Goal: Task Accomplishment & Management: Complete application form

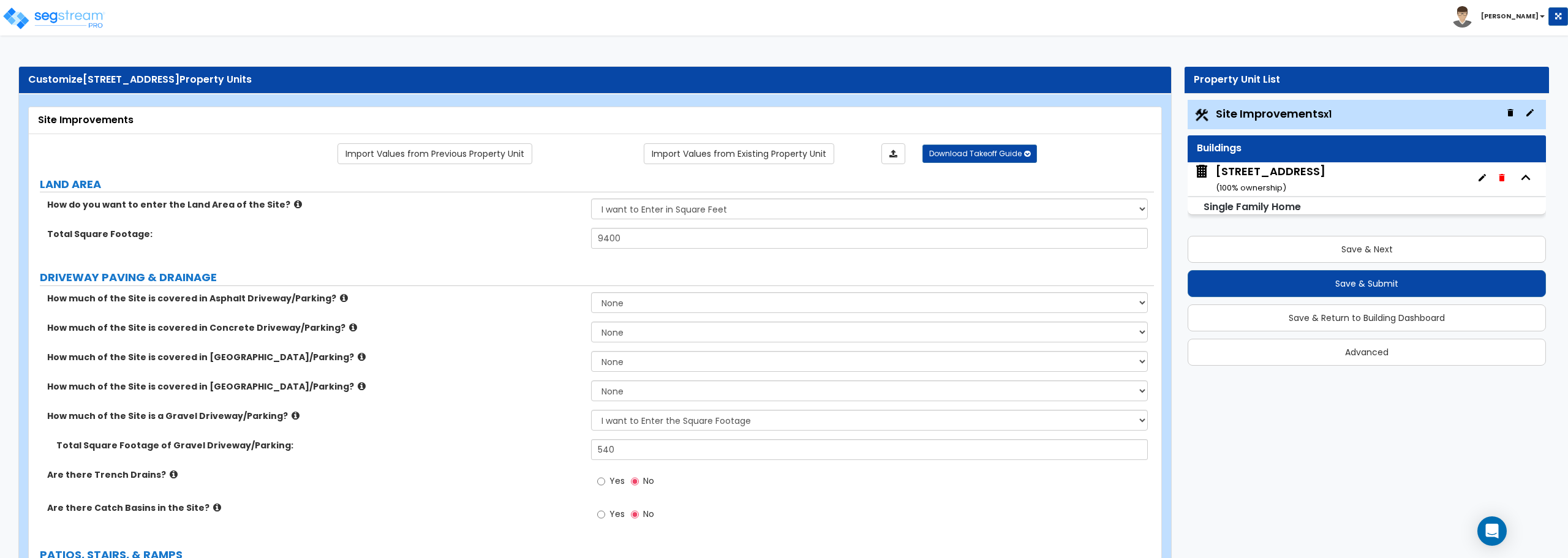
select select "2"
select select "1"
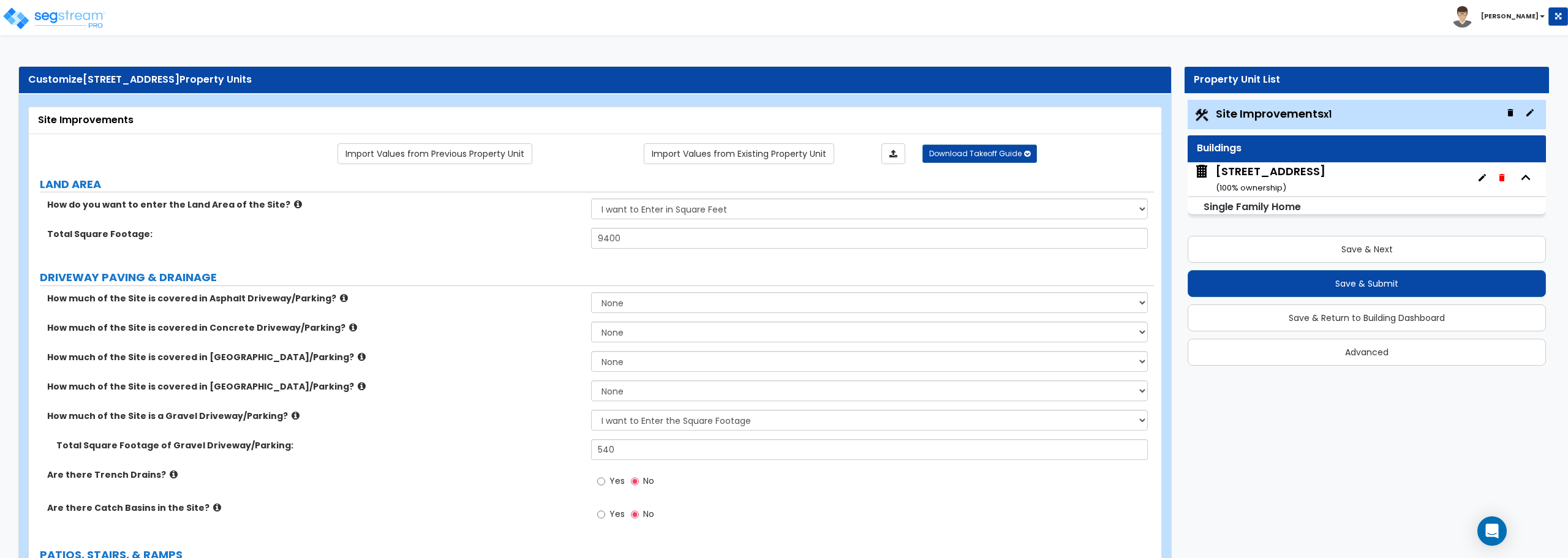
select select "1"
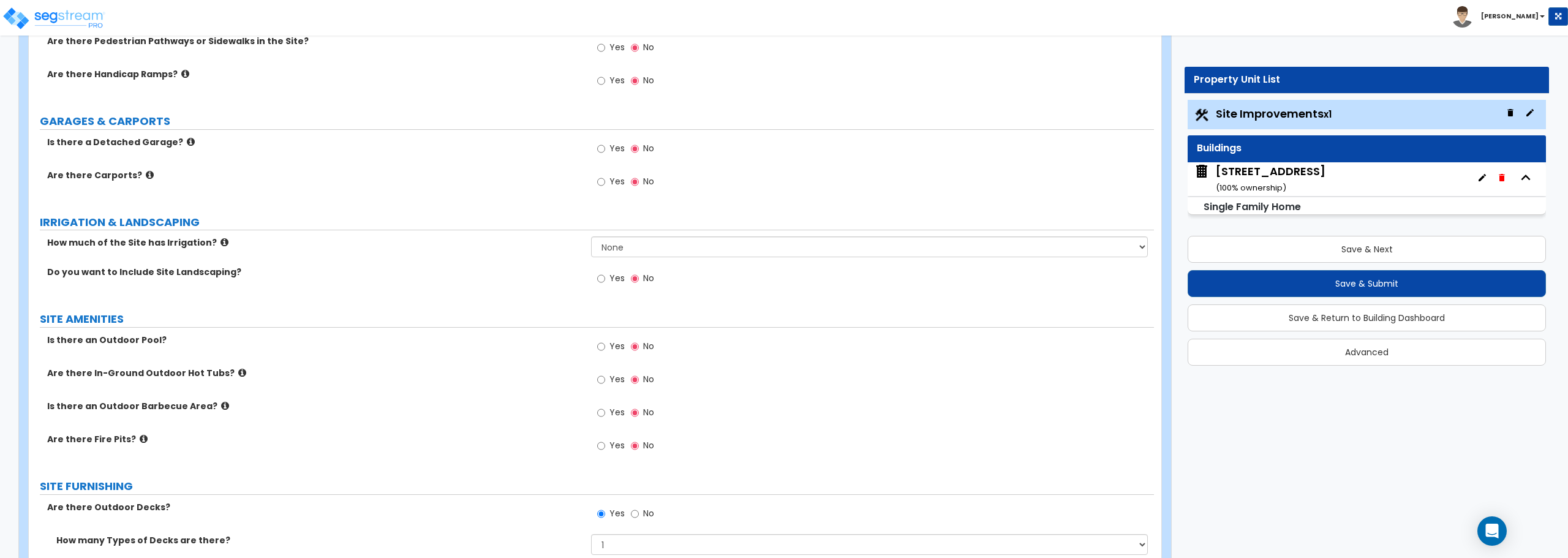
scroll to position [735, 0]
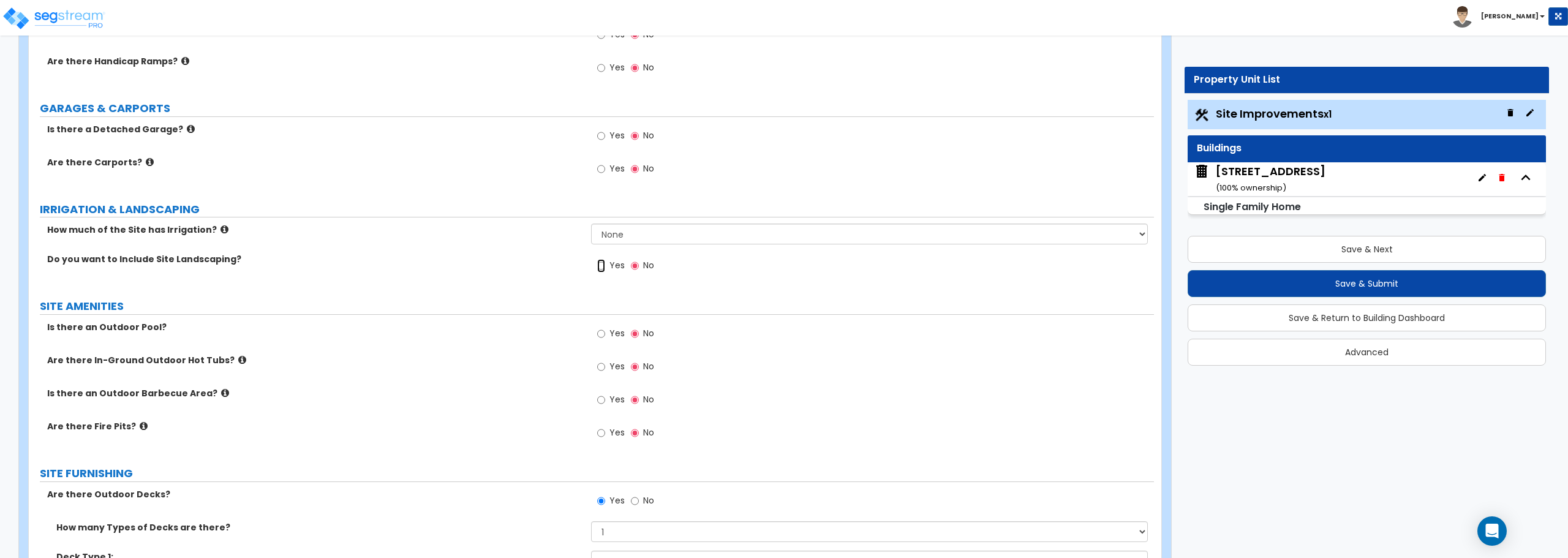
click at [600, 266] on input "Yes" at bounding box center [601, 266] width 8 height 14
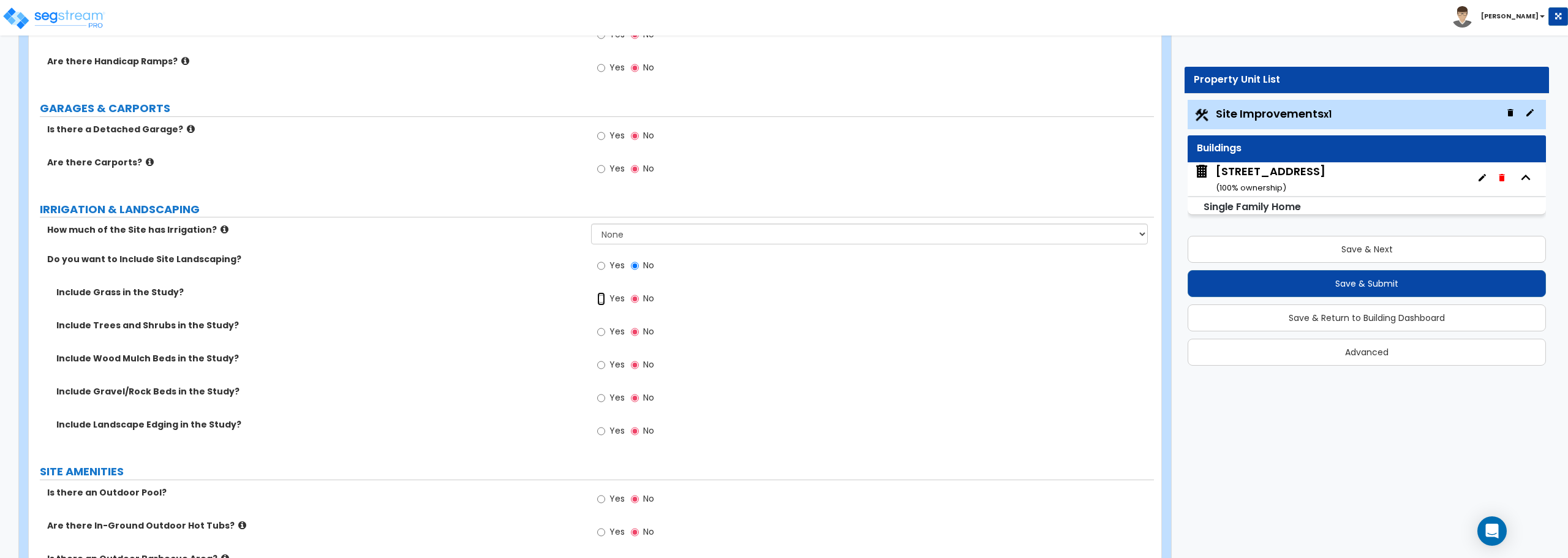
click at [602, 300] on input "Yes" at bounding box center [601, 299] width 8 height 14
radio input "true"
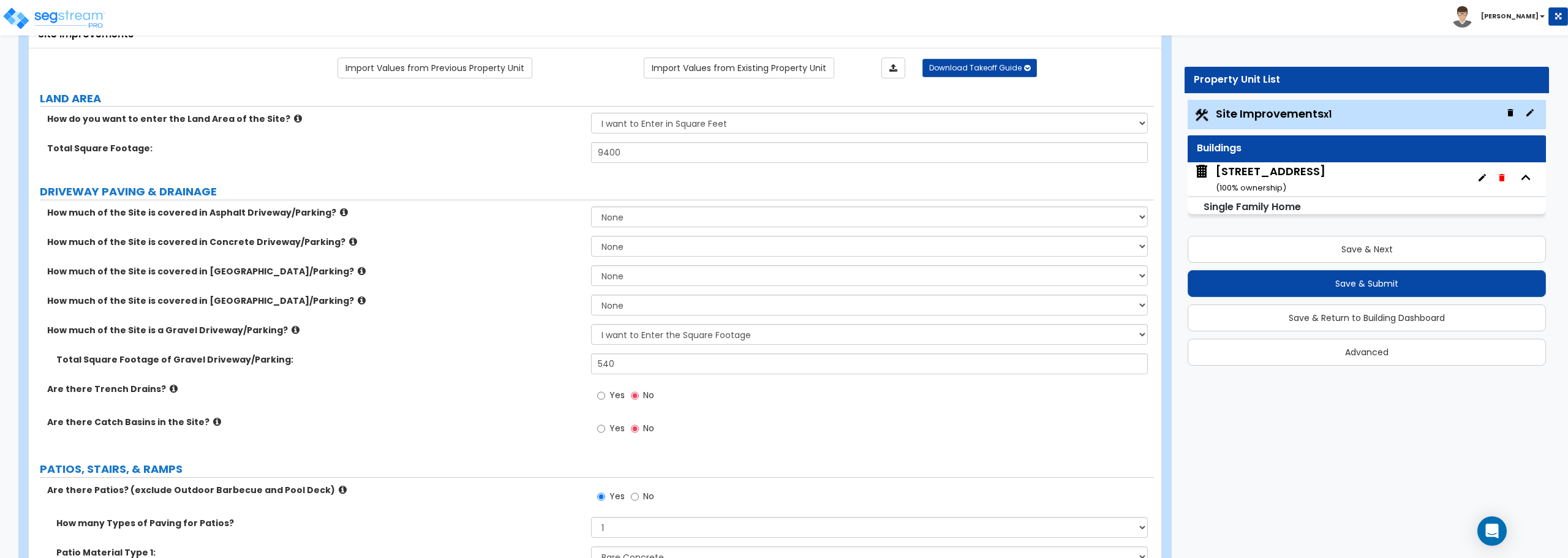
scroll to position [0, 0]
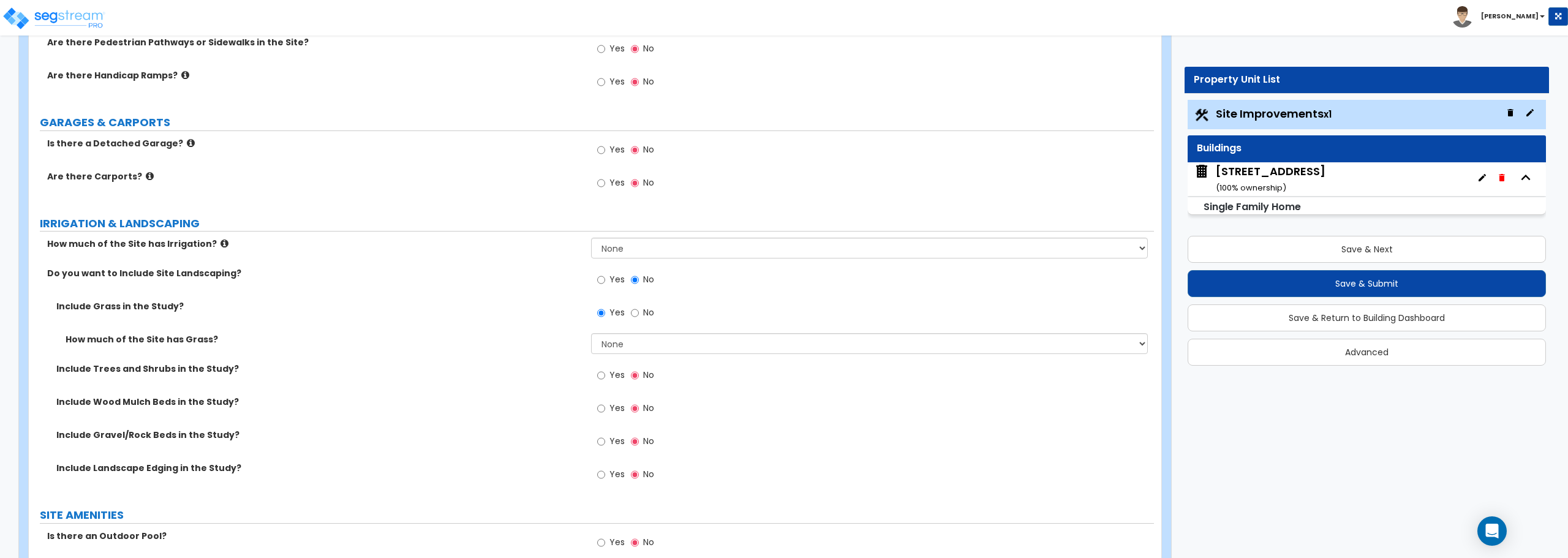
scroll to position [735, 0]
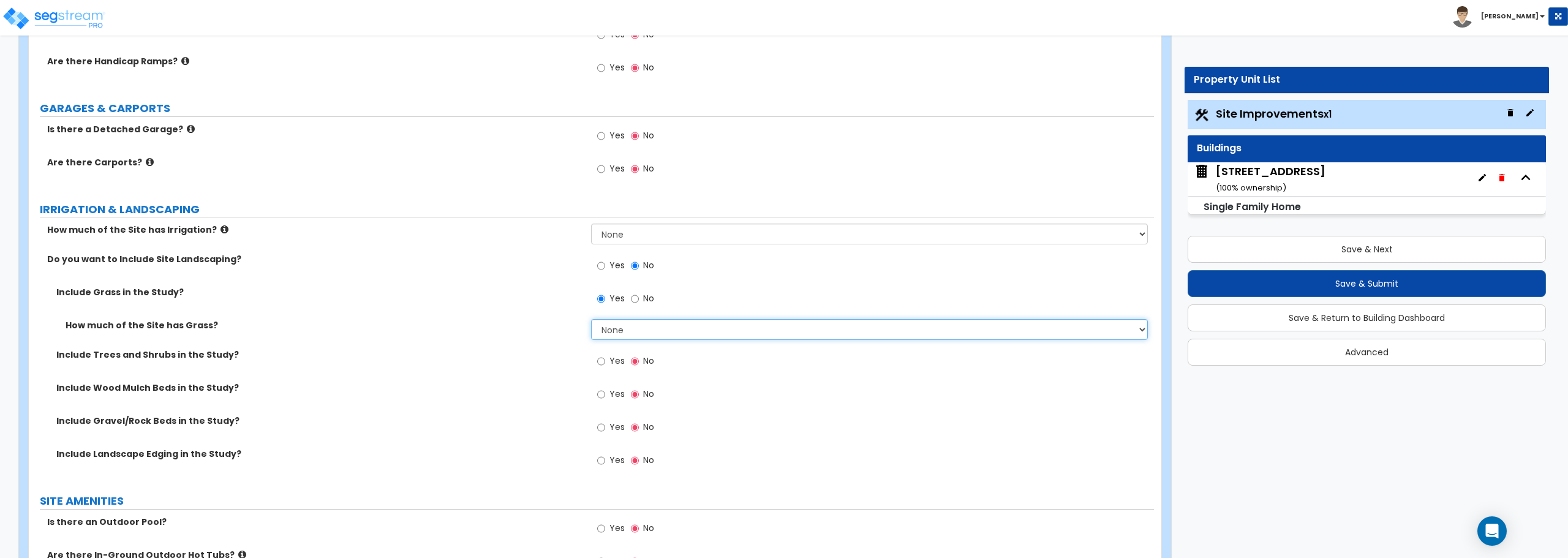
click at [646, 337] on select "None I want to Enter an Approximate Percentage I want to Enter the Square Foota…" at bounding box center [869, 330] width 556 height 21
select select "2"
click at [591, 319] on select "None I want to Enter an Approximate Percentage I want to Enter the Square Foota…" at bounding box center [869, 330] width 556 height 21
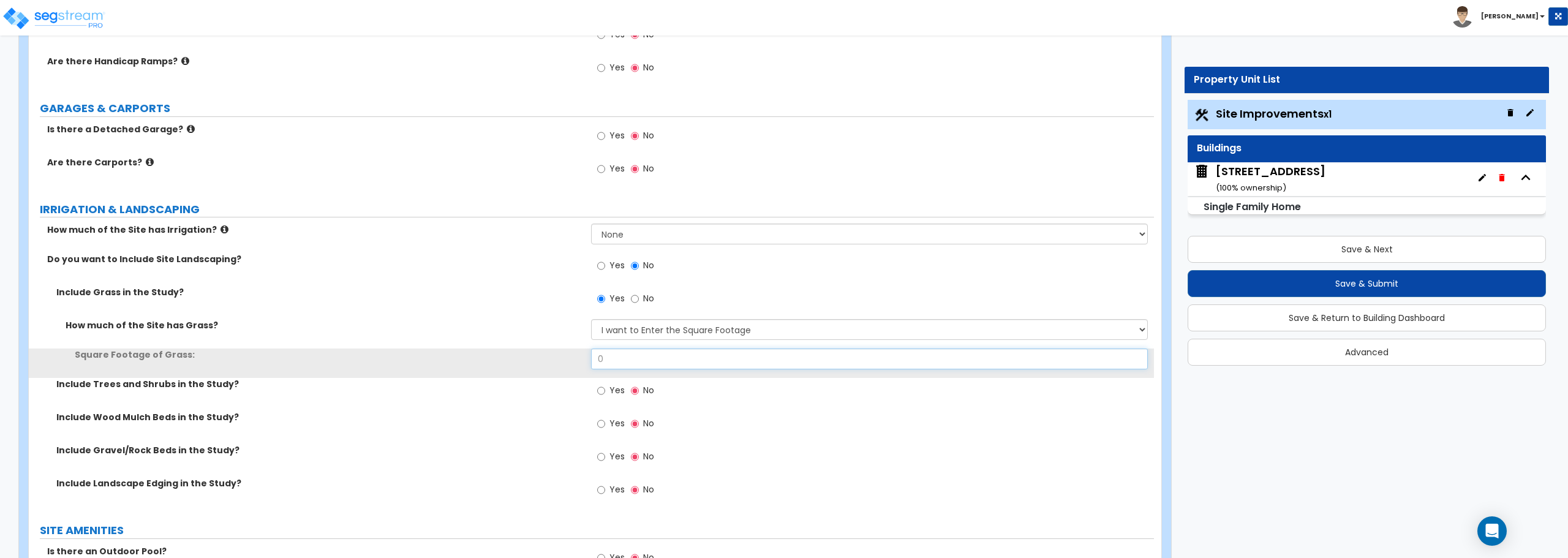
click at [644, 360] on input "0" at bounding box center [869, 359] width 556 height 21
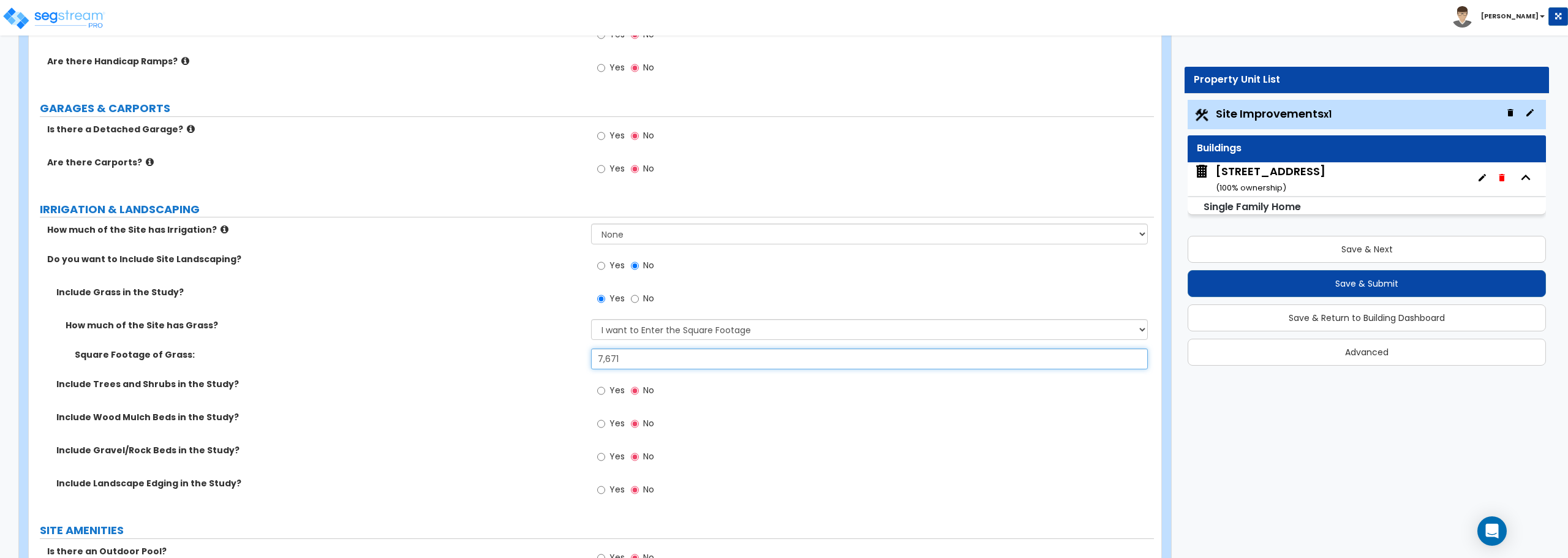
type input "7,671"
click at [658, 360] on input "7,671" at bounding box center [869, 359] width 556 height 21
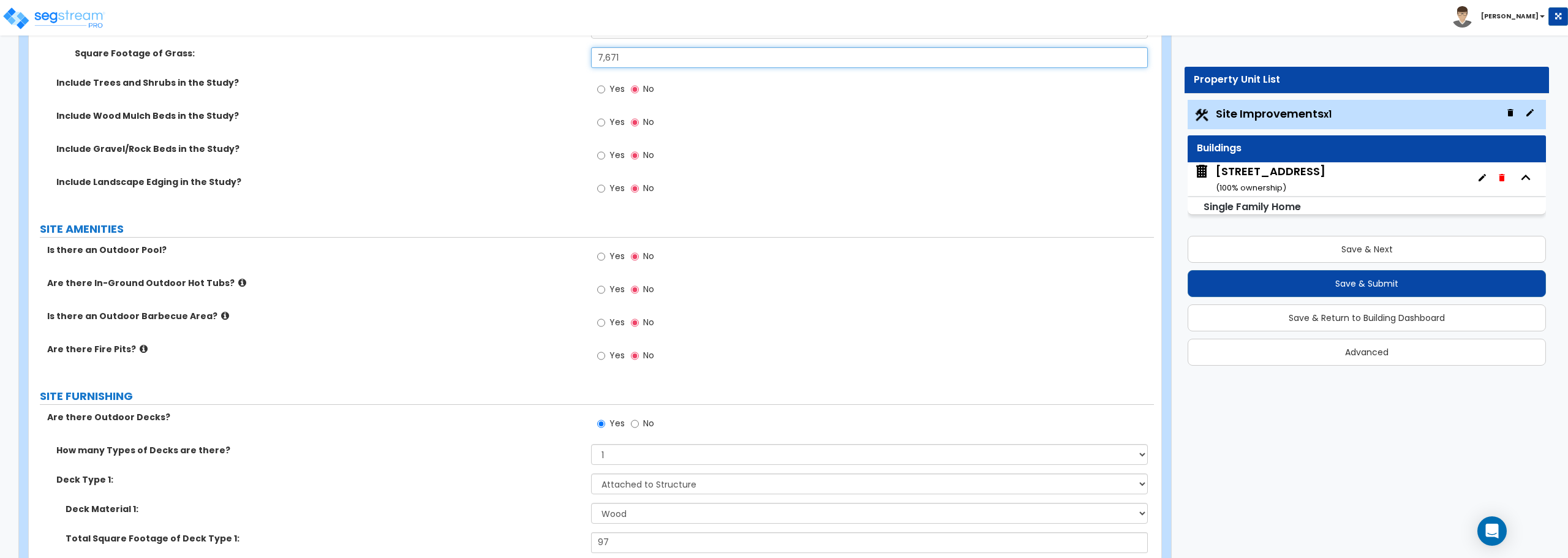
scroll to position [1042, 0]
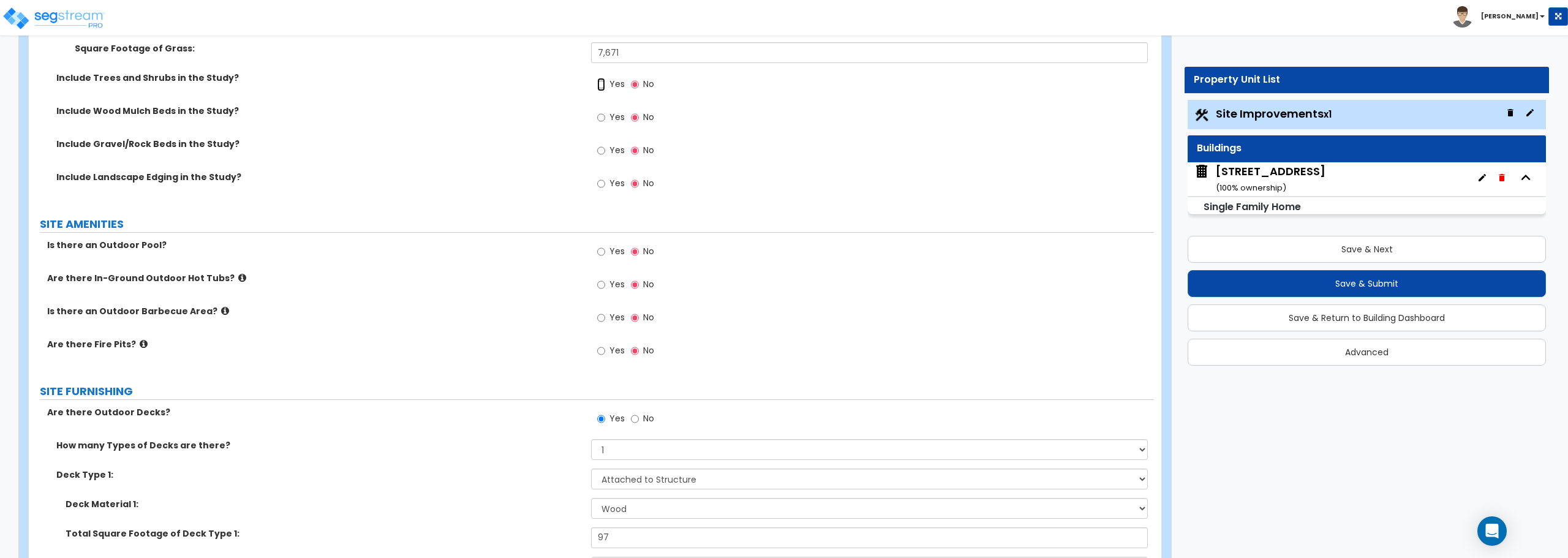
click at [599, 83] on input "Yes" at bounding box center [601, 85] width 8 height 14
radio input "true"
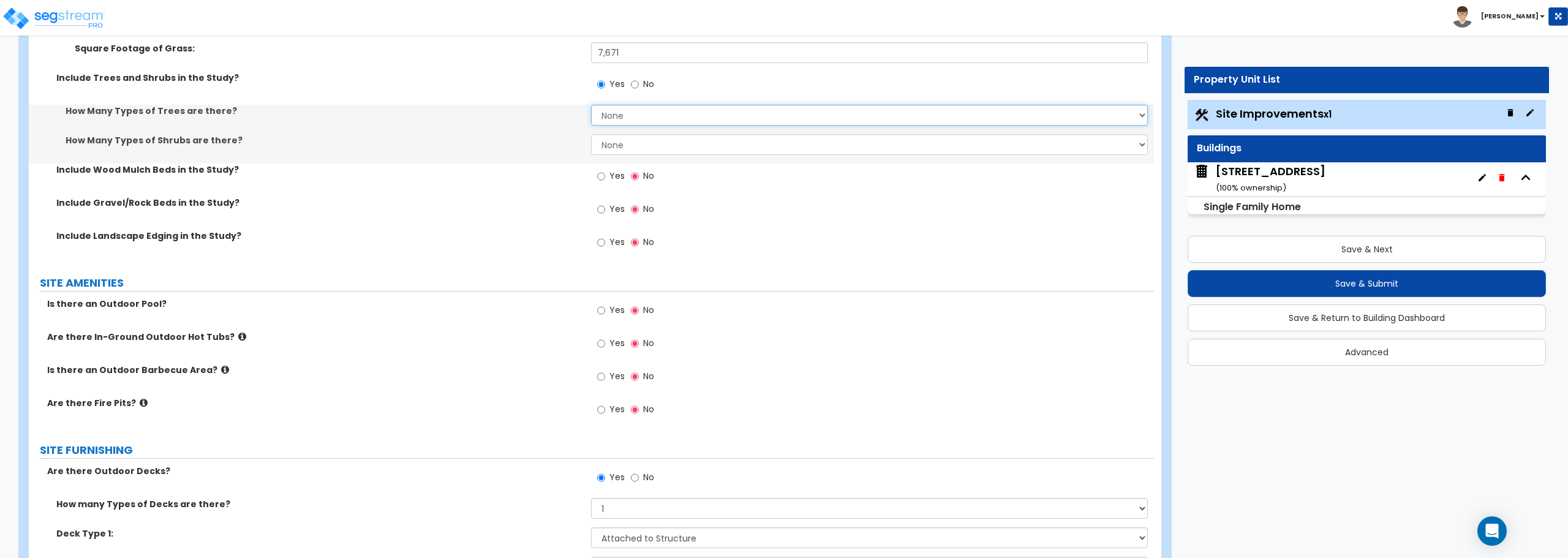
click at [623, 114] on select "None 1 2 3" at bounding box center [869, 115] width 556 height 21
select select "1"
click at [591, 104] on select "None 1 2 3" at bounding box center [869, 115] width 556 height 21
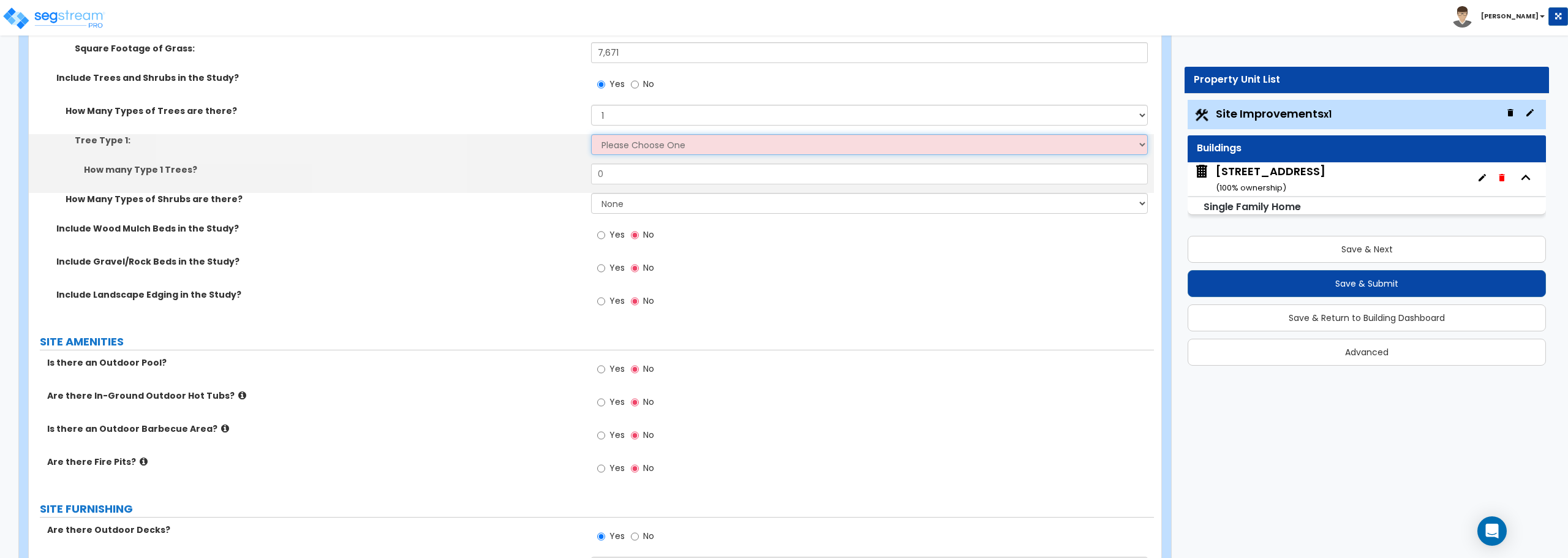
click at [618, 147] on select "Please Choose One Honey Locust Planetree Poplar Elm Hawthorn Linden Maple Red M…" at bounding box center [869, 145] width 556 height 21
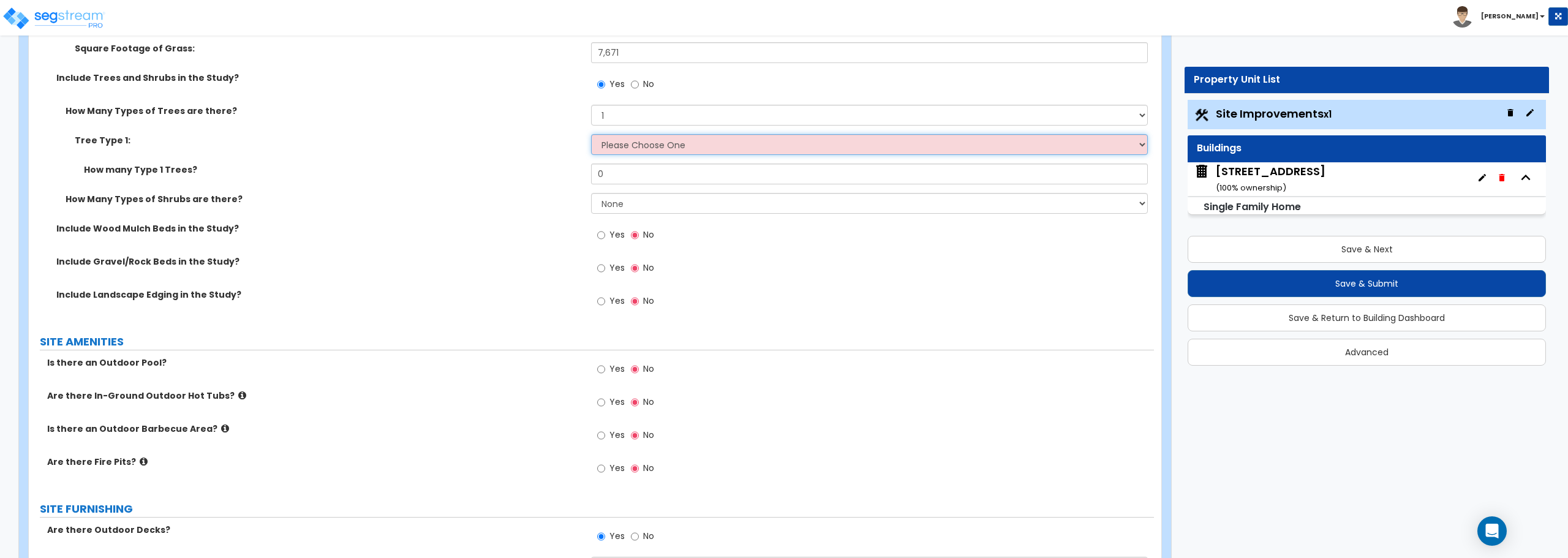
select select "4"
click at [591, 134] on select "Please Choose One Honey Locust Planetree Poplar Elm Hawthorn Linden Maple Red M…" at bounding box center [869, 145] width 556 height 21
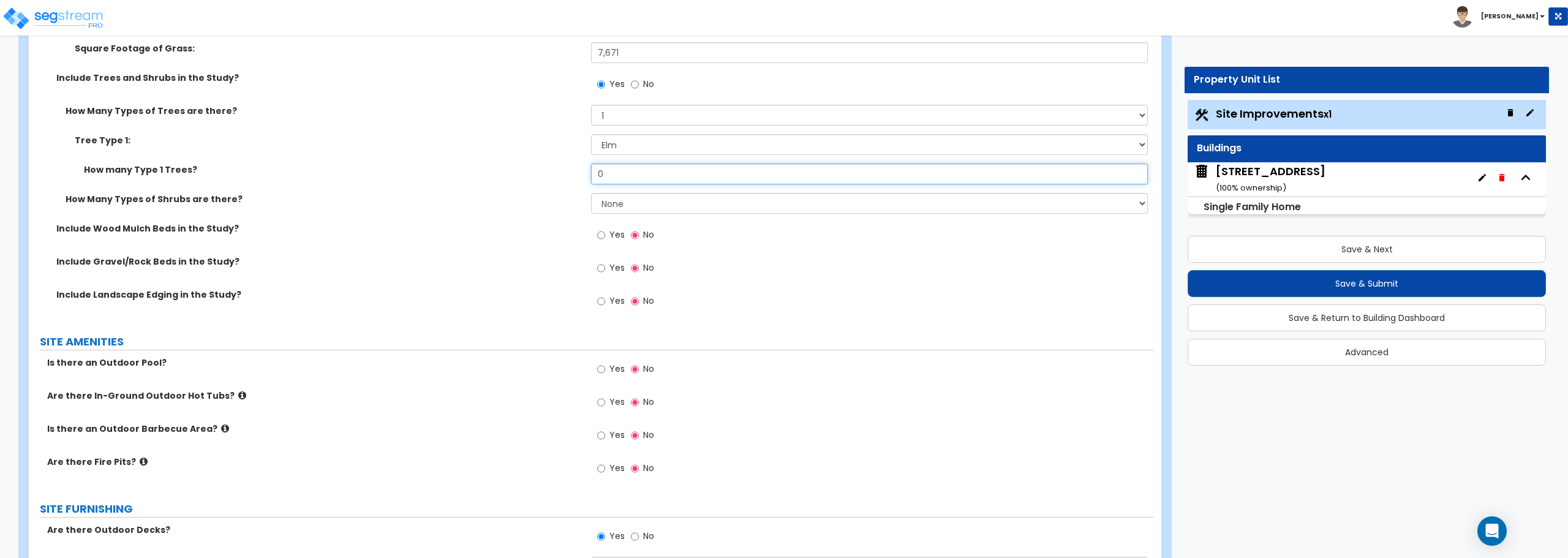
drag, startPoint x: 618, startPoint y: 176, endPoint x: 543, endPoint y: 187, distance: 75.8
click at [543, 187] on div "How many Type 1 Trees? 0" at bounding box center [591, 178] width 1125 height 29
type input "1"
click at [626, 198] on select "None 1 2 3" at bounding box center [869, 204] width 556 height 21
click at [626, 198] on select "None 1 2 3" at bounding box center [869, 204] width 556 height 21
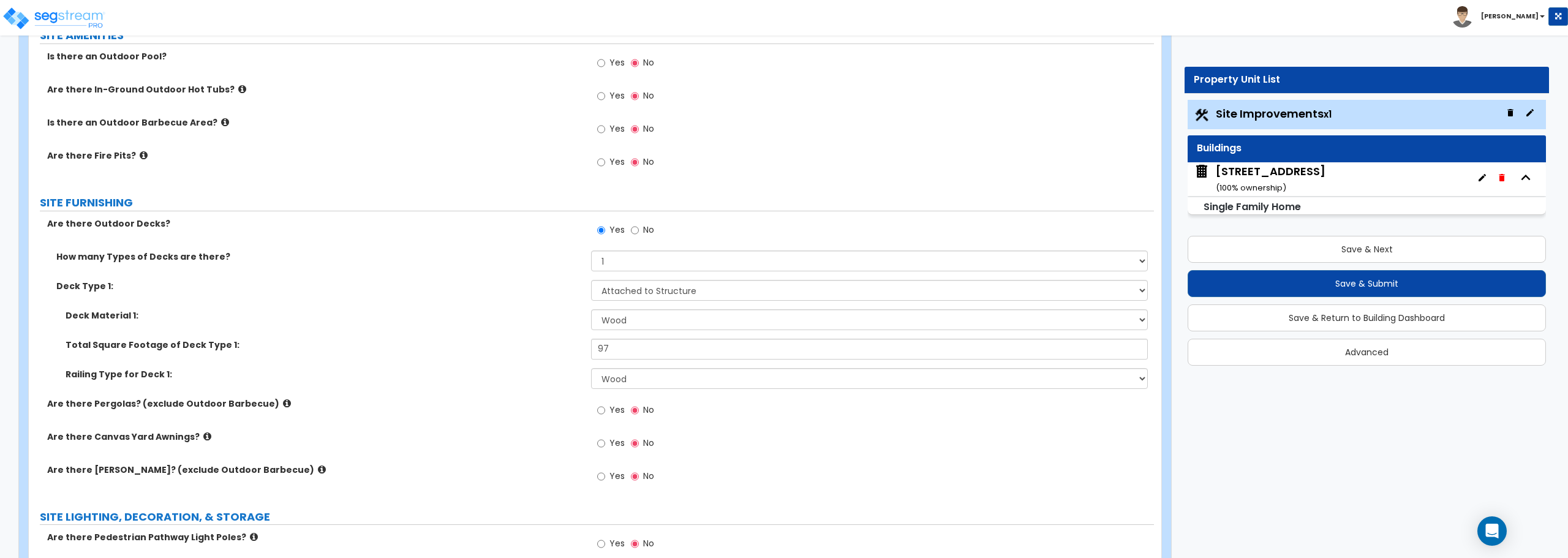
scroll to position [1409, 0]
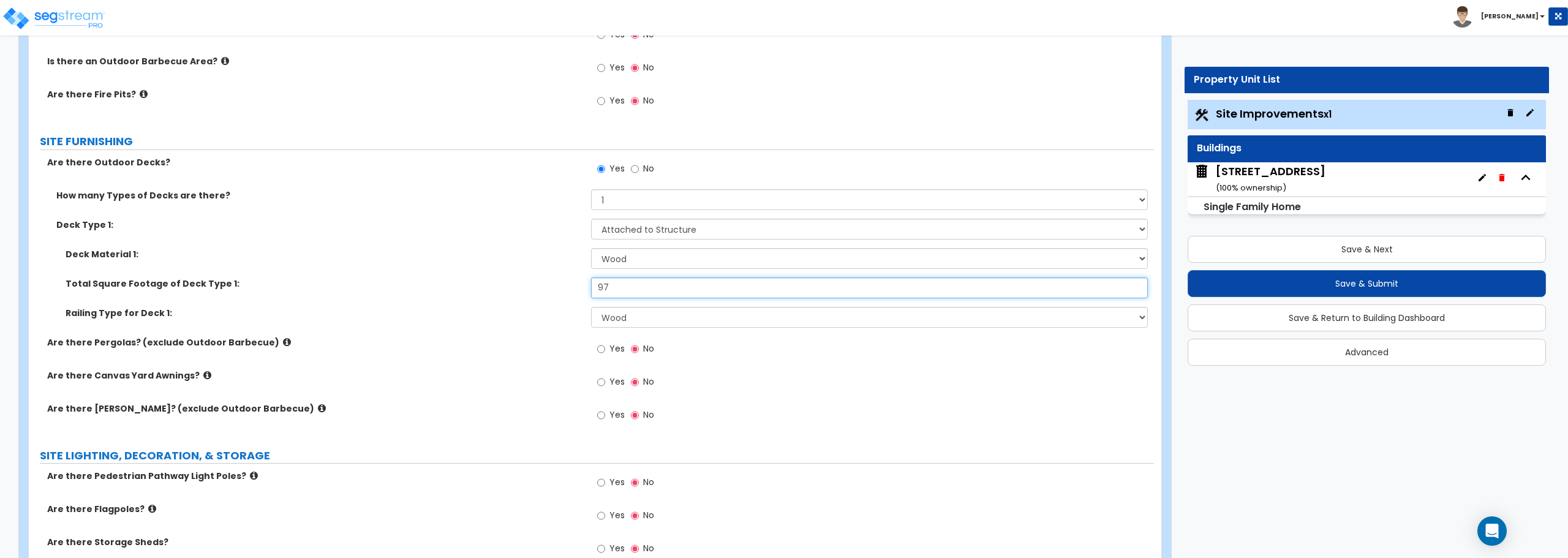
drag, startPoint x: 625, startPoint y: 286, endPoint x: 517, endPoint y: 300, distance: 108.9
click at [520, 299] on div "Total Square Footage of Deck Type 1: 97" at bounding box center [591, 291] width 1125 height 29
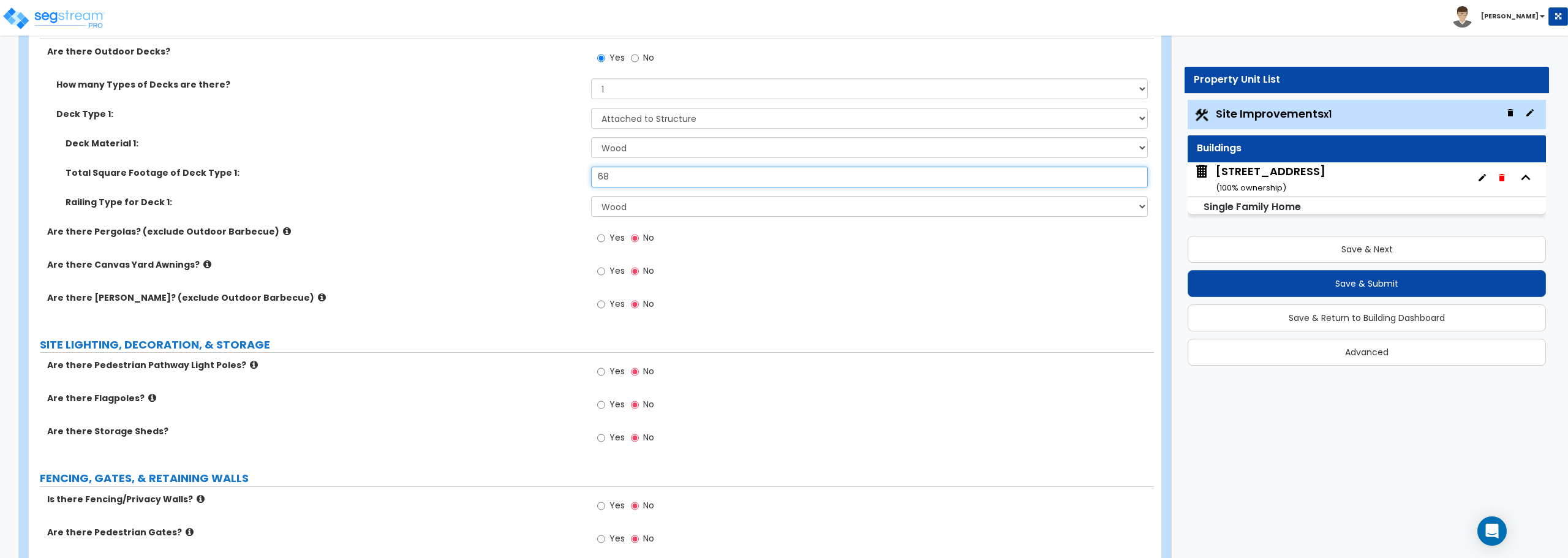
scroll to position [1531, 0]
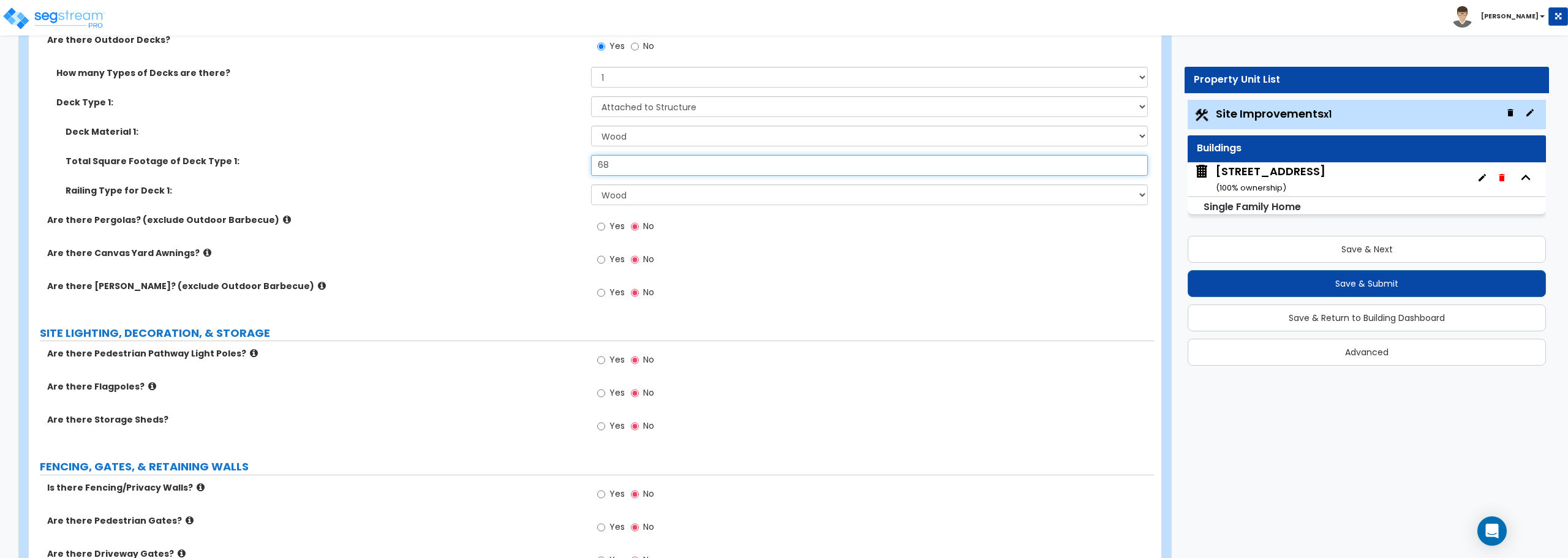
type input "68"
click at [250, 354] on icon at bounding box center [254, 353] width 8 height 9
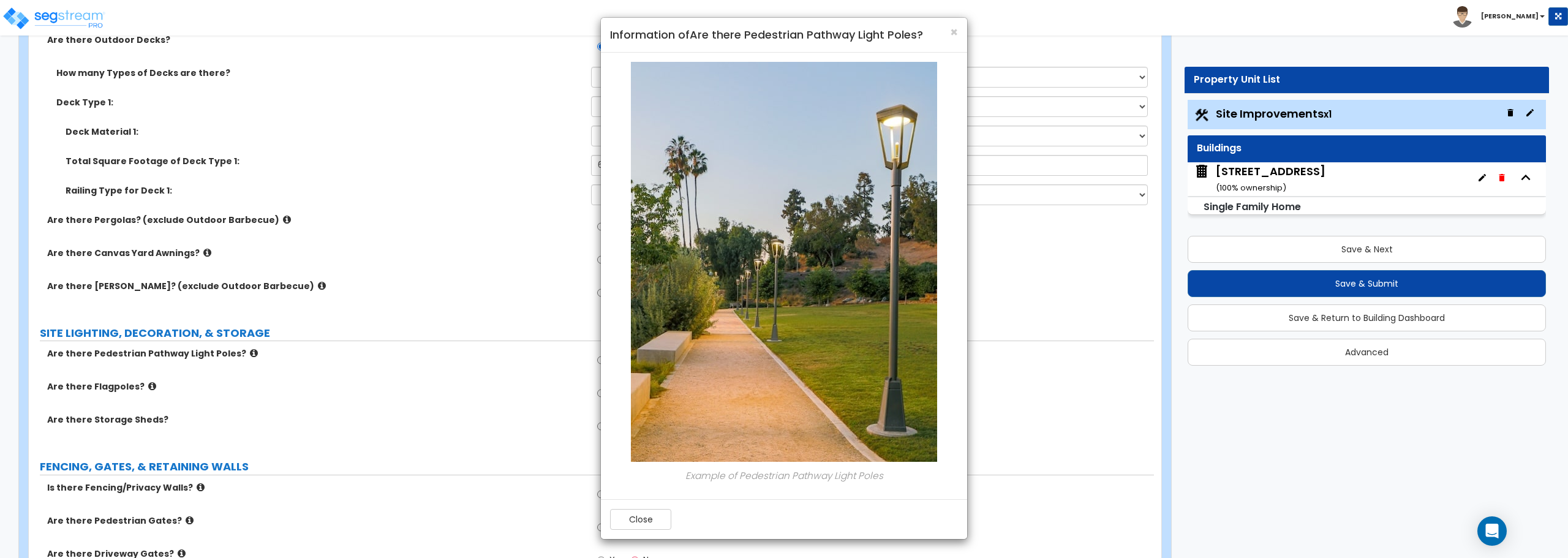
scroll to position [0, 0]
click at [954, 32] on span "×" at bounding box center [954, 34] width 8 height 18
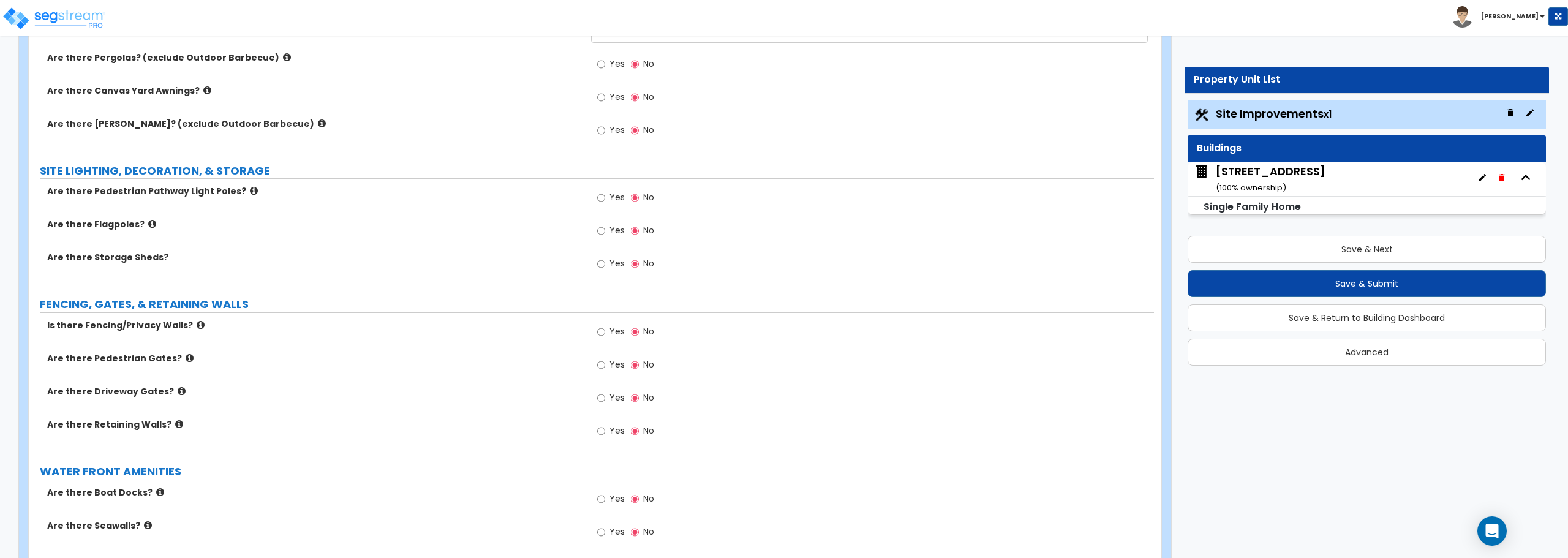
scroll to position [1715, 0]
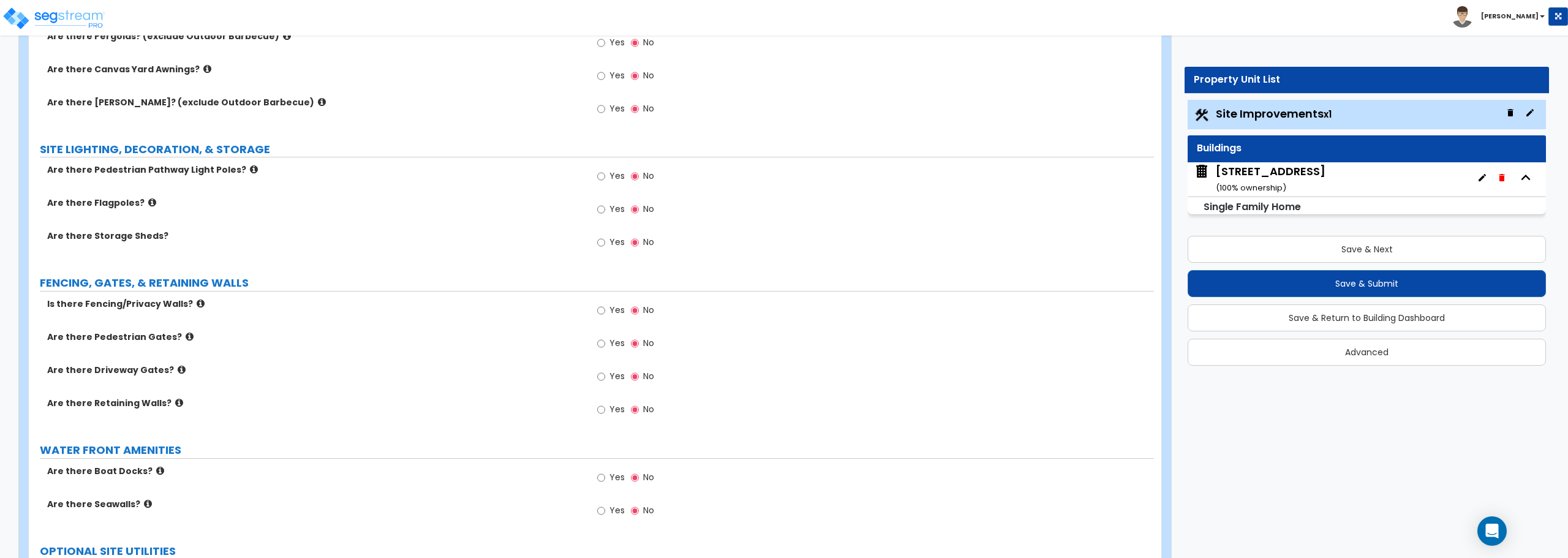
click at [571, 290] on label "FENCING, GATES, & RETAINING WALLS" at bounding box center [597, 282] width 1114 height 16
click at [571, 291] on label "FENCING, GATES, & RETAINING WALLS" at bounding box center [597, 282] width 1114 height 16
click at [583, 291] on label "FENCING, GATES, & RETAINING WALLS" at bounding box center [597, 282] width 1114 height 16
click at [581, 291] on label "FENCING, GATES, & RETAINING WALLS" at bounding box center [597, 282] width 1114 height 16
click at [492, 290] on label "FENCING, GATES, & RETAINING WALLS" at bounding box center [597, 282] width 1114 height 16
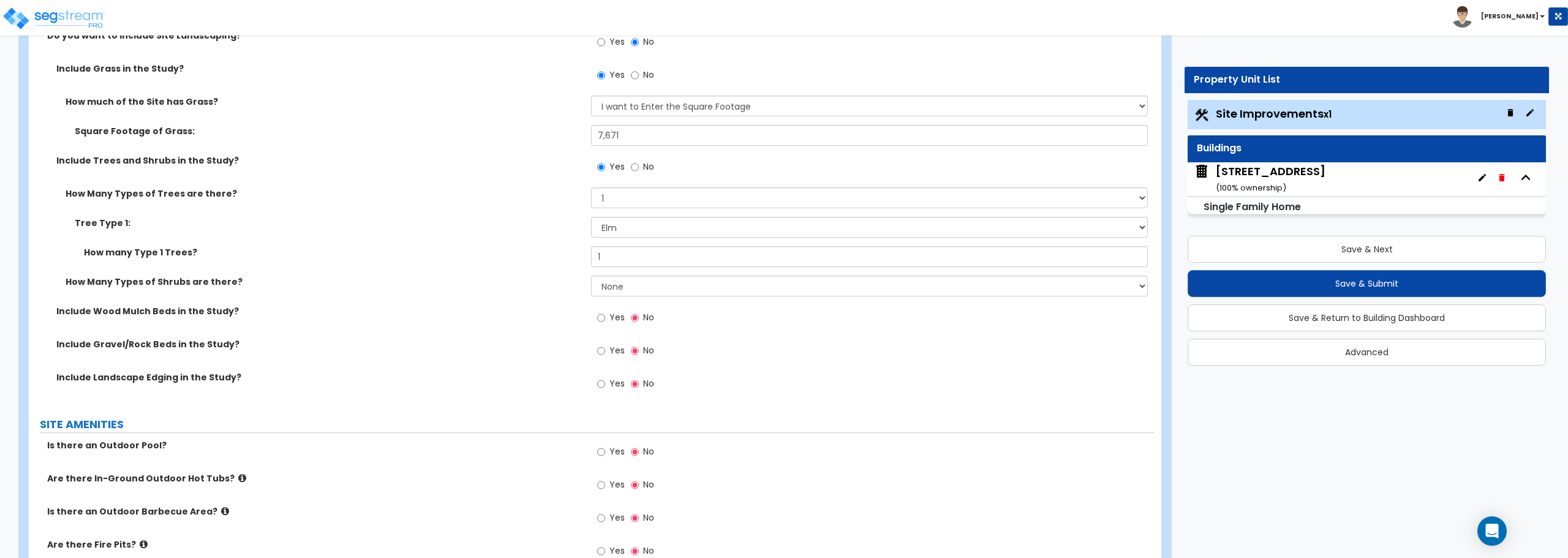
scroll to position [969, 0]
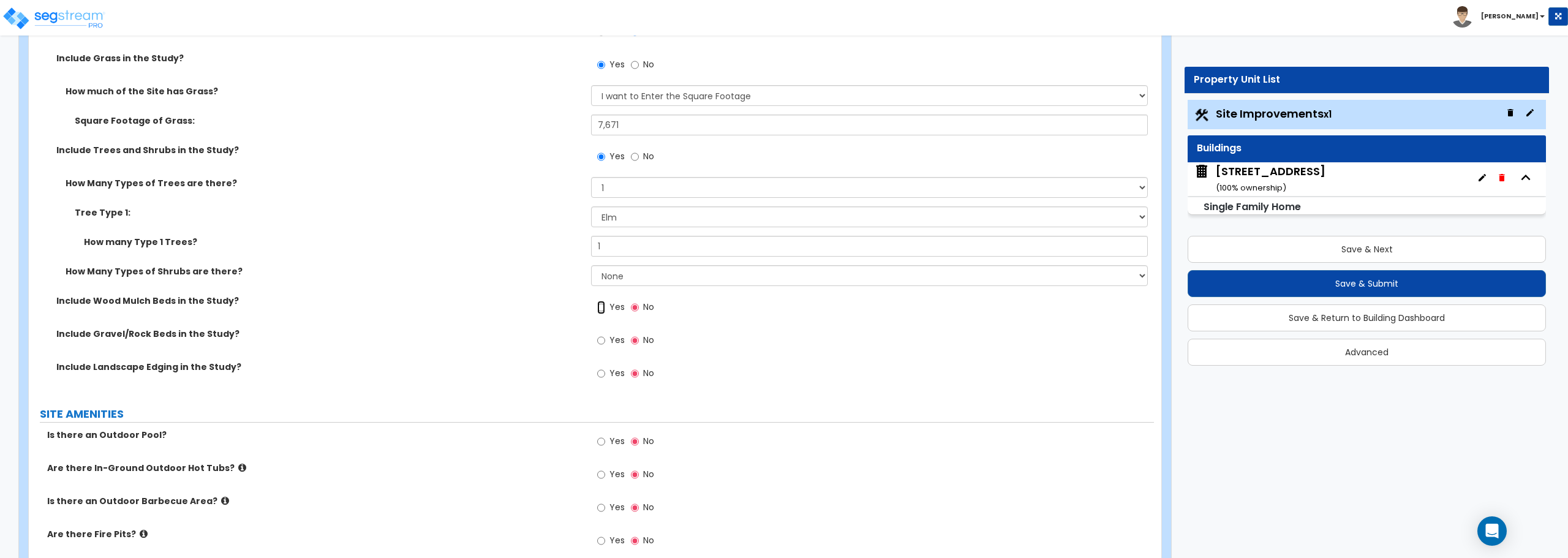
click at [600, 307] on input "Yes" at bounding box center [601, 307] width 8 height 14
radio input "true"
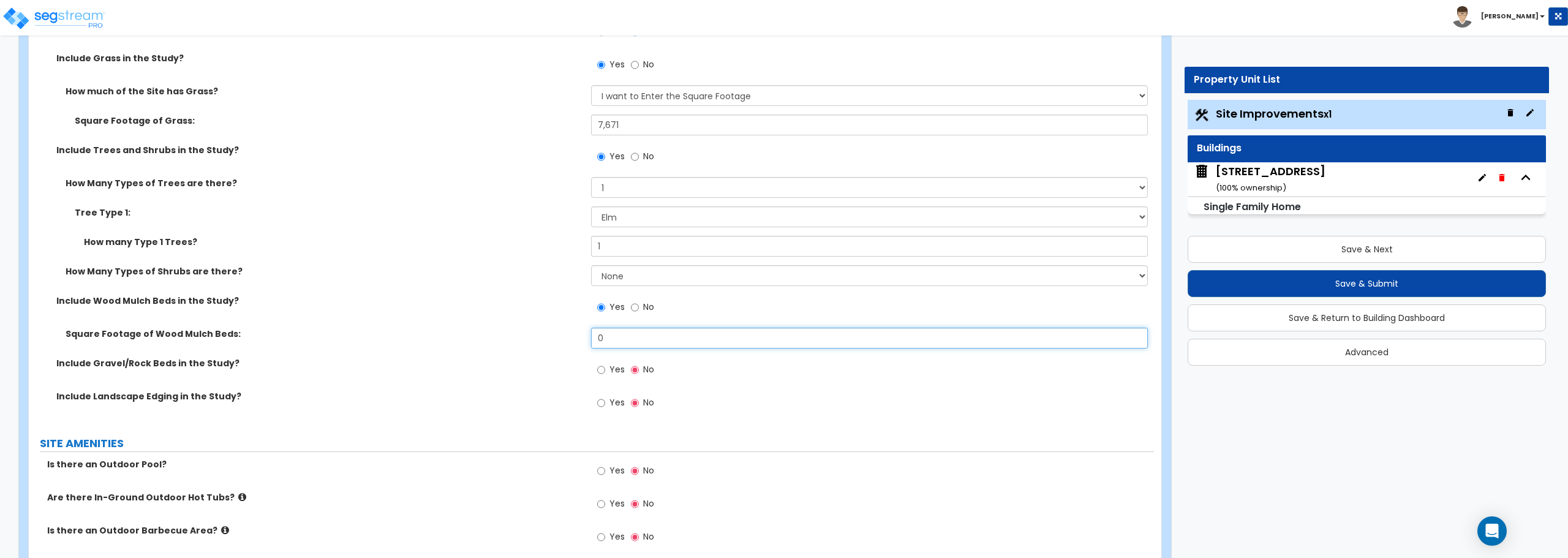
drag, startPoint x: 629, startPoint y: 337, endPoint x: 564, endPoint y: 342, distance: 65.2
click at [564, 342] on div "Square Footage of Wood Mulch Beds: 0" at bounding box center [591, 342] width 1125 height 29
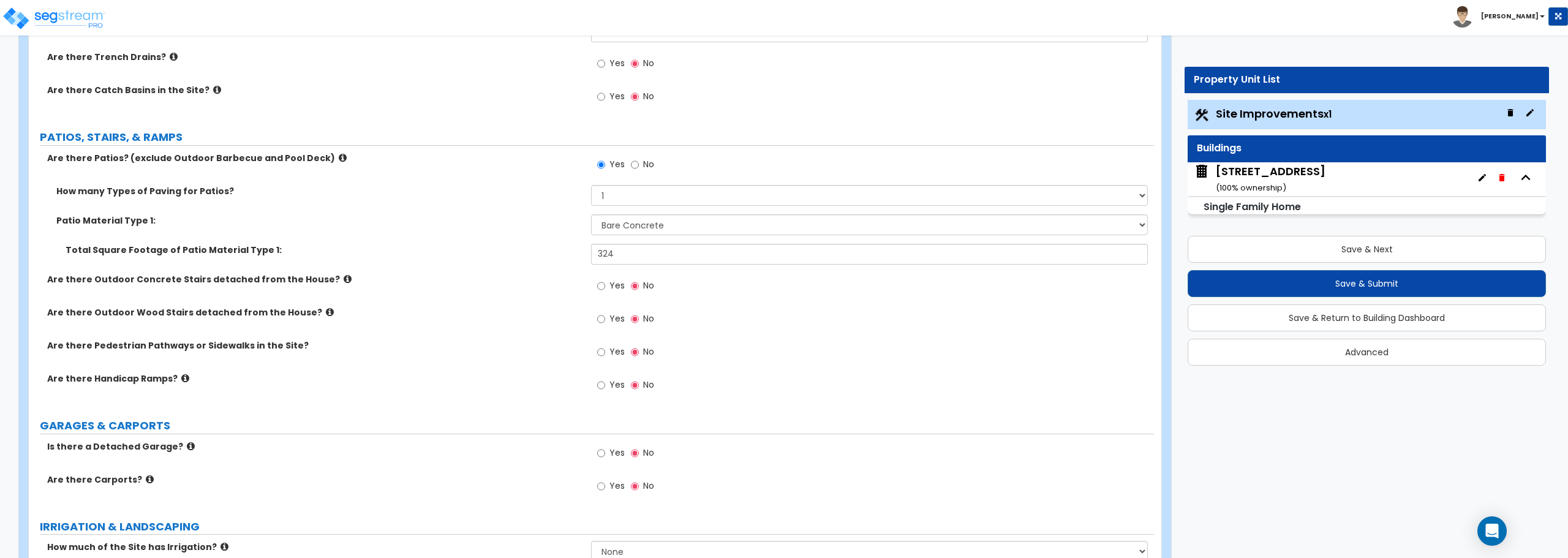
scroll to position [111, 0]
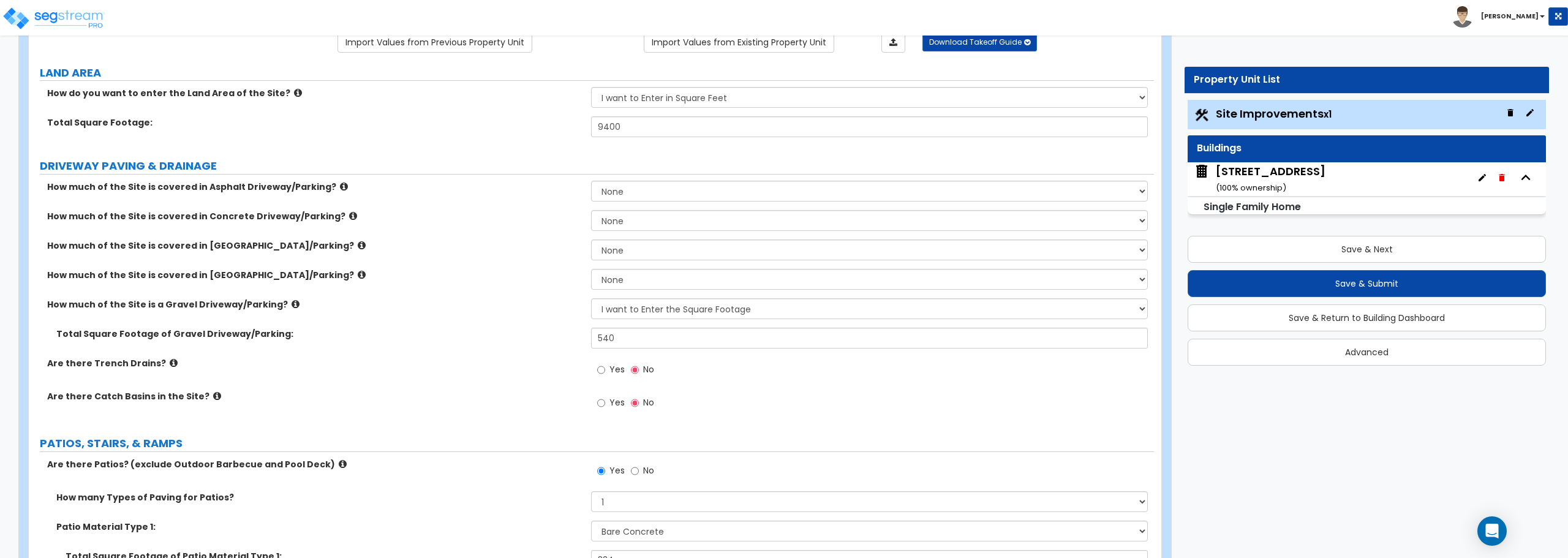
type input "16"
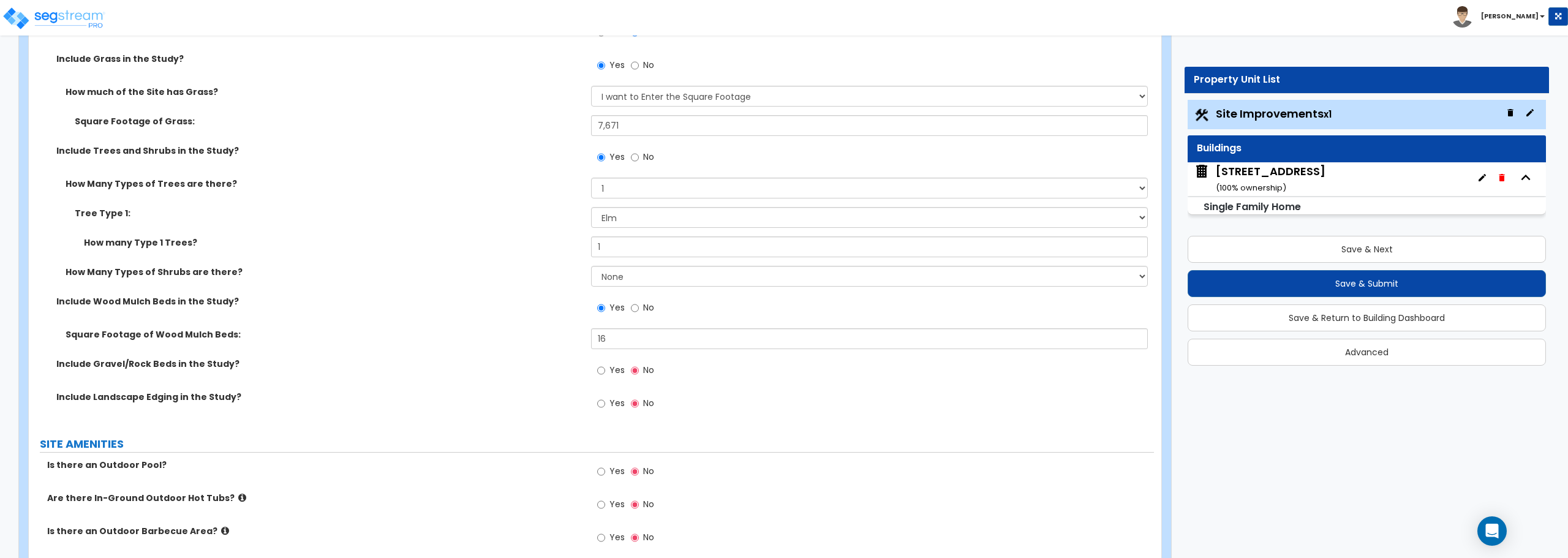
scroll to position [969, 0]
drag, startPoint x: 601, startPoint y: 370, endPoint x: 612, endPoint y: 376, distance: 12.5
click at [601, 370] on input "Yes" at bounding box center [601, 370] width 8 height 14
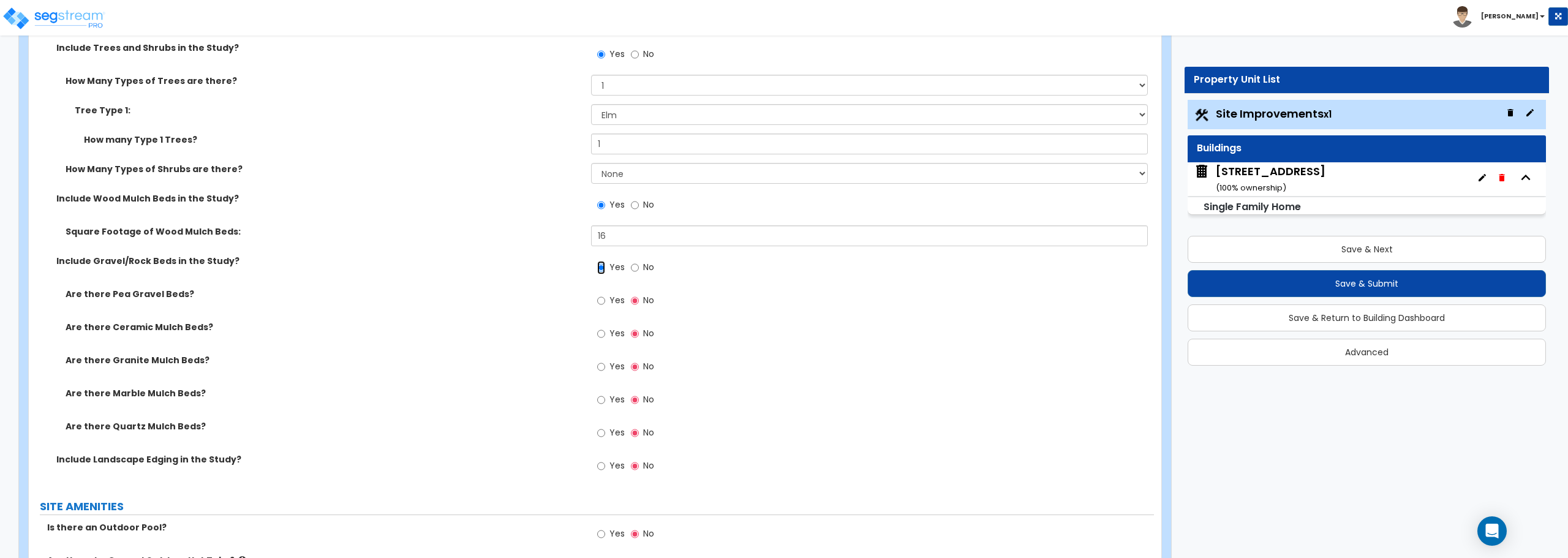
scroll to position [1092, 0]
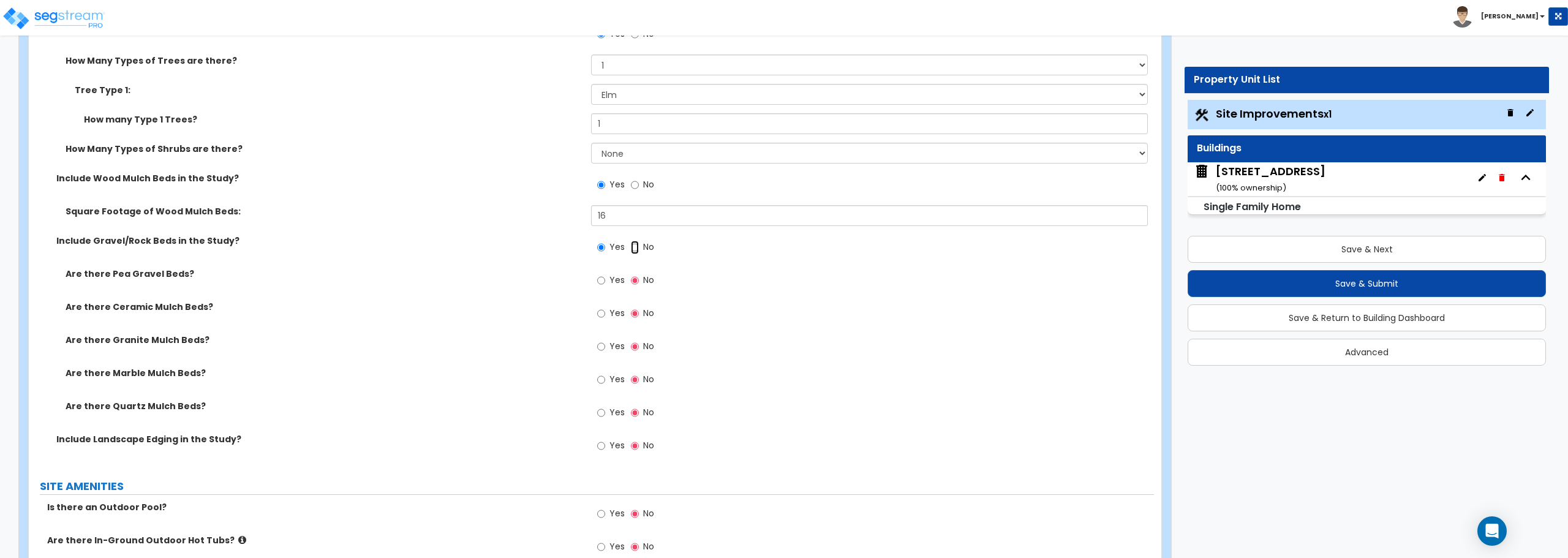
click at [638, 244] on input "No" at bounding box center [635, 248] width 8 height 14
radio input "false"
radio input "true"
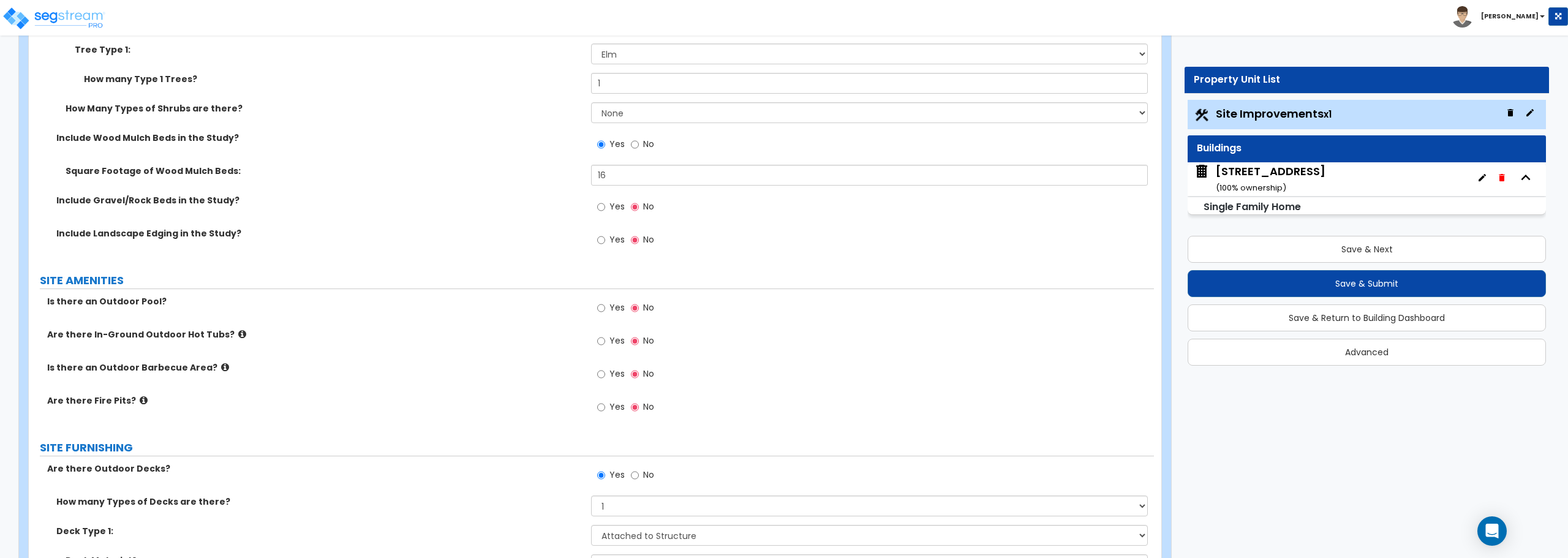
scroll to position [1153, 0]
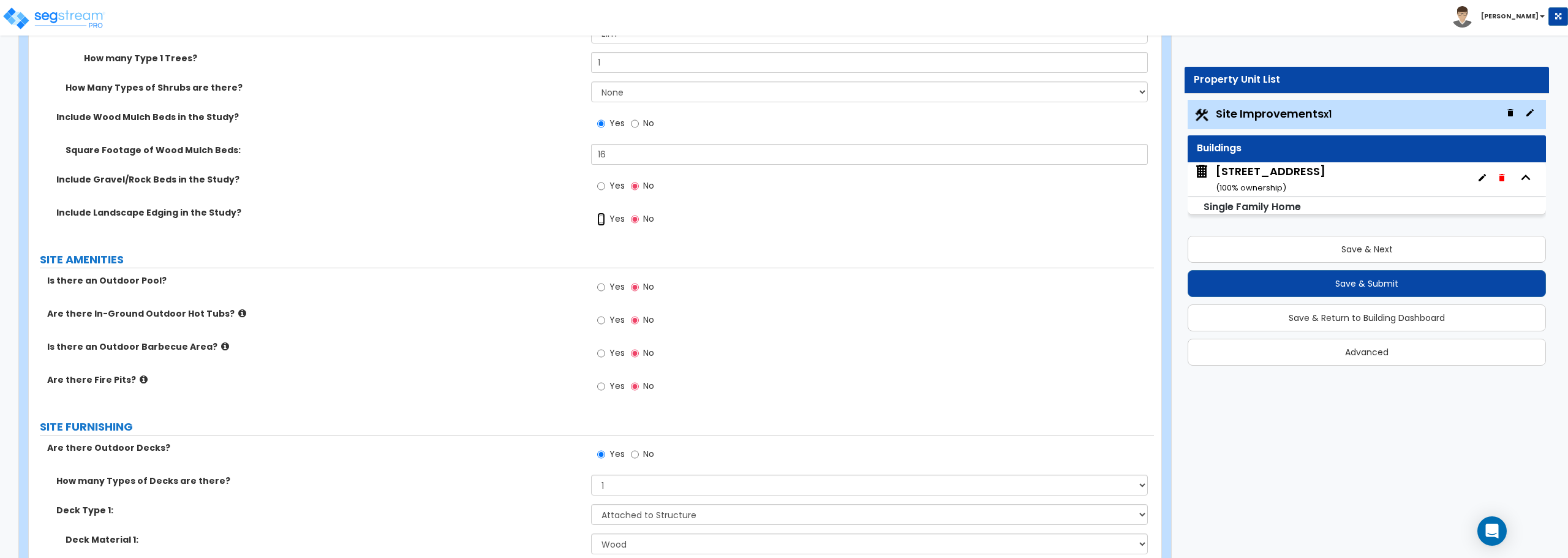
click at [602, 221] on input "Yes" at bounding box center [601, 219] width 8 height 14
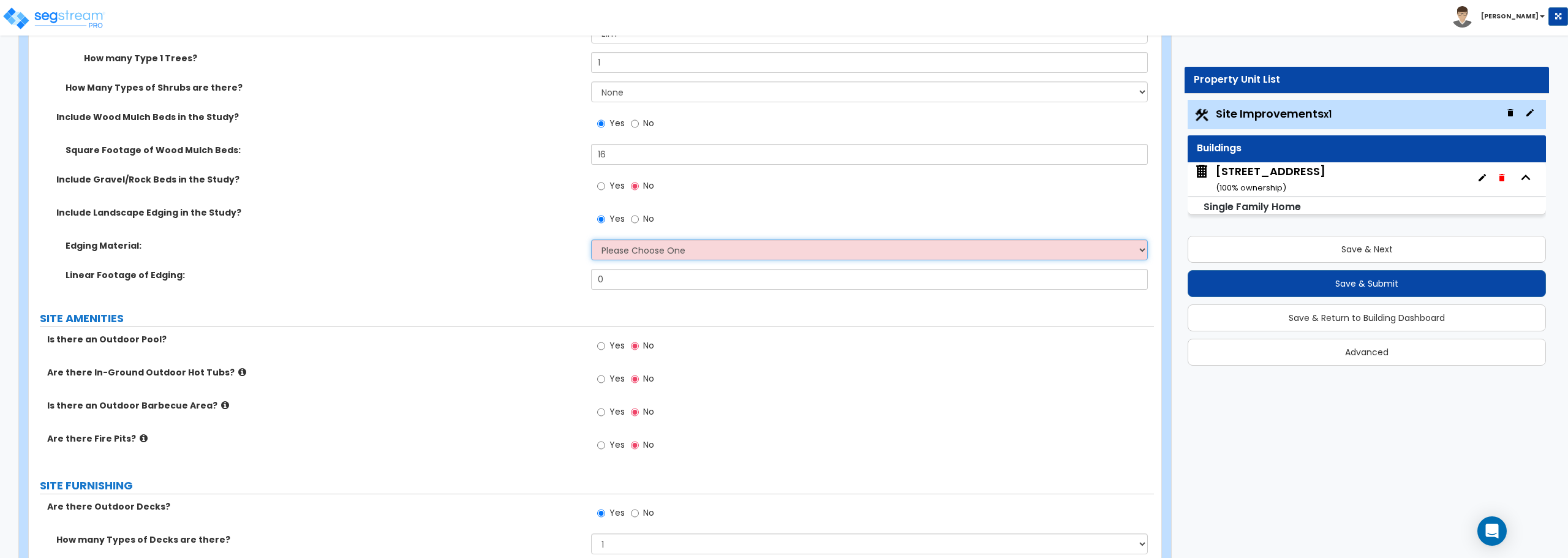
click at [653, 250] on select "Please Choose One Metal Brick Railroad Ties Concrete" at bounding box center [869, 250] width 556 height 21
click at [636, 217] on input "No" at bounding box center [635, 219] width 8 height 14
radio input "false"
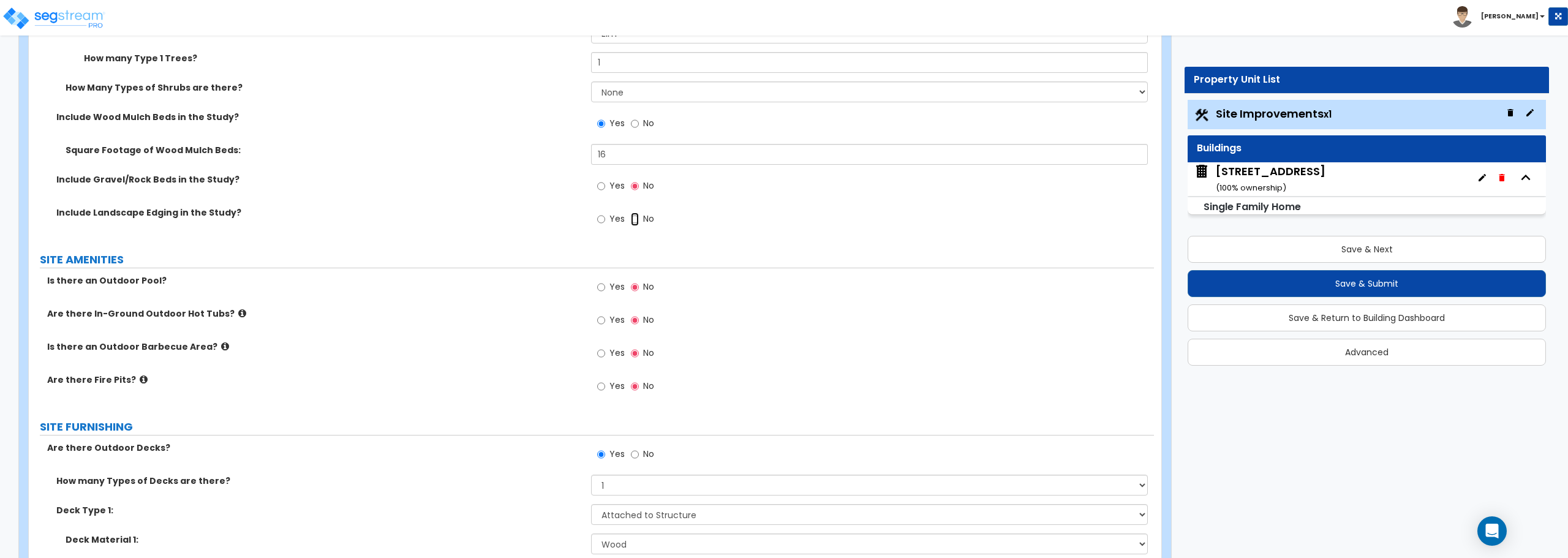
radio input "true"
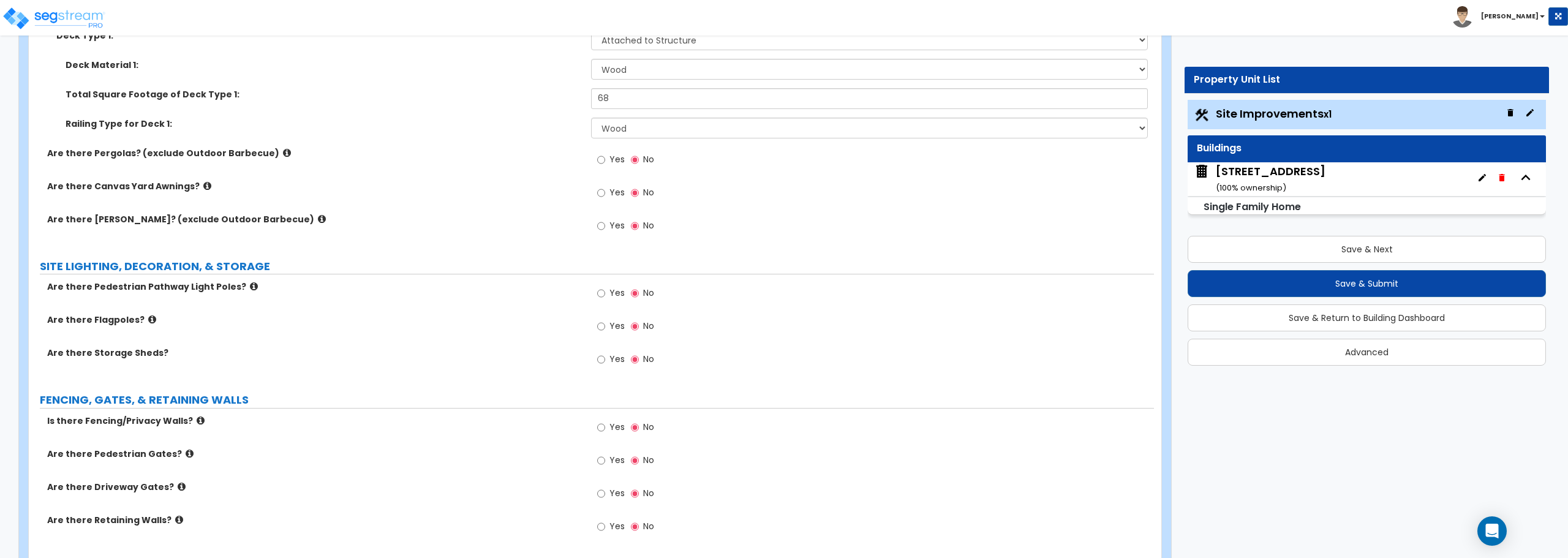
scroll to position [1766, 0]
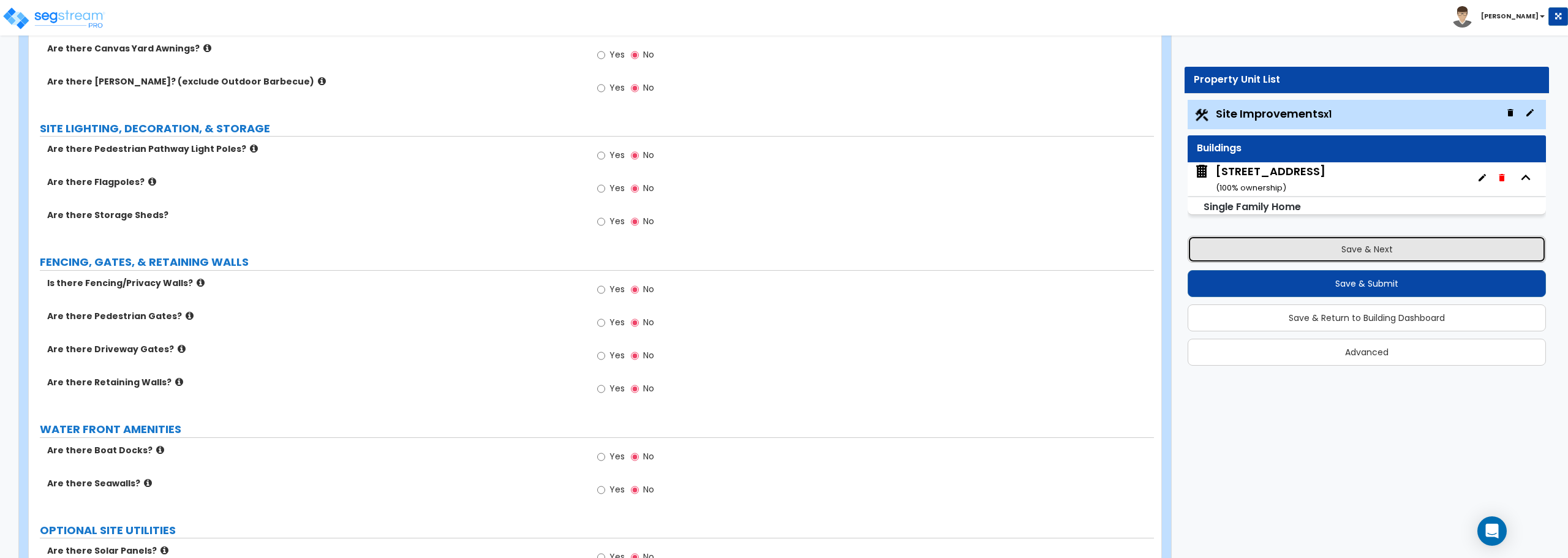
click at [1337, 251] on button "Save & Next" at bounding box center [1367, 249] width 358 height 27
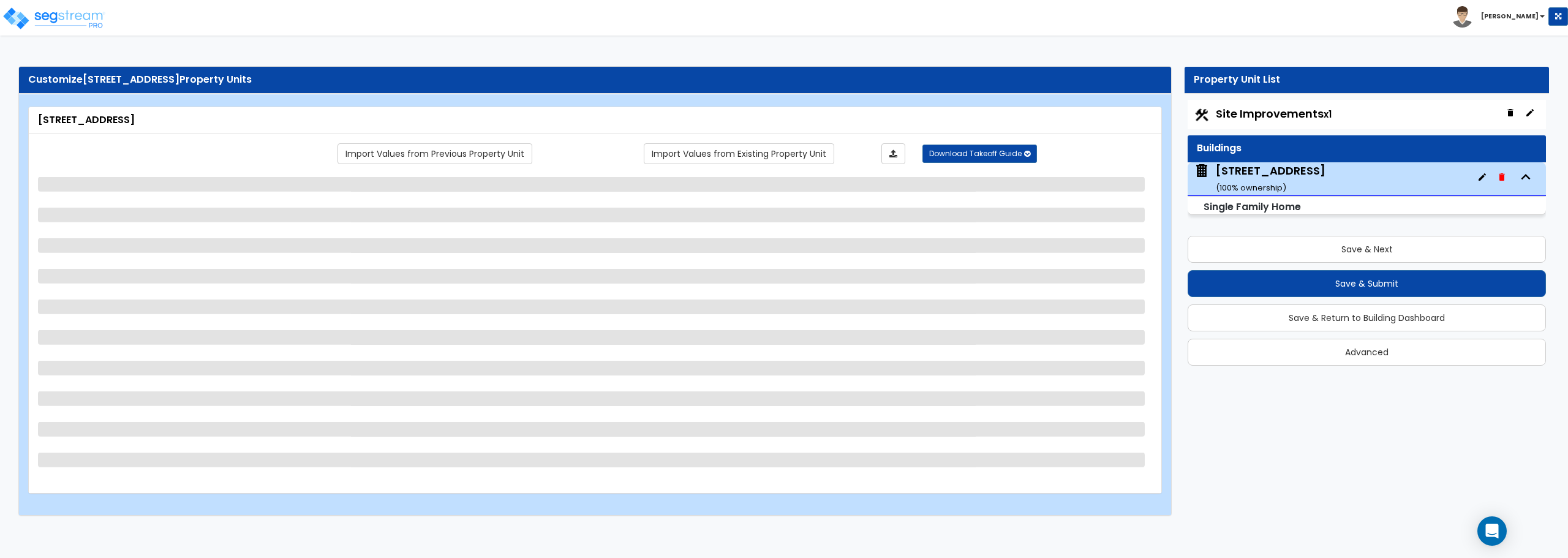
select select "1"
select select "7"
select select "1"
select select "4"
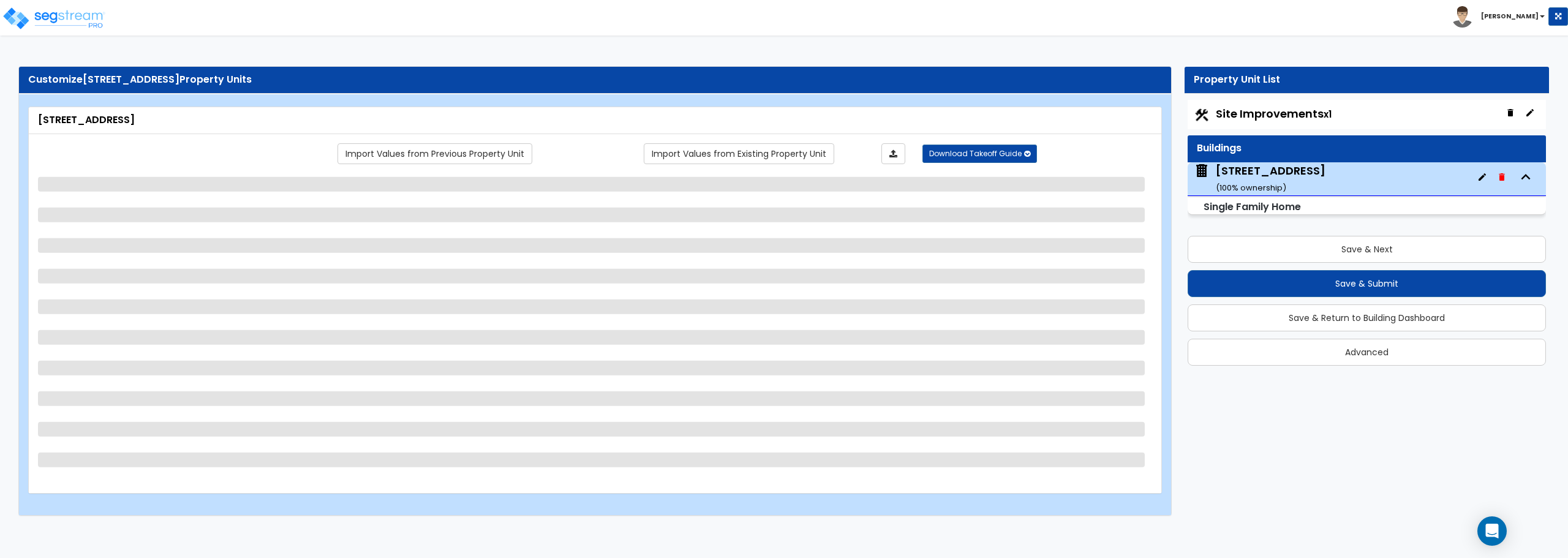
select select "1"
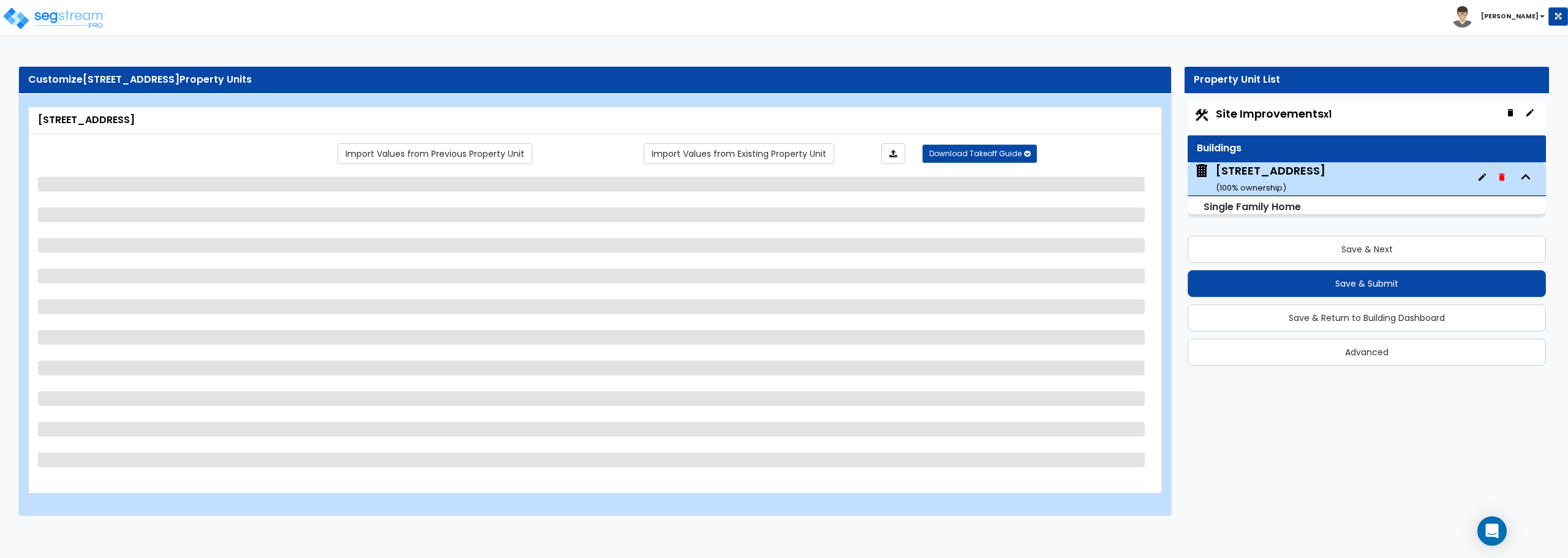
select select "1"
select select "2"
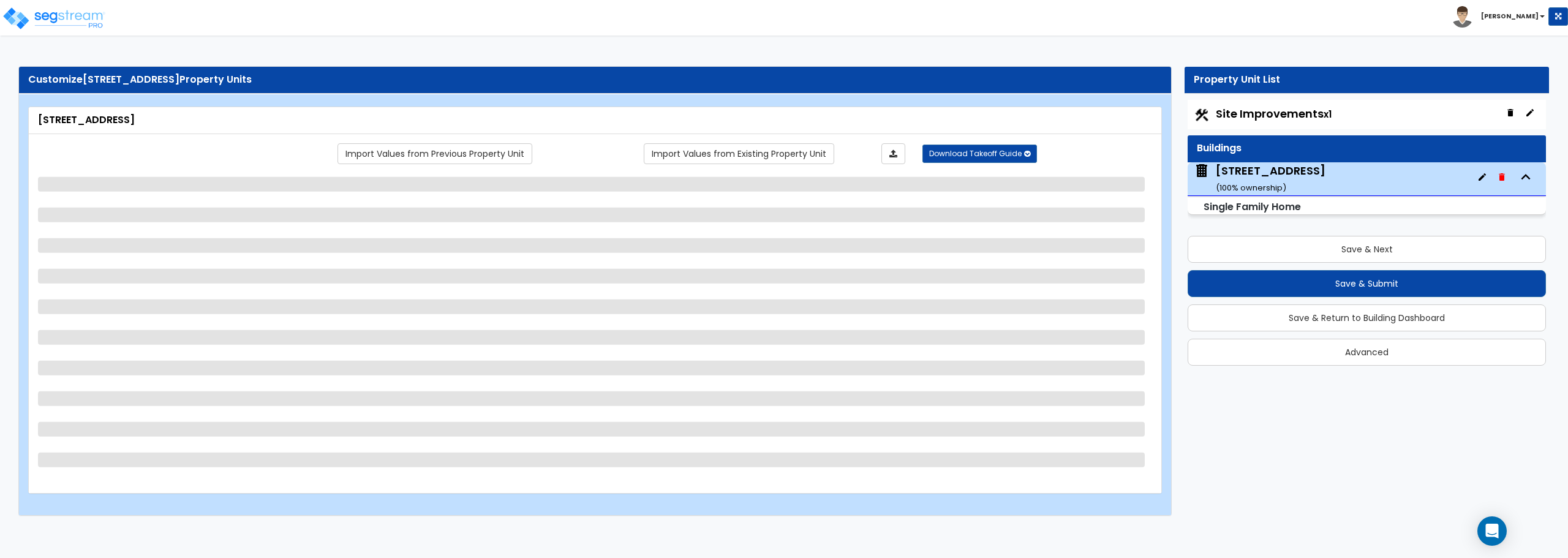
select select "6"
select select "5"
select select "4"
select select "1"
select select "2"
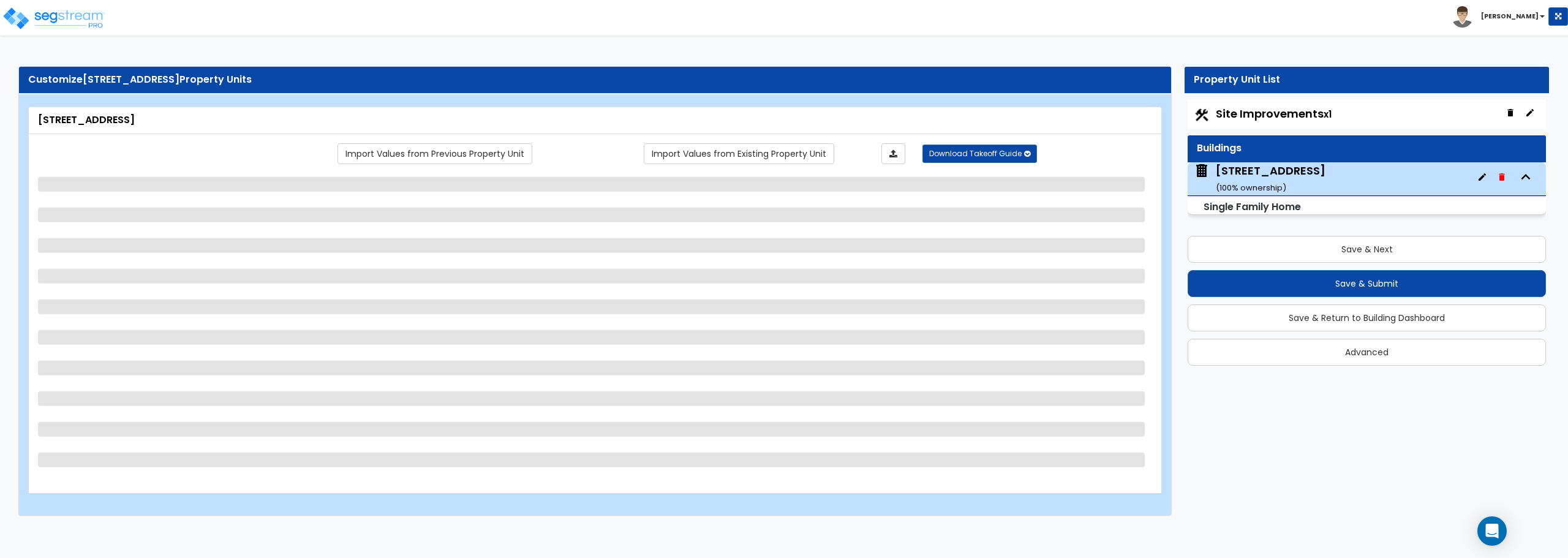
select select "2"
select select "5"
select select "1"
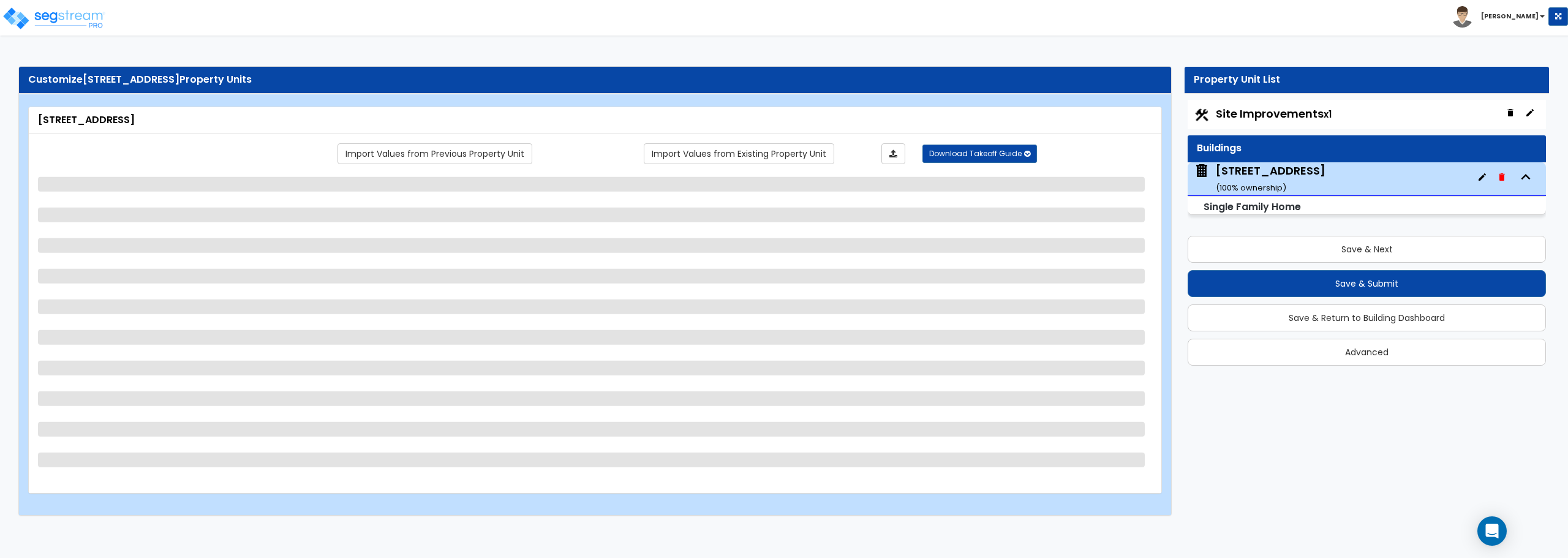
select select "1"
select select "2"
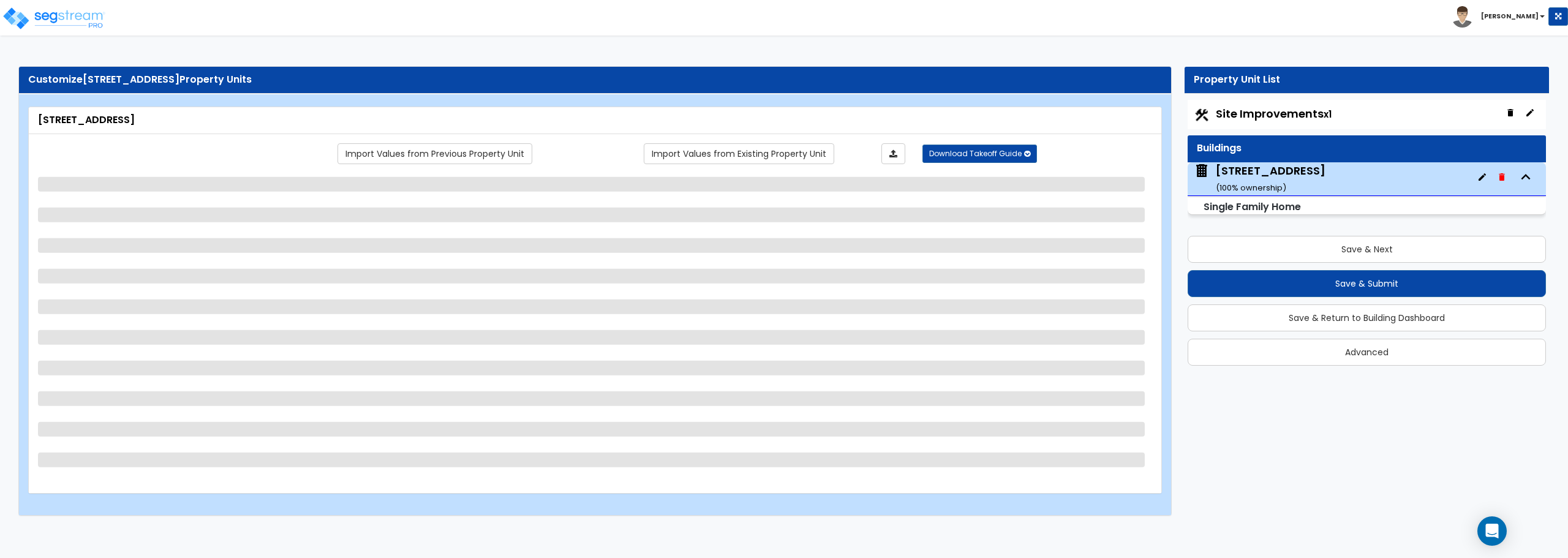
select select "1"
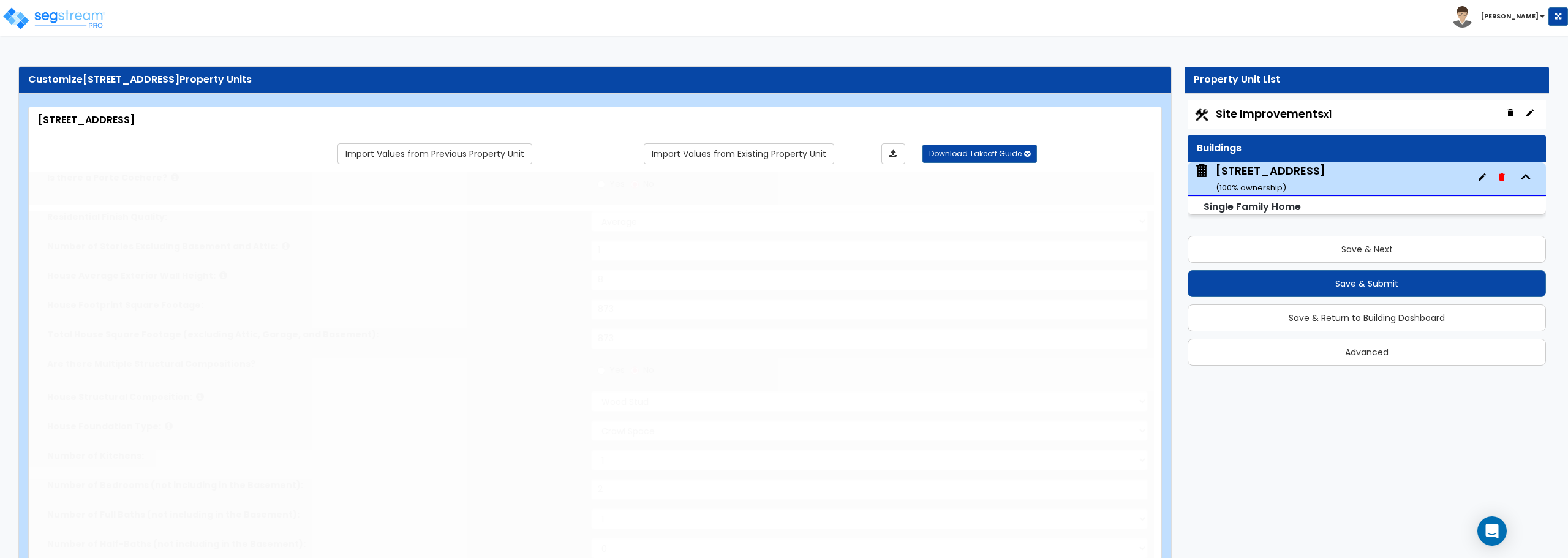
type input "3"
select select "2"
type input "3"
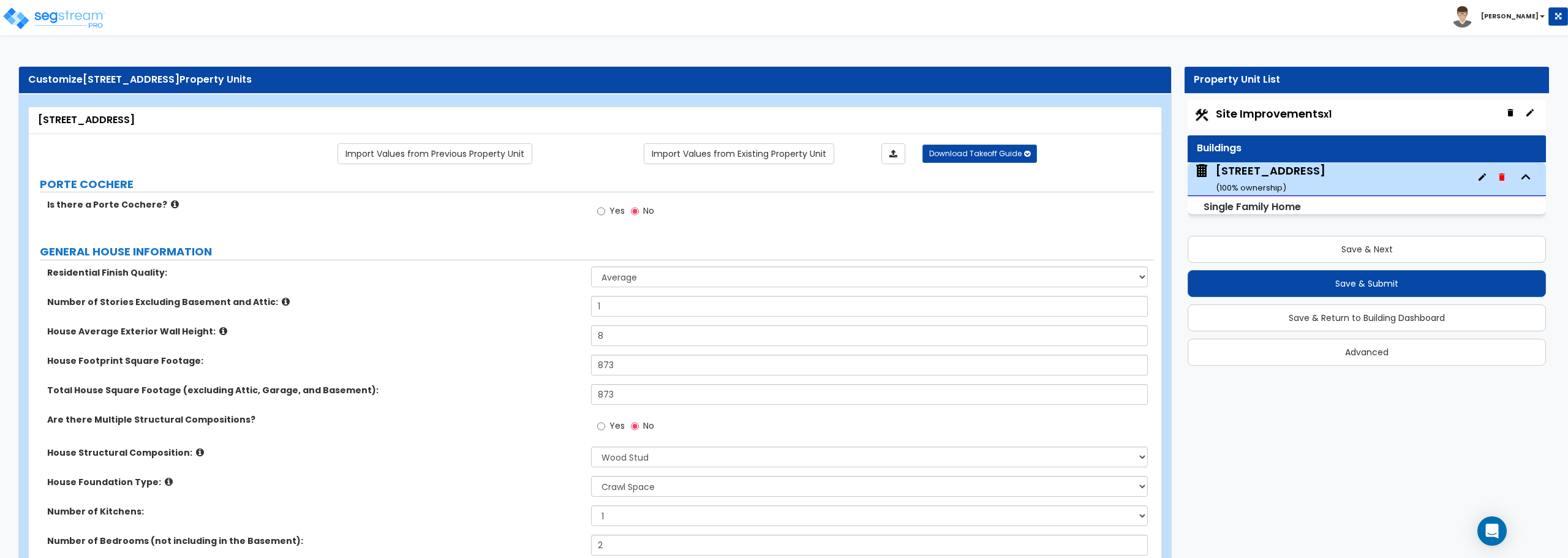
drag, startPoint x: 1277, startPoint y: 115, endPoint x: 1530, endPoint y: 127, distance: 253.3
click at [1277, 115] on span "Site Improvements x1" at bounding box center [1274, 113] width 116 height 15
select select "2"
select select "1"
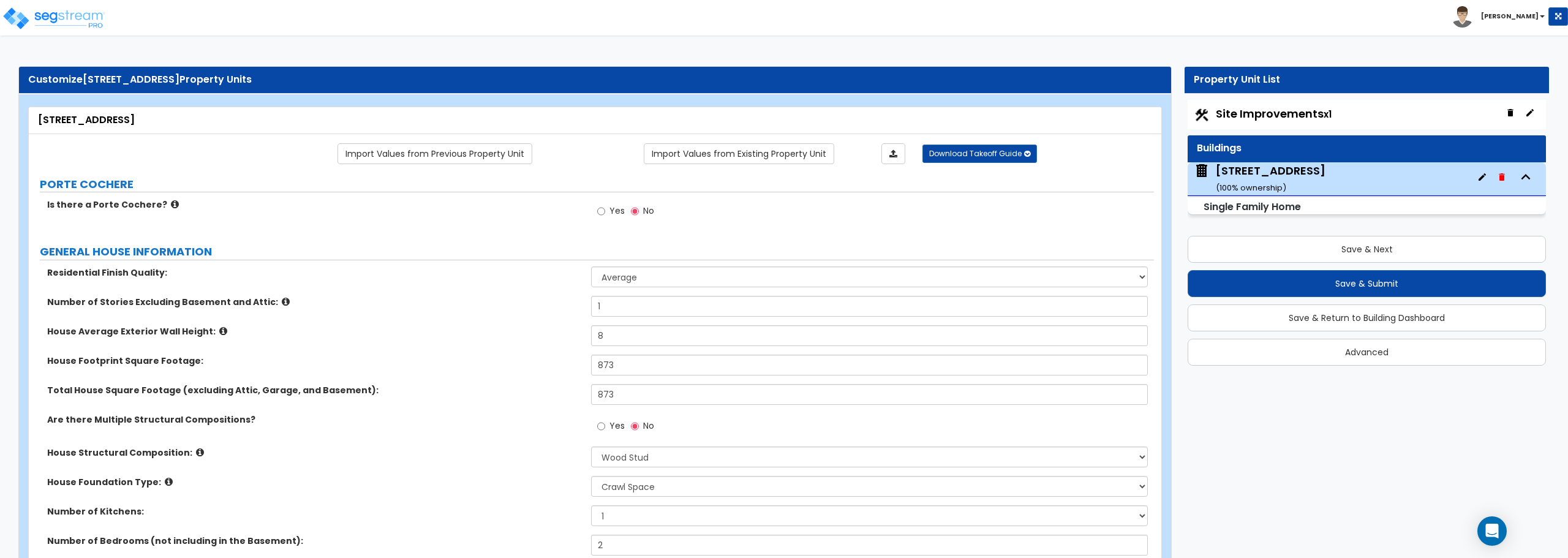
select select "2"
select select "1"
select select "4"
select select "1"
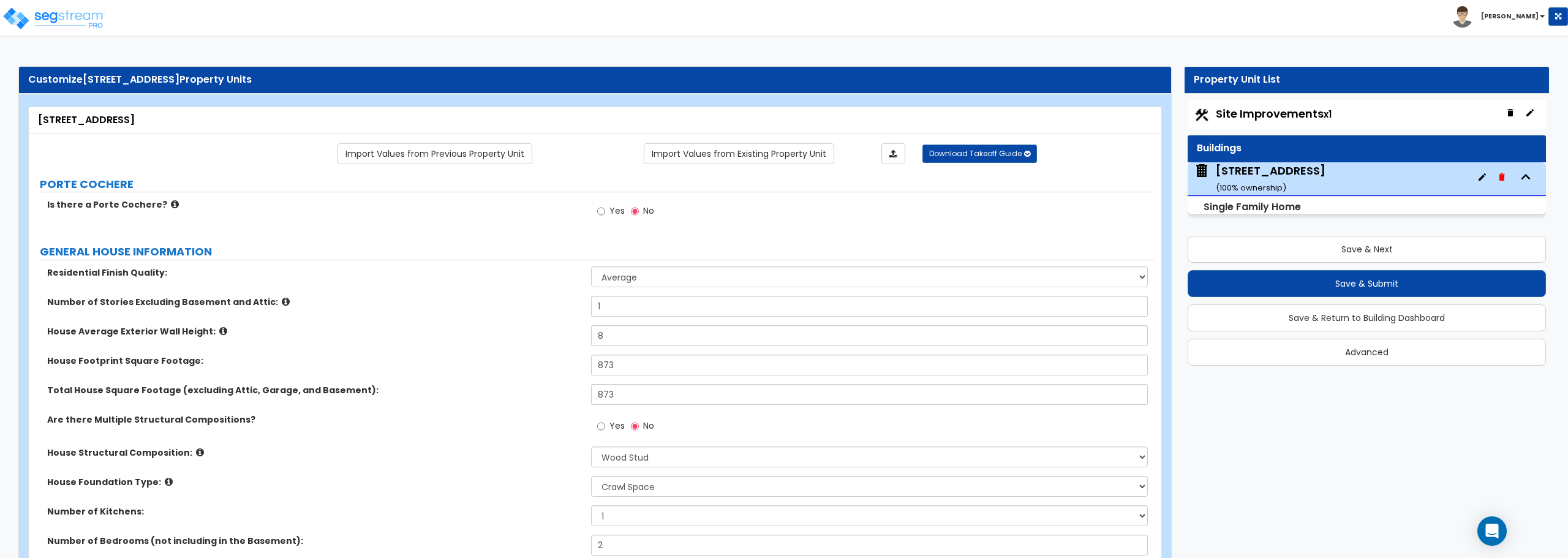
select select "1"
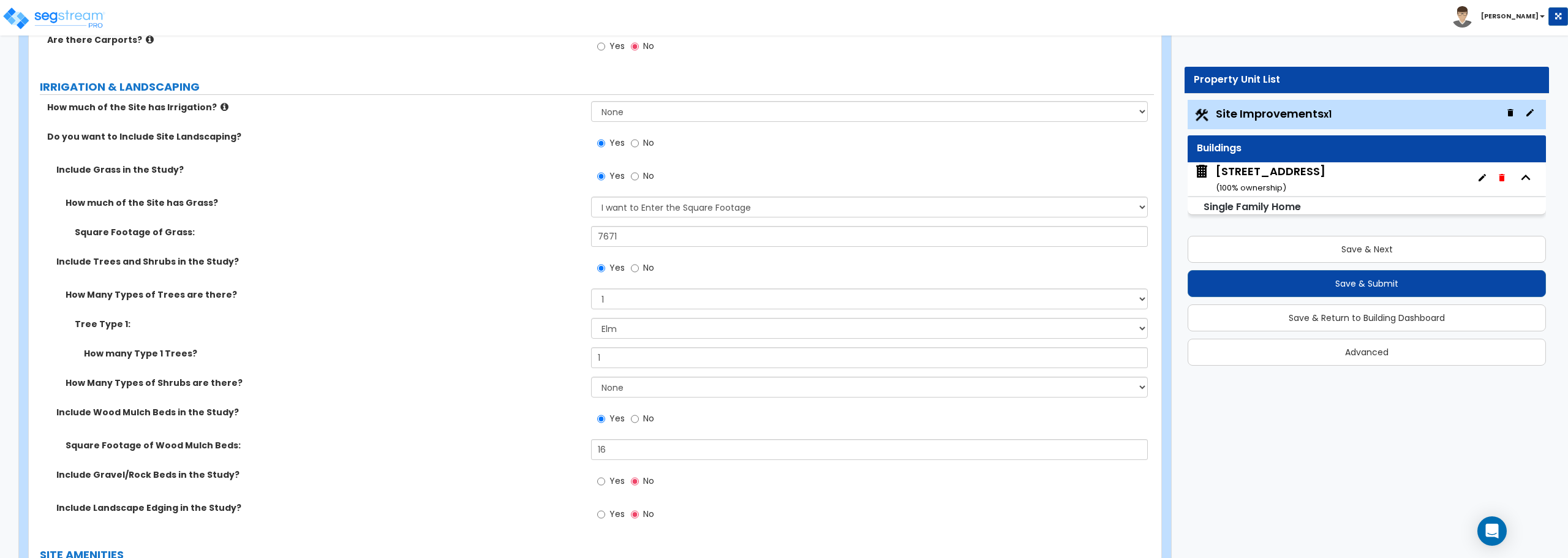
scroll to position [980, 0]
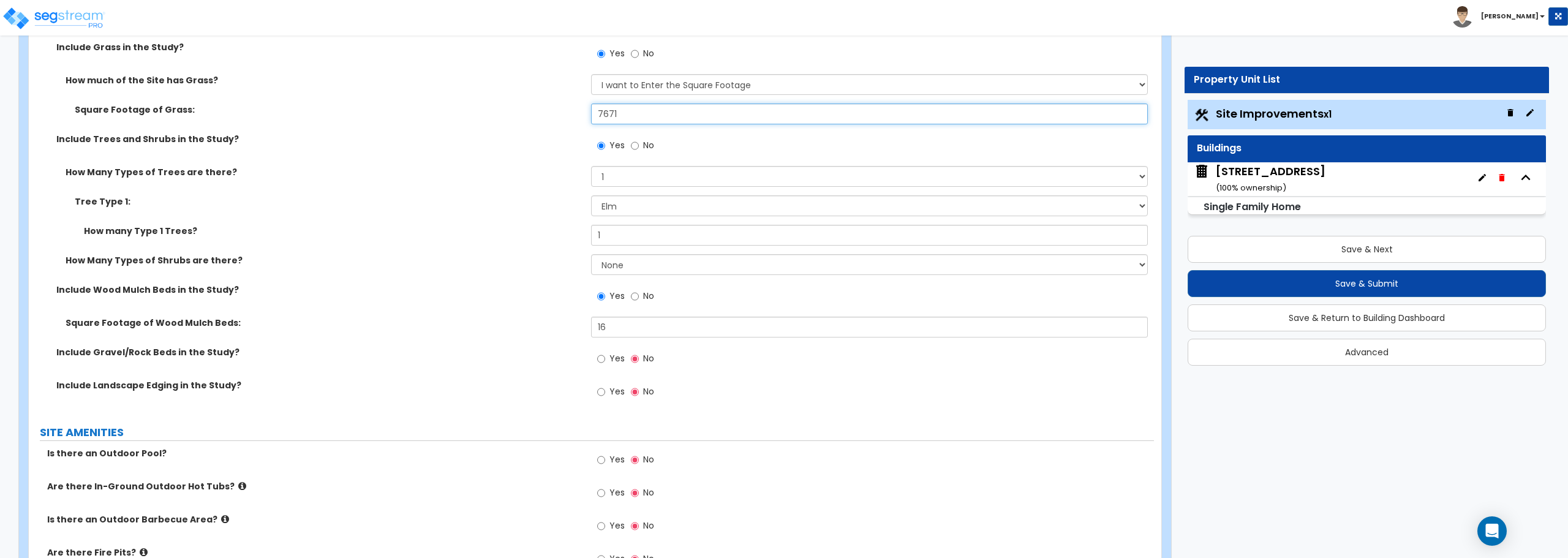
drag, startPoint x: 633, startPoint y: 111, endPoint x: 550, endPoint y: 116, distance: 83.2
click at [553, 116] on div "Square Footage of Grass: 7671" at bounding box center [591, 118] width 1125 height 29
drag, startPoint x: 646, startPoint y: 107, endPoint x: 497, endPoint y: 114, distance: 149.2
click at [497, 113] on div "Square Footage of Grass: 7,501" at bounding box center [591, 118] width 1125 height 29
type input "7,485"
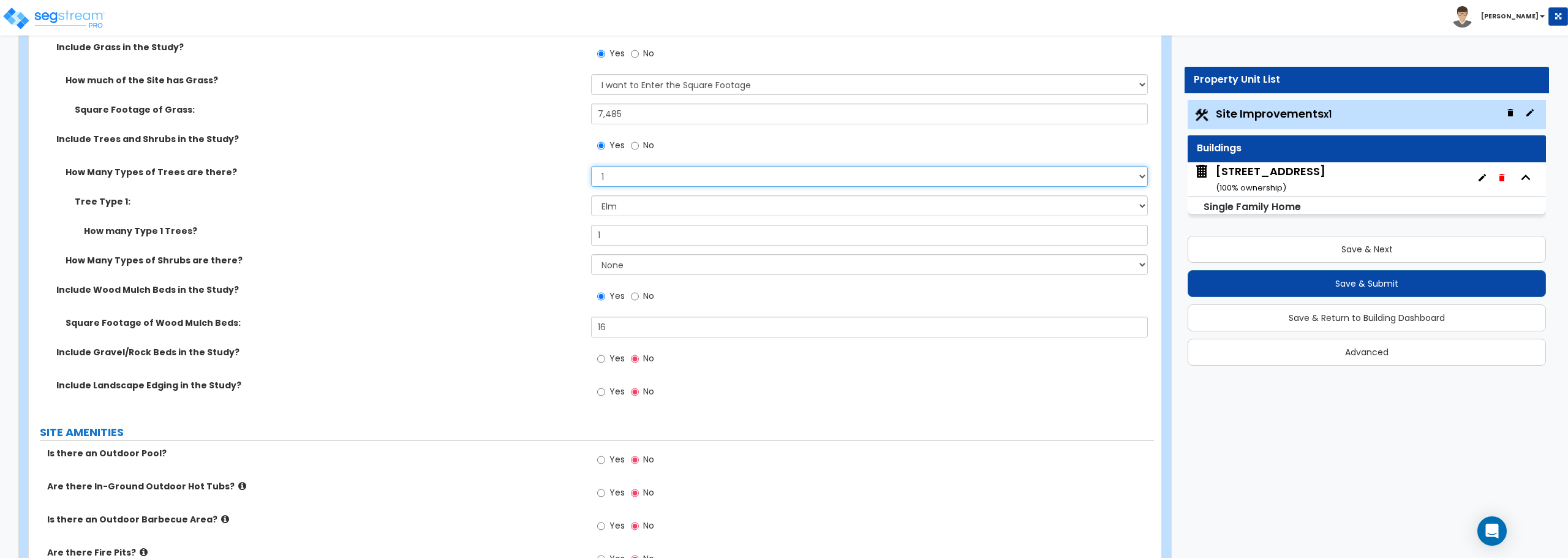
click at [666, 176] on select "None 1 2 3" at bounding box center [869, 176] width 556 height 21
click at [663, 177] on select "None 1 2 3" at bounding box center [869, 176] width 556 height 21
click at [1266, 181] on div "510 N Forest Ave ( 100 % ownership)" at bounding box center [1271, 179] width 110 height 32
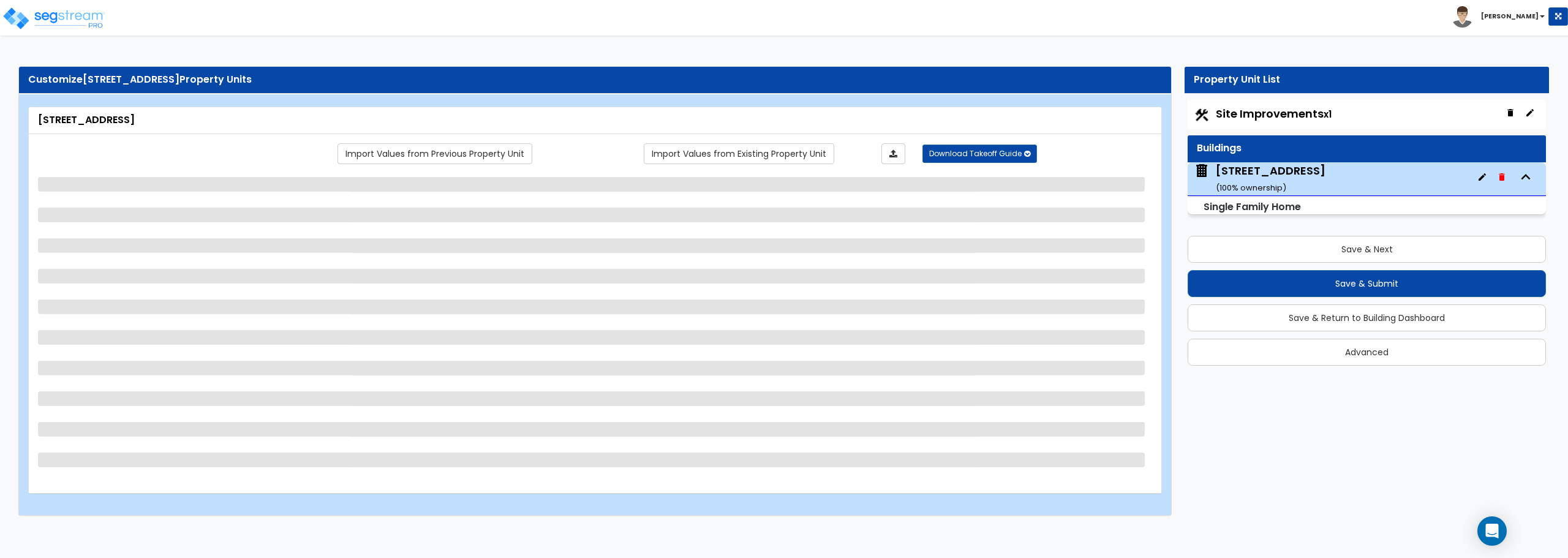
scroll to position [0, 0]
select select "1"
select select "7"
select select "1"
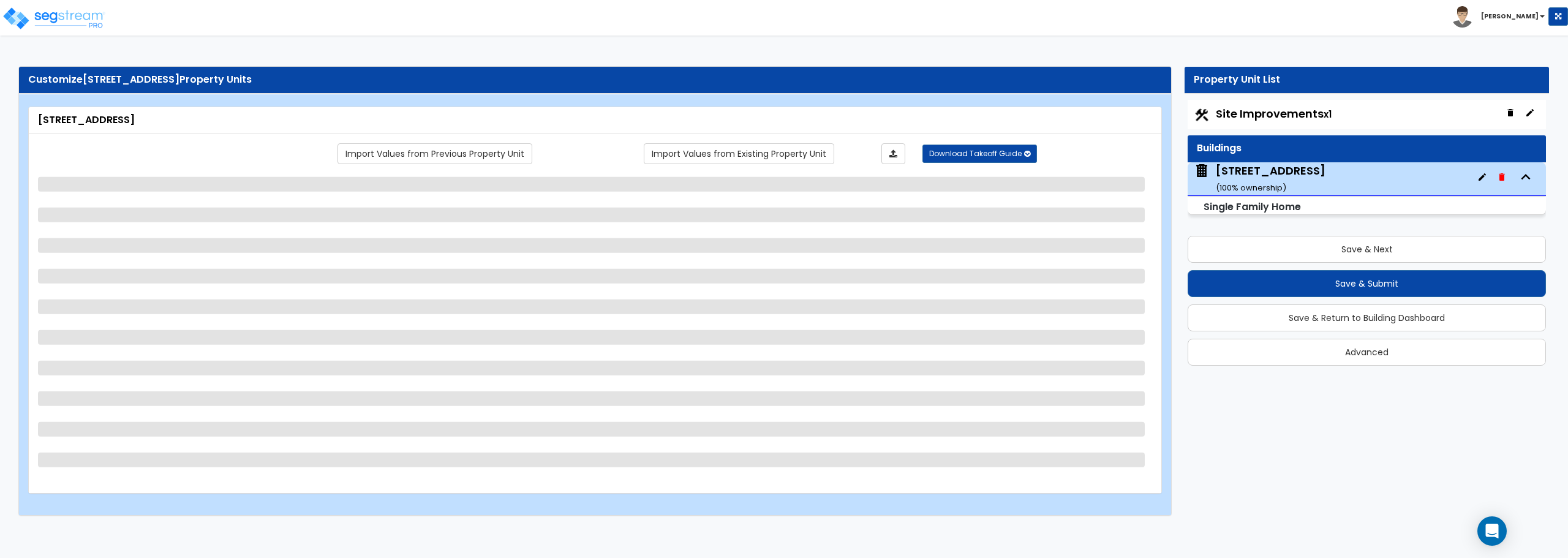
select select "4"
select select "1"
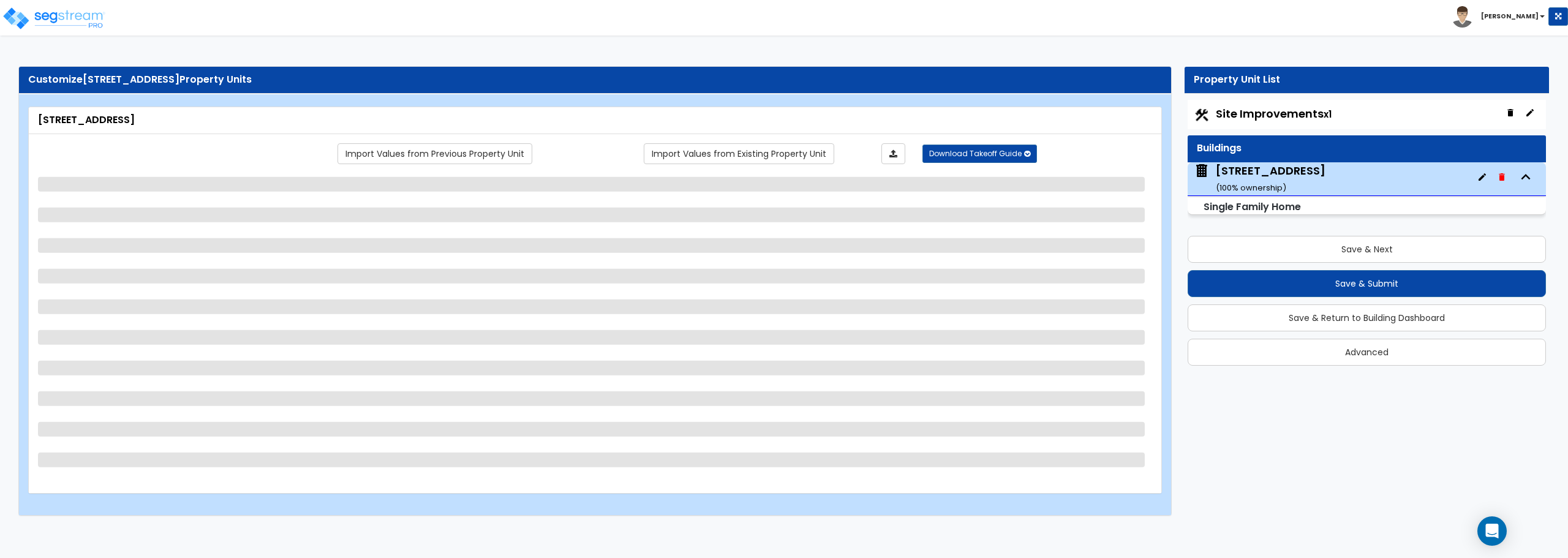
select select "1"
select select "2"
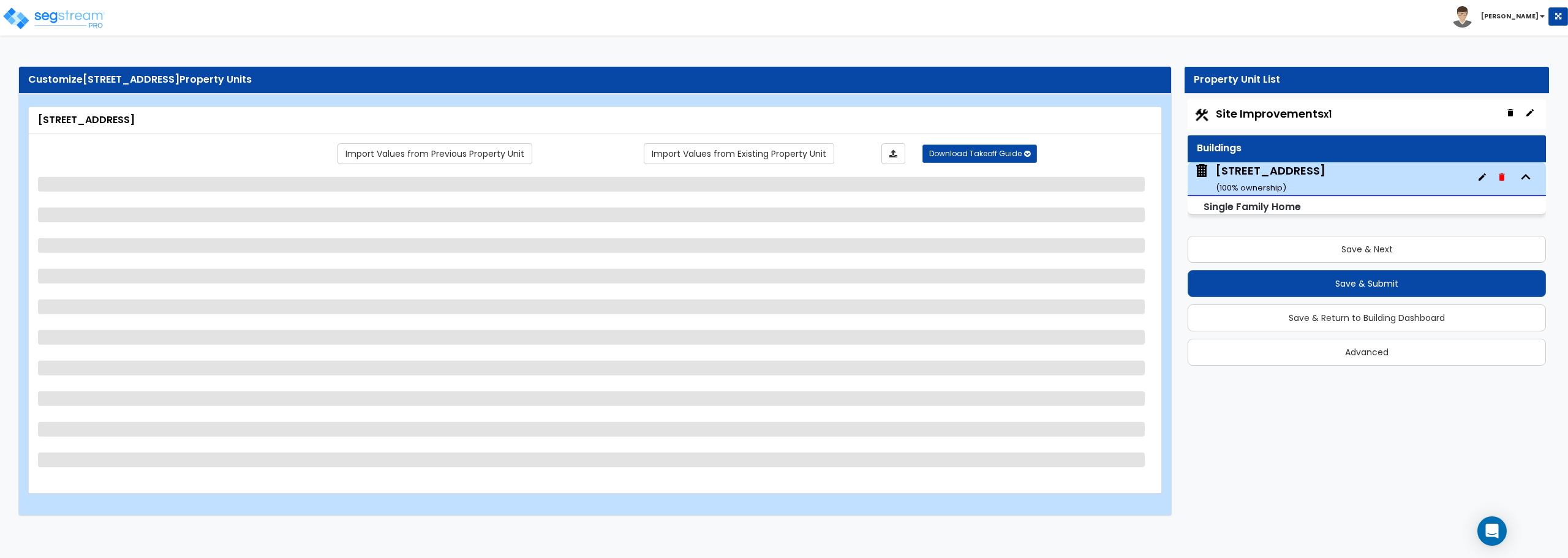
select select "2"
select select "6"
select select "5"
select select "4"
select select "1"
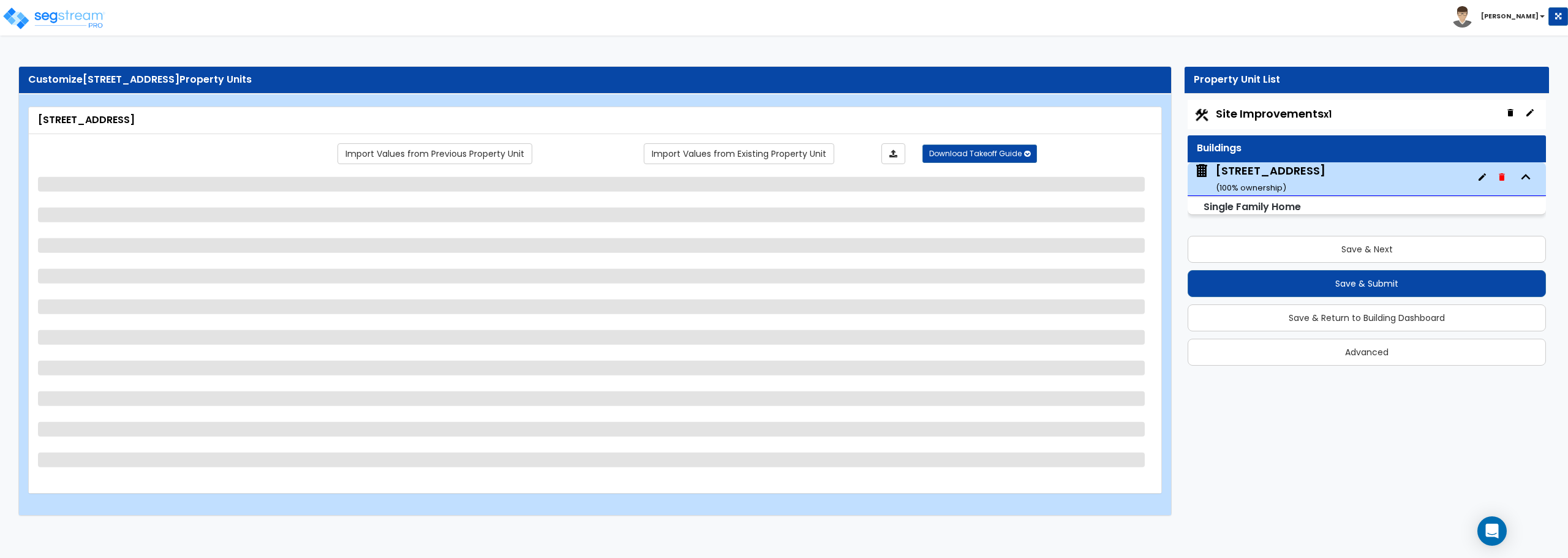
select select "2"
select select "5"
select select "1"
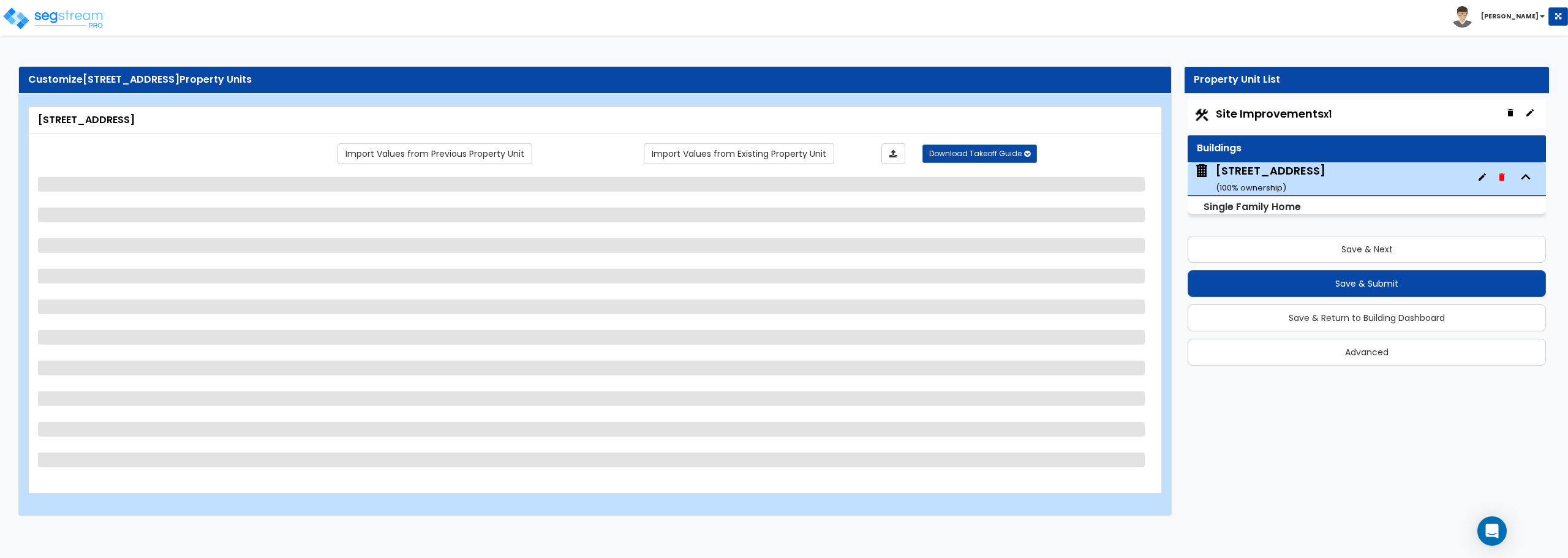
select select "1"
select select "2"
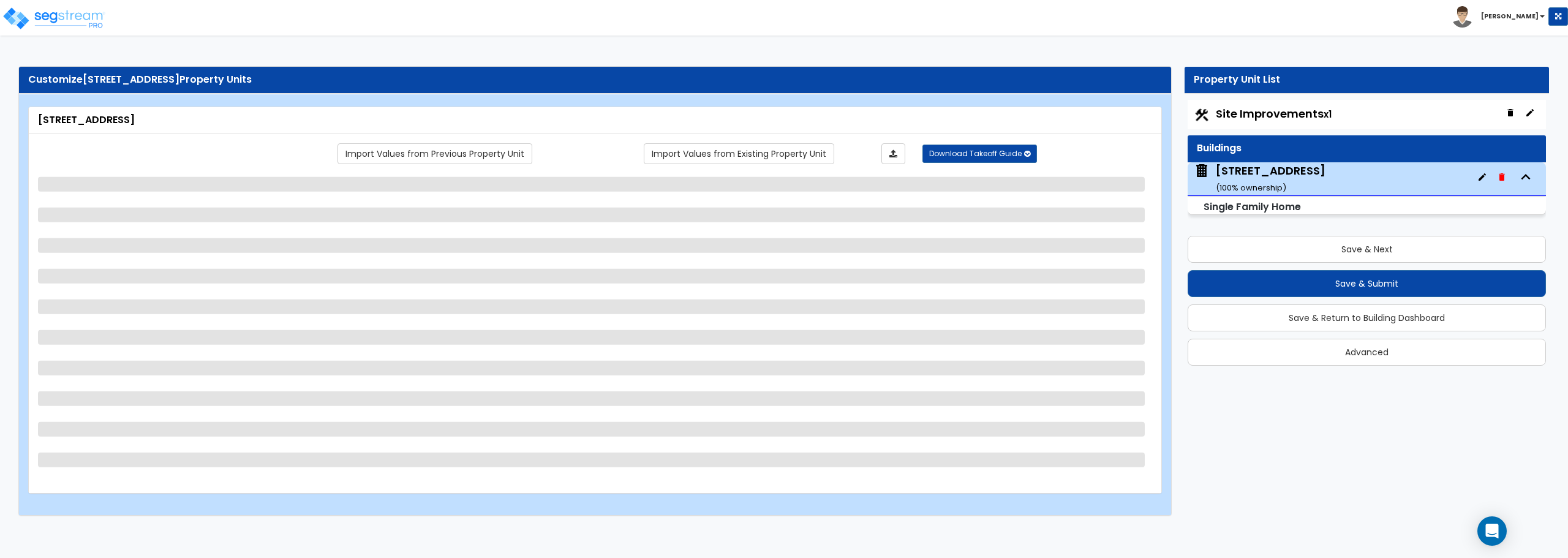
select select "2"
select select "1"
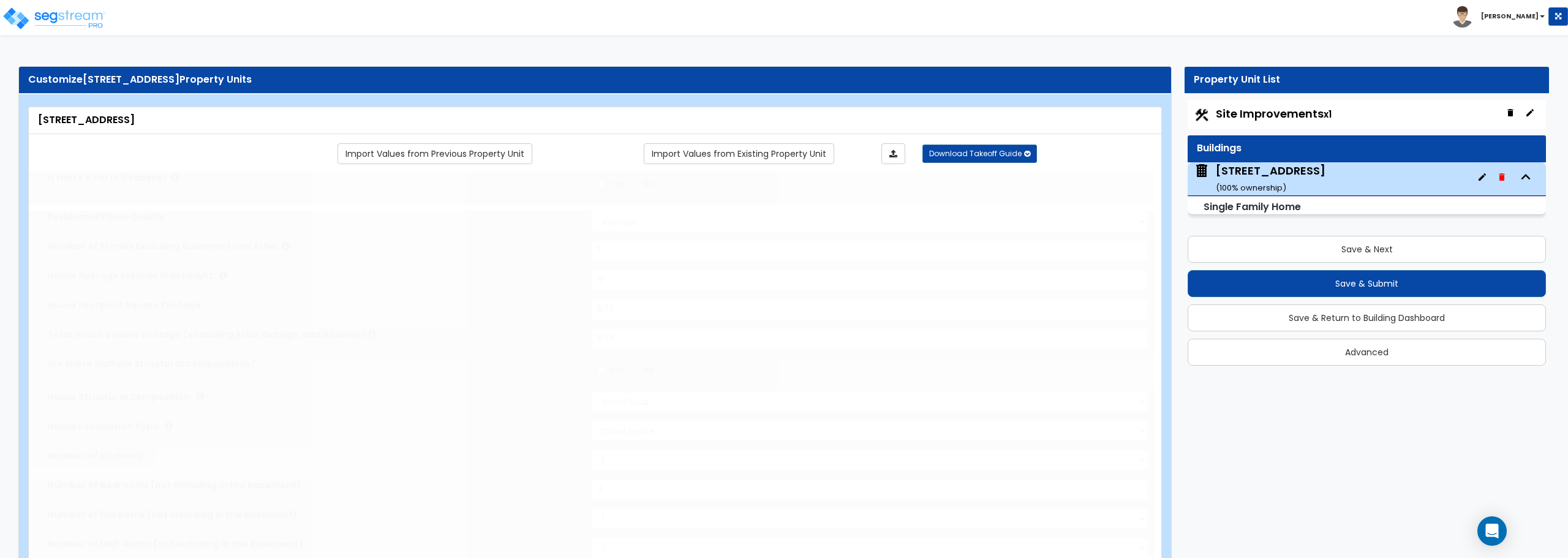
type input "3"
select select "2"
type input "3"
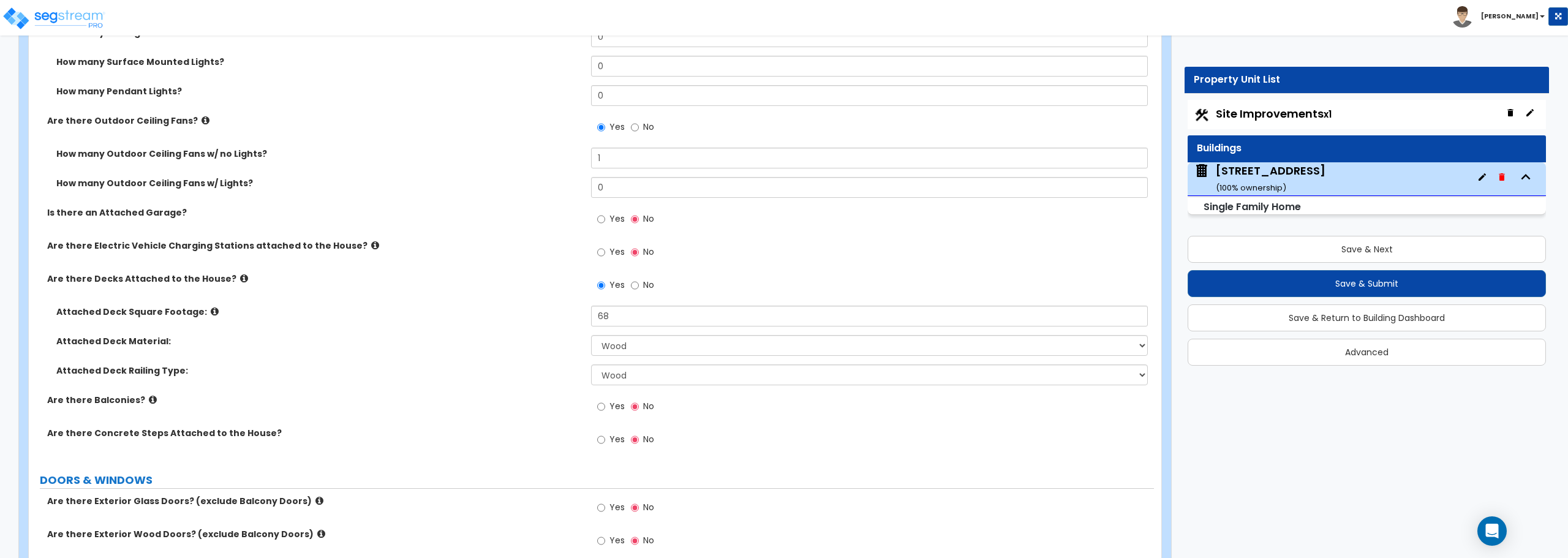
scroll to position [1164, 0]
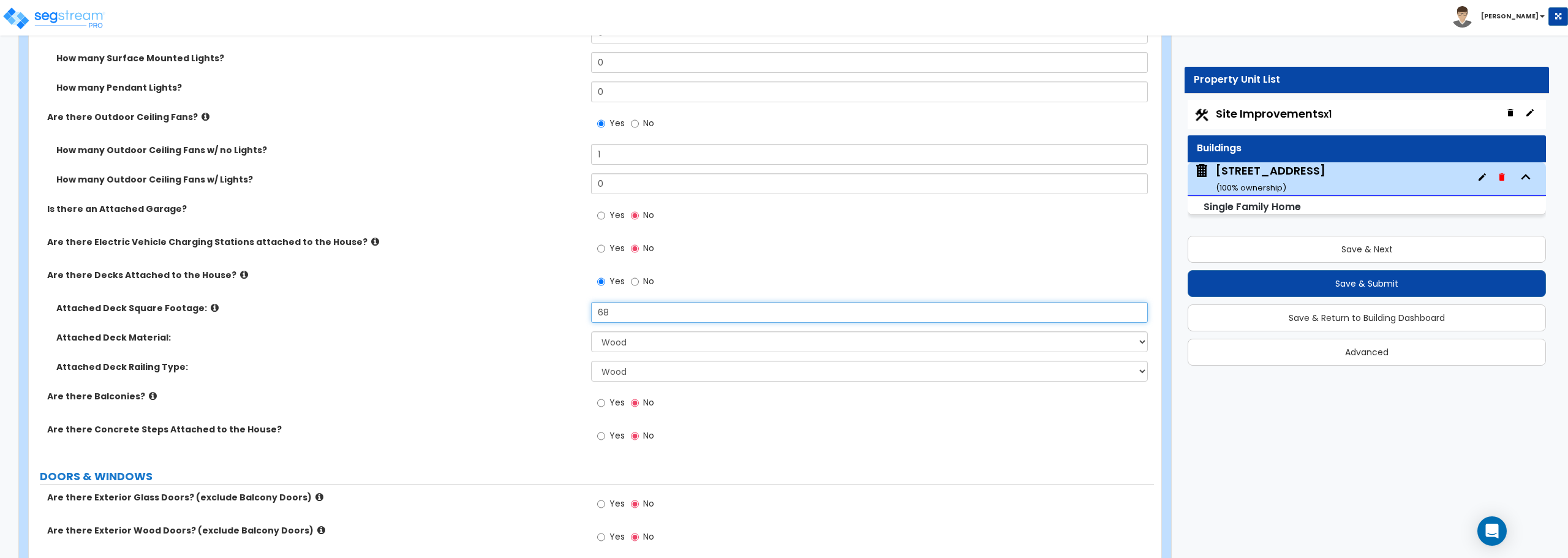
click at [563, 307] on div "Attached Deck Square Footage: 68" at bounding box center [591, 316] width 1125 height 29
drag, startPoint x: 620, startPoint y: 313, endPoint x: 572, endPoint y: 315, distance: 48.0
click at [572, 315] on div "Attached Deck Square Footage: 68" at bounding box center [591, 316] width 1125 height 29
type input "97"
click at [631, 337] on select "Please Choose One Wood Plastic/PVC" at bounding box center [869, 342] width 556 height 21
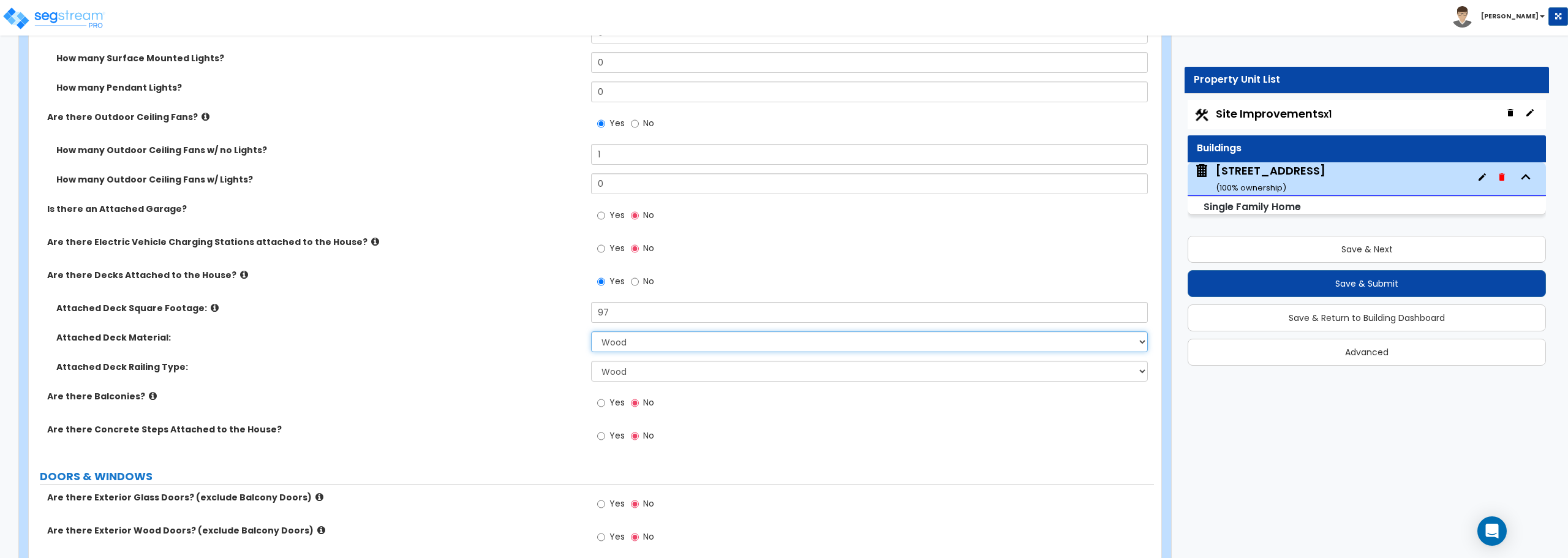
click at [642, 341] on select "Please Choose One Wood Plastic/PVC" at bounding box center [869, 342] width 556 height 21
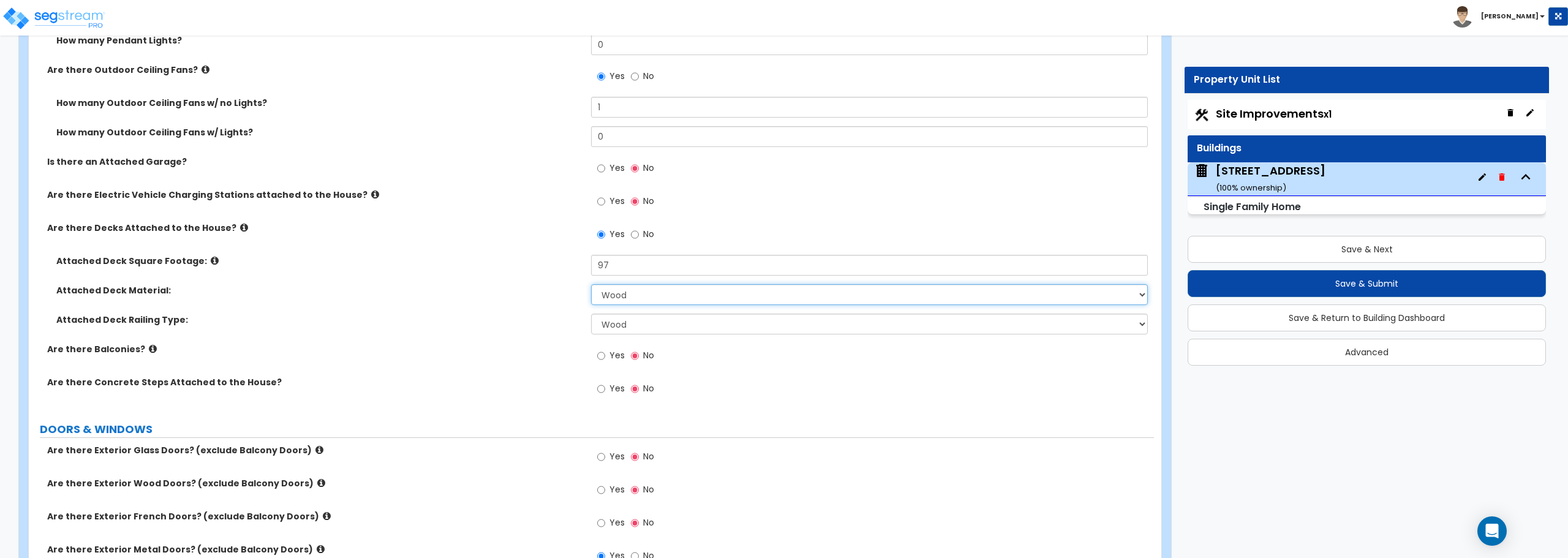
scroll to position [1225, 0]
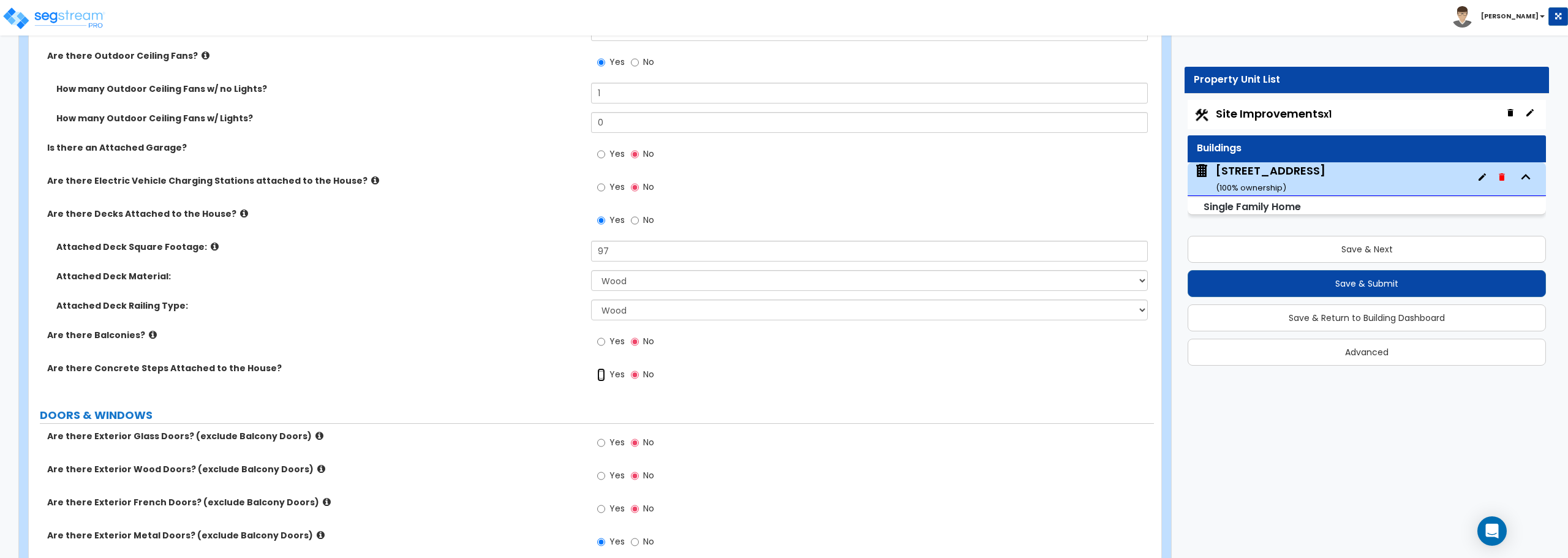
click at [604, 374] on input "Yes" at bounding box center [601, 375] width 8 height 14
radio input "true"
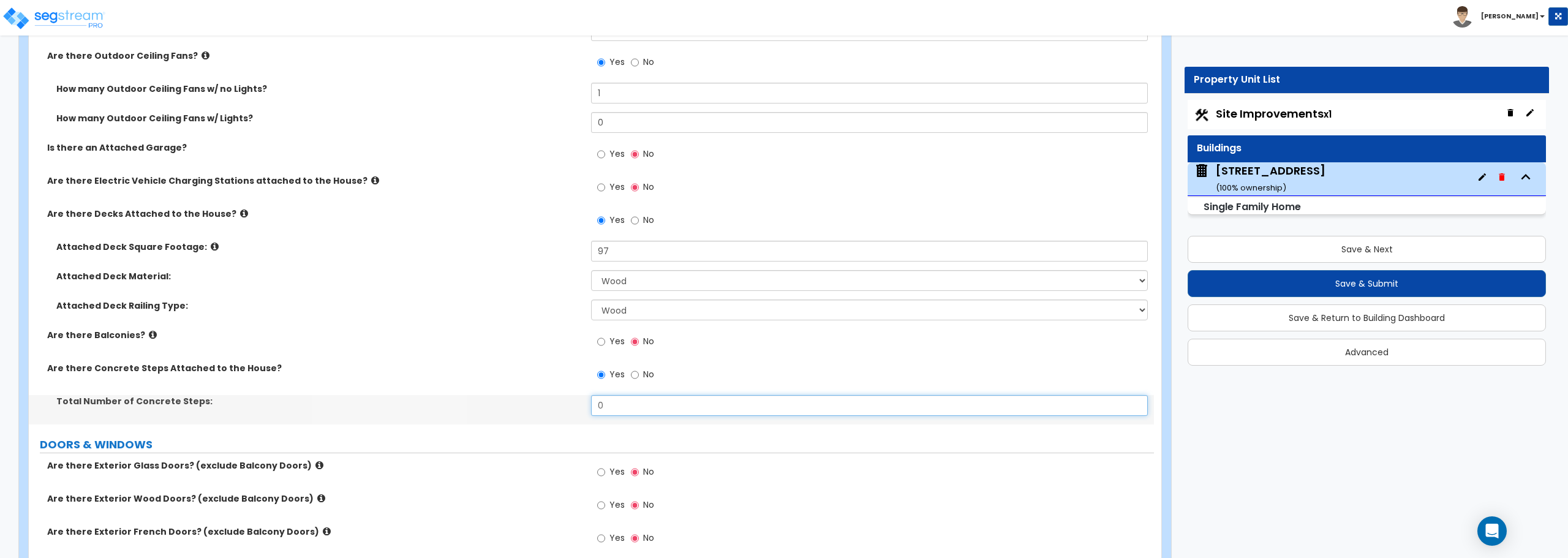
click at [606, 407] on input "0" at bounding box center [869, 406] width 556 height 21
drag, startPoint x: 613, startPoint y: 407, endPoint x: 556, endPoint y: 407, distance: 57.0
click at [564, 409] on div "Total Number of Concrete Steps: 0" at bounding box center [591, 409] width 1125 height 29
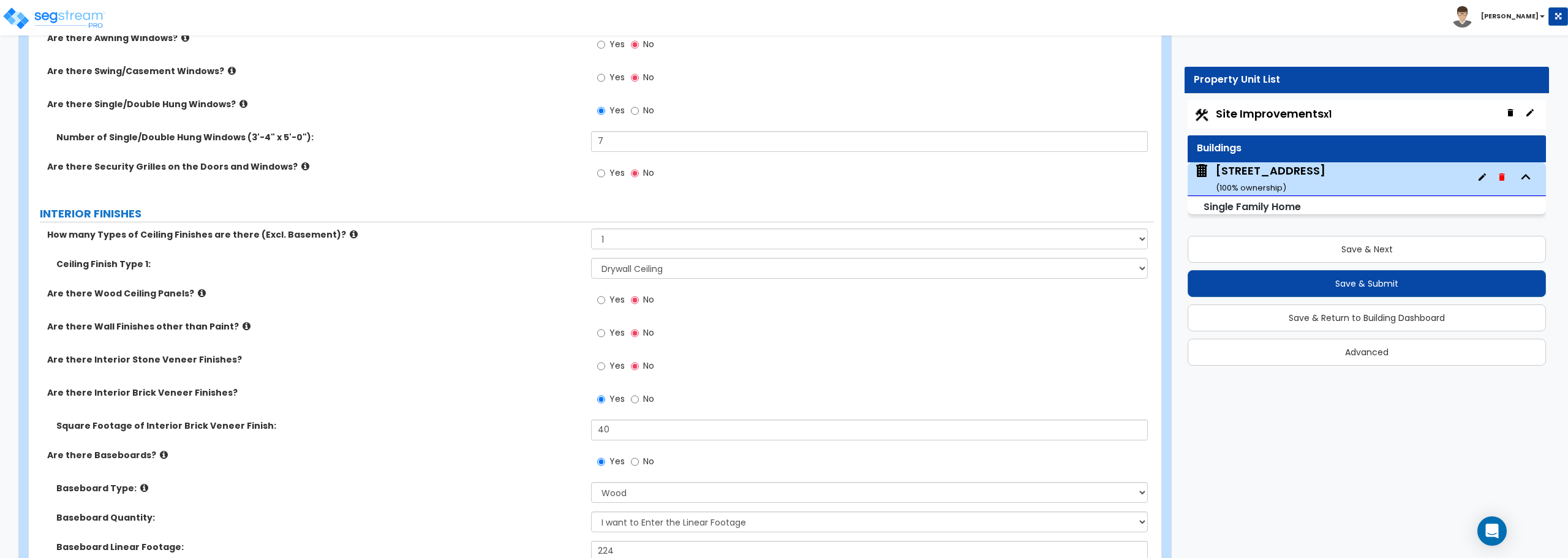
scroll to position [2083, 0]
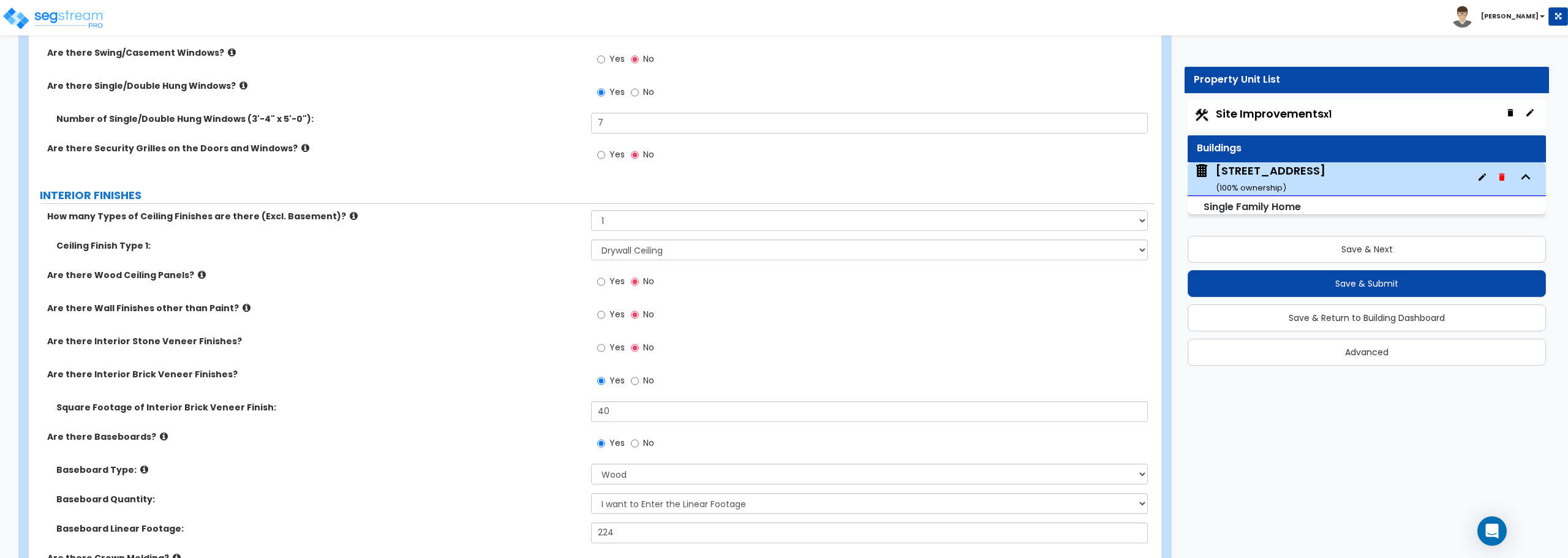
type input "3"
click at [243, 309] on icon at bounding box center [246, 308] width 8 height 9
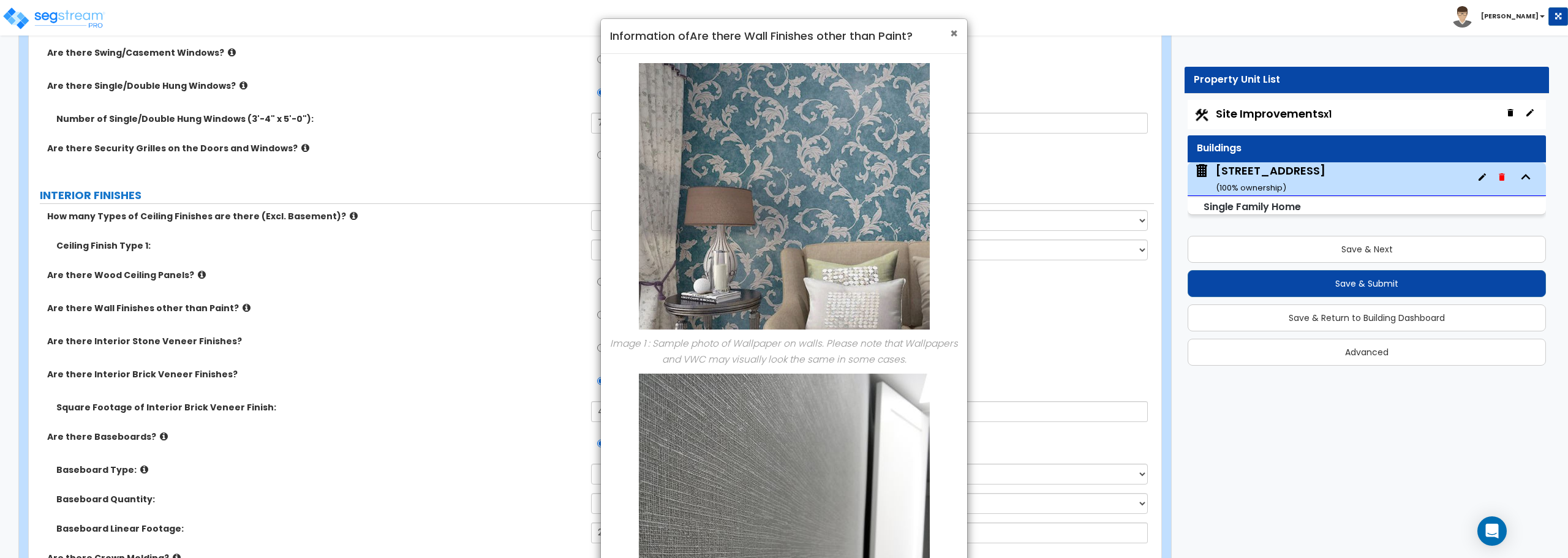
drag, startPoint x: 951, startPoint y: 32, endPoint x: 962, endPoint y: 31, distance: 11.0
click at [953, 32] on span "×" at bounding box center [954, 34] width 8 height 18
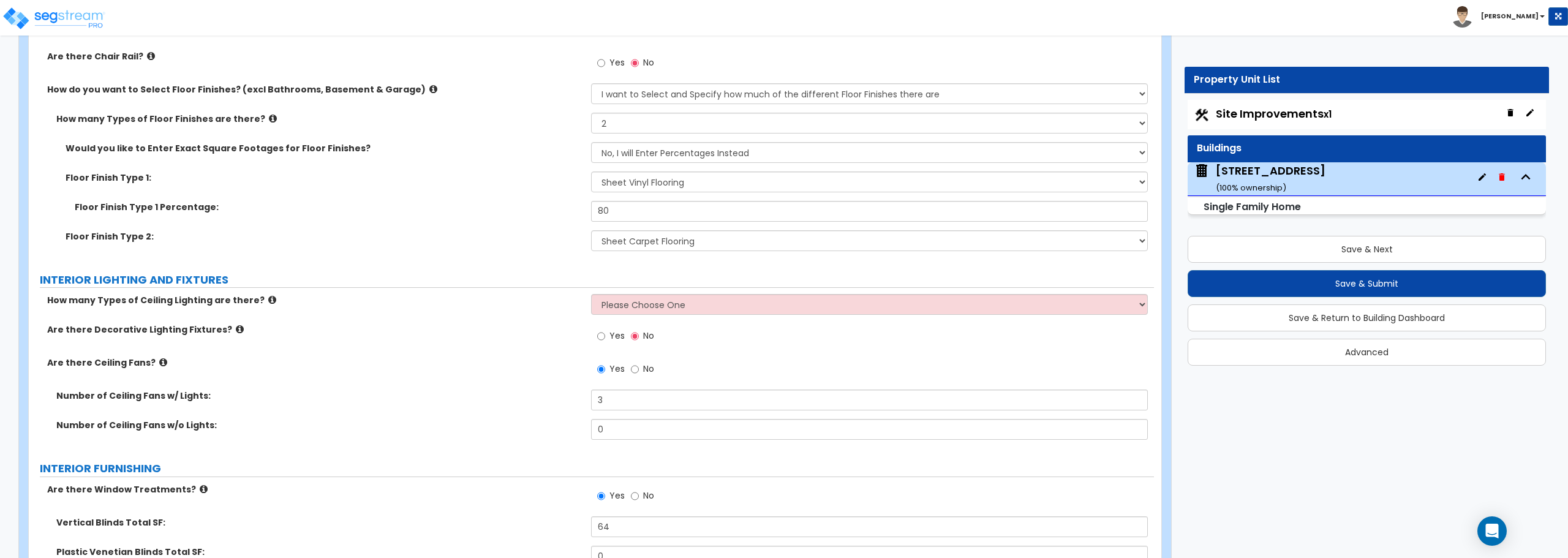
scroll to position [2695, 0]
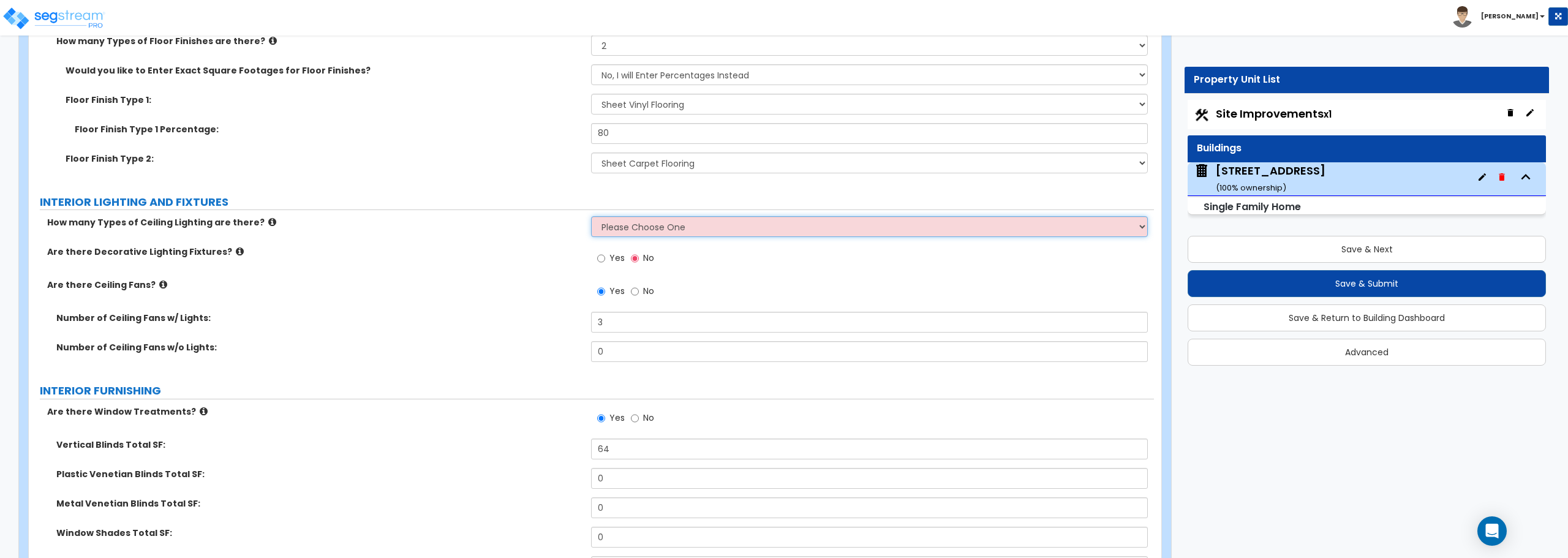
click at [669, 231] on select "Please Choose One 1 2 3" at bounding box center [869, 227] width 556 height 21
click at [677, 231] on select "Please Choose One 1 2 3" at bounding box center [869, 227] width 556 height 21
select select "1"
click at [591, 216] on select "Please Choose One 1 2 3" at bounding box center [869, 227] width 556 height 21
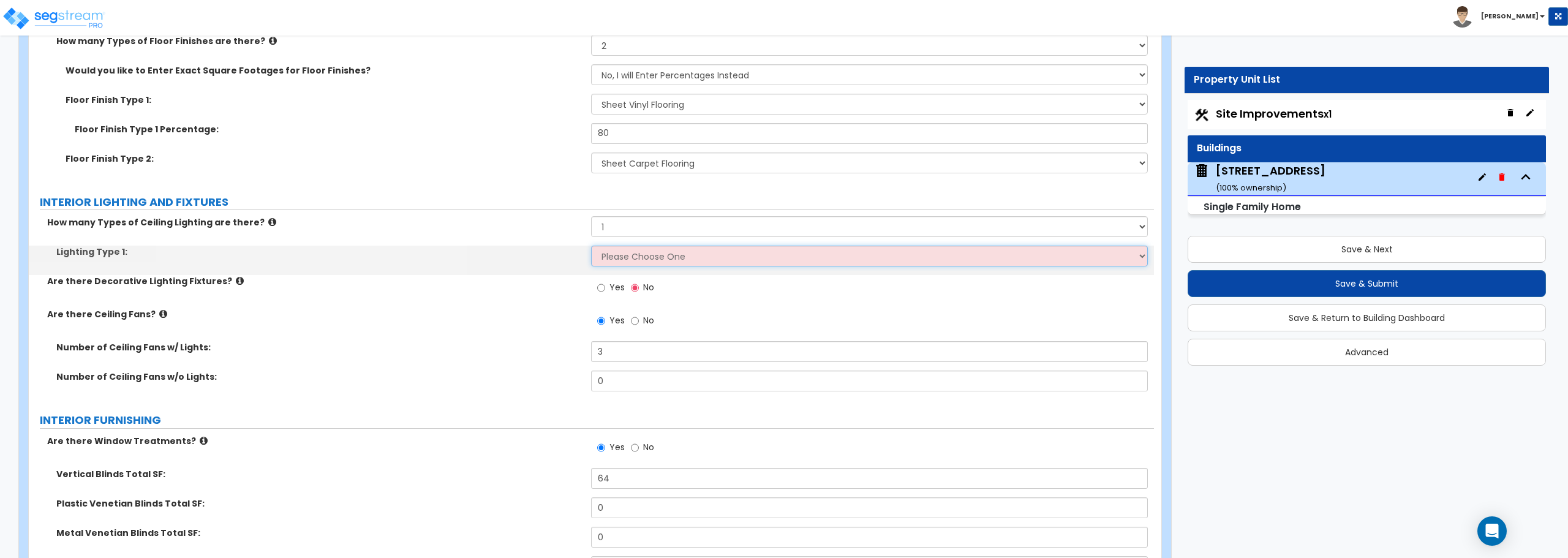
click at [629, 258] on select "Please Choose One LED Surface-Mounted LED Recessed Fluorescent Surface-Mounted …" at bounding box center [869, 256] width 556 height 21
select select "6"
click at [591, 246] on select "Please Choose One LED Surface-Mounted LED Recessed Fluorescent Surface-Mounted …" at bounding box center [869, 256] width 556 height 21
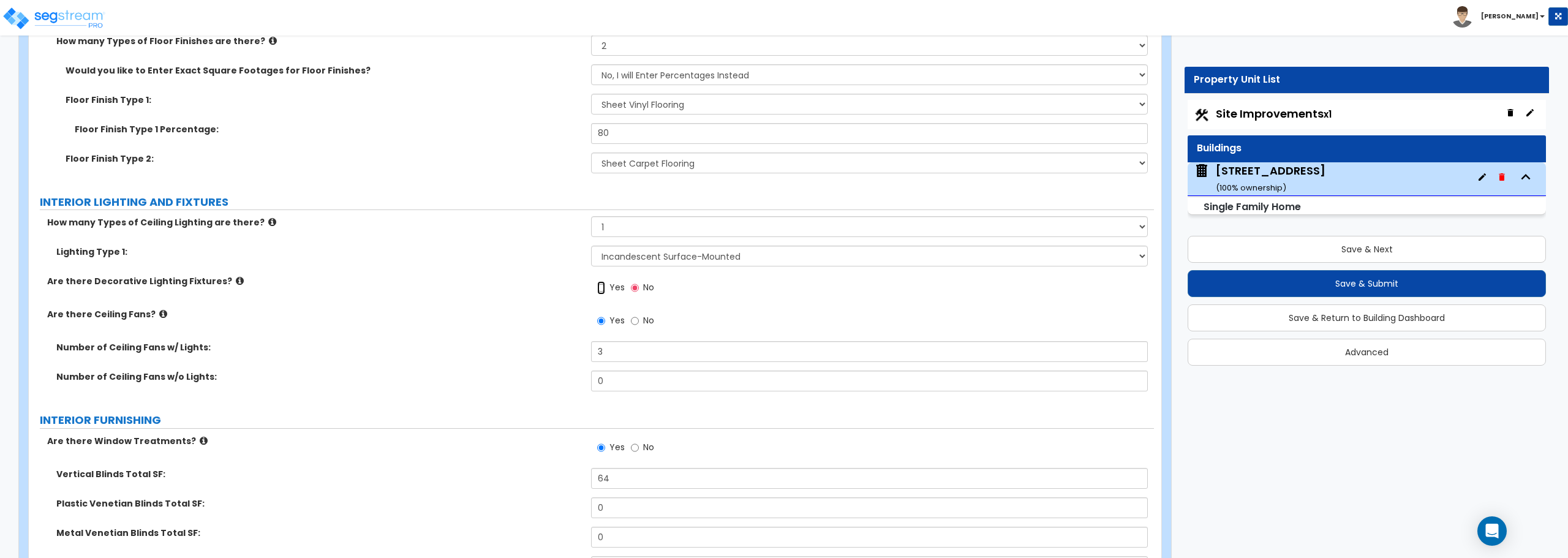
click at [599, 288] on input "Yes" at bounding box center [601, 288] width 8 height 14
radio input "true"
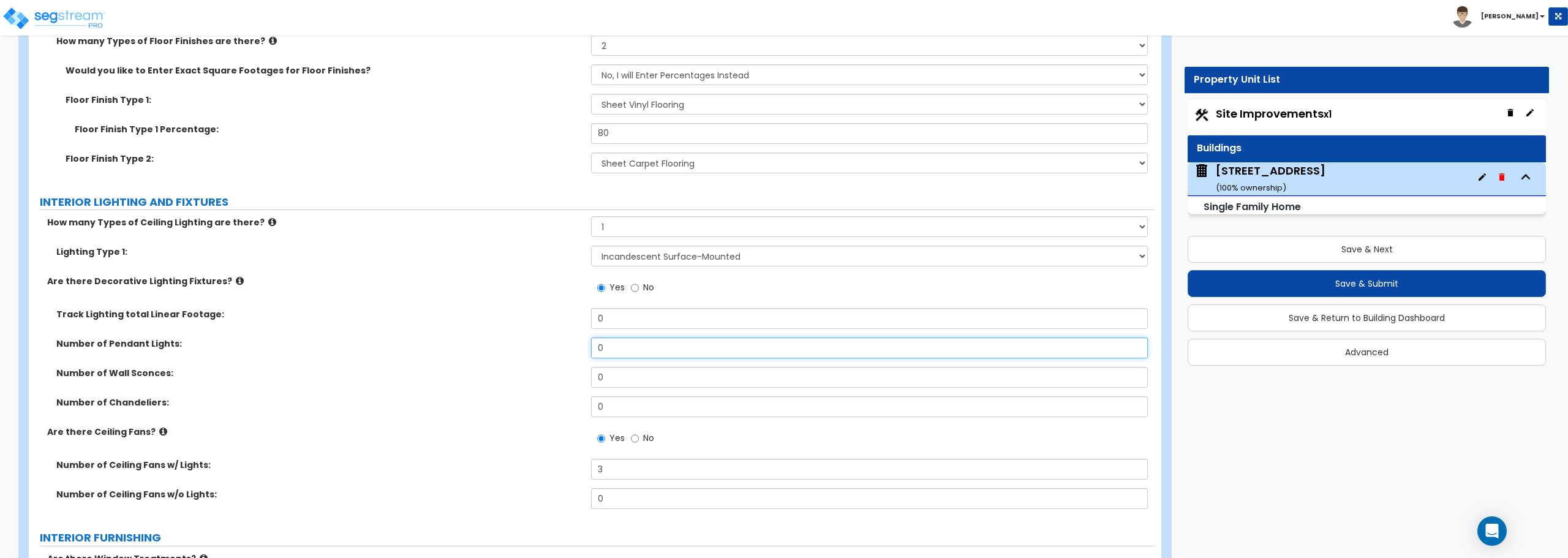
drag, startPoint x: 523, startPoint y: 351, endPoint x: 500, endPoint y: 357, distance: 23.8
click at [502, 355] on div "Number of Pendant Lights: 0" at bounding box center [591, 351] width 1125 height 29
type input "1"
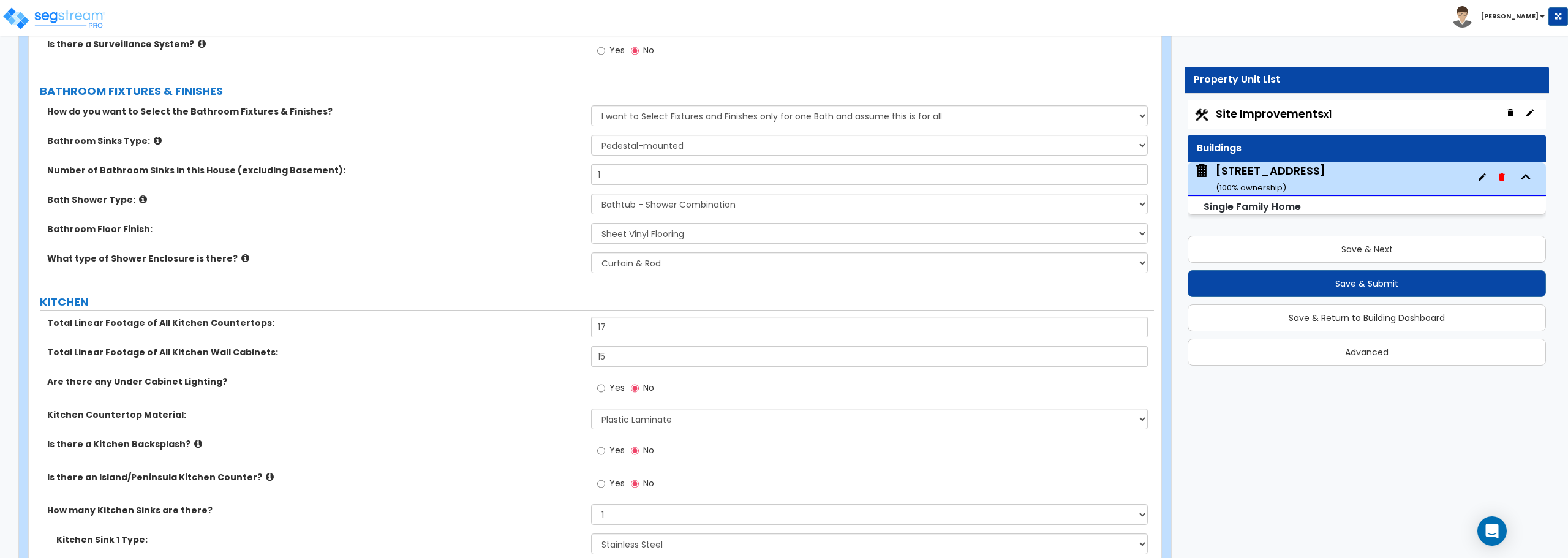
scroll to position [3798, 0]
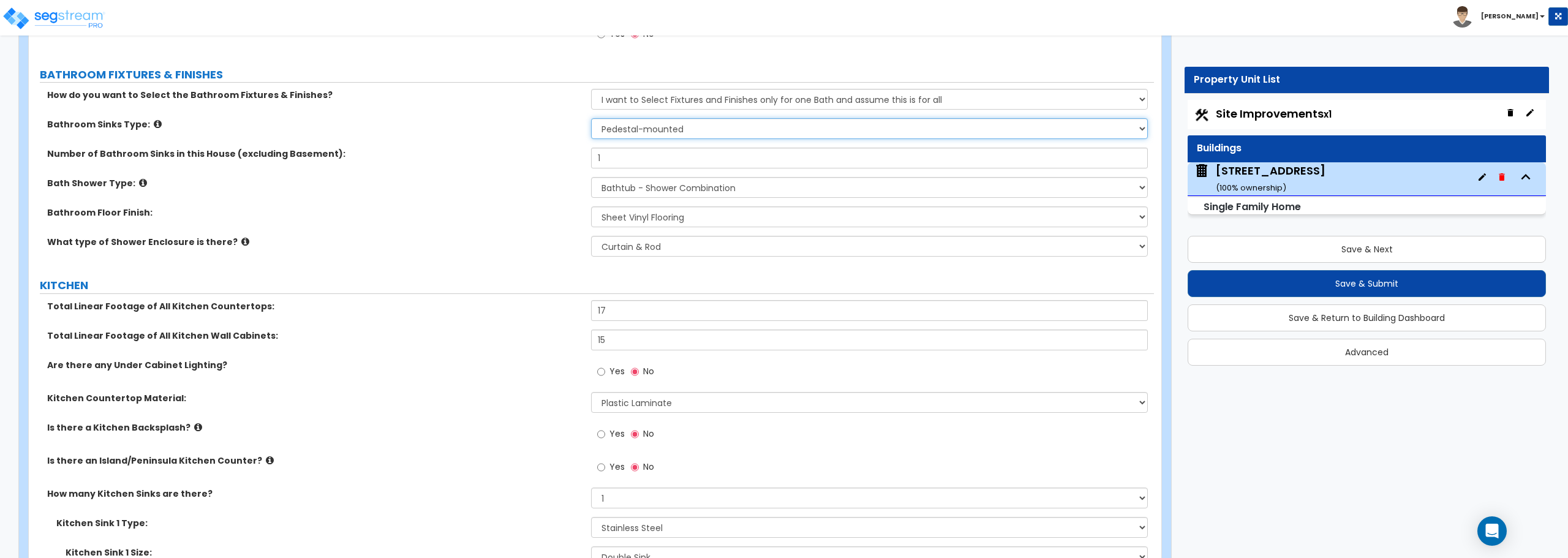
click at [676, 131] on select "Please Choose One Wall-mounted Pedestal-mounted Vanity-mounted" at bounding box center [869, 128] width 556 height 21
click at [645, 188] on select "Please Choose One Standalone Shower Bathtub - Shower Combination" at bounding box center [869, 188] width 556 height 21
click at [647, 221] on select "None Tile Flooring Hardwood Flooring Resilient Laminate Flooring VCT Flooring S…" at bounding box center [869, 217] width 556 height 21
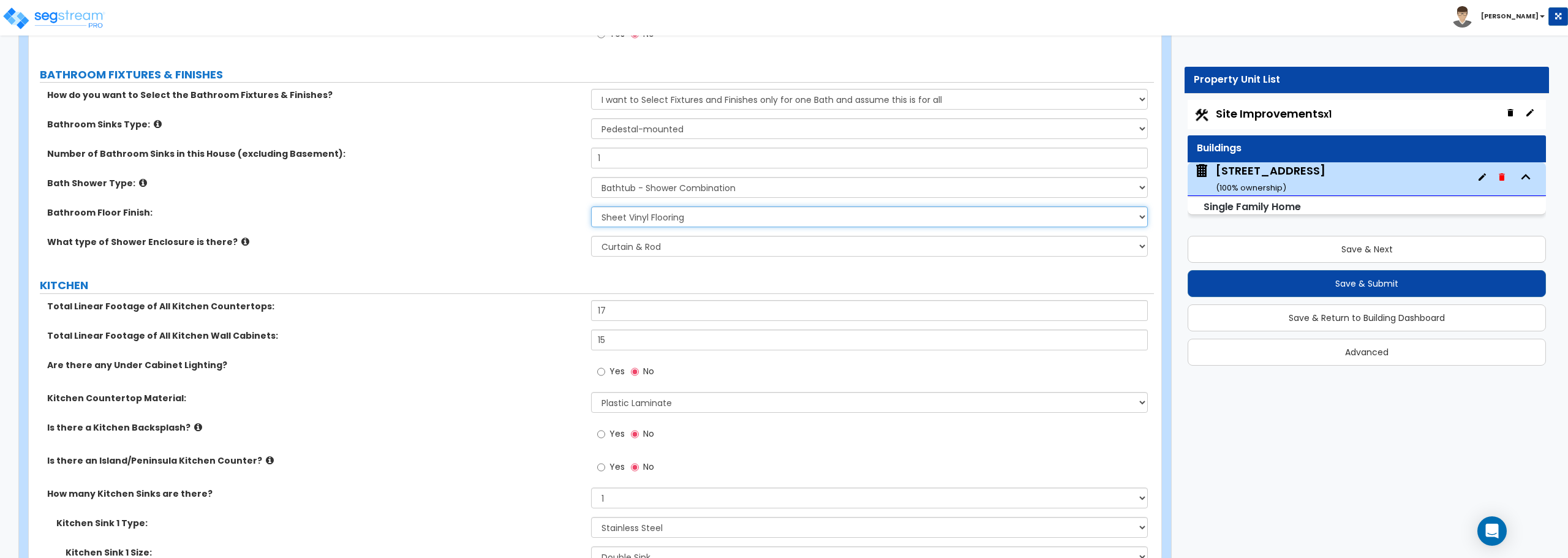
click at [647, 221] on select "None Tile Flooring Hardwood Flooring Resilient Laminate Flooring VCT Flooring S…" at bounding box center [869, 217] width 556 height 21
click at [699, 216] on select "None Tile Flooring Hardwood Flooring Resilient Laminate Flooring VCT Flooring S…" at bounding box center [869, 217] width 556 height 21
select select "3"
click at [591, 207] on select "None Tile Flooring Hardwood Flooring Resilient Laminate Flooring VCT Flooring S…" at bounding box center [869, 217] width 556 height 21
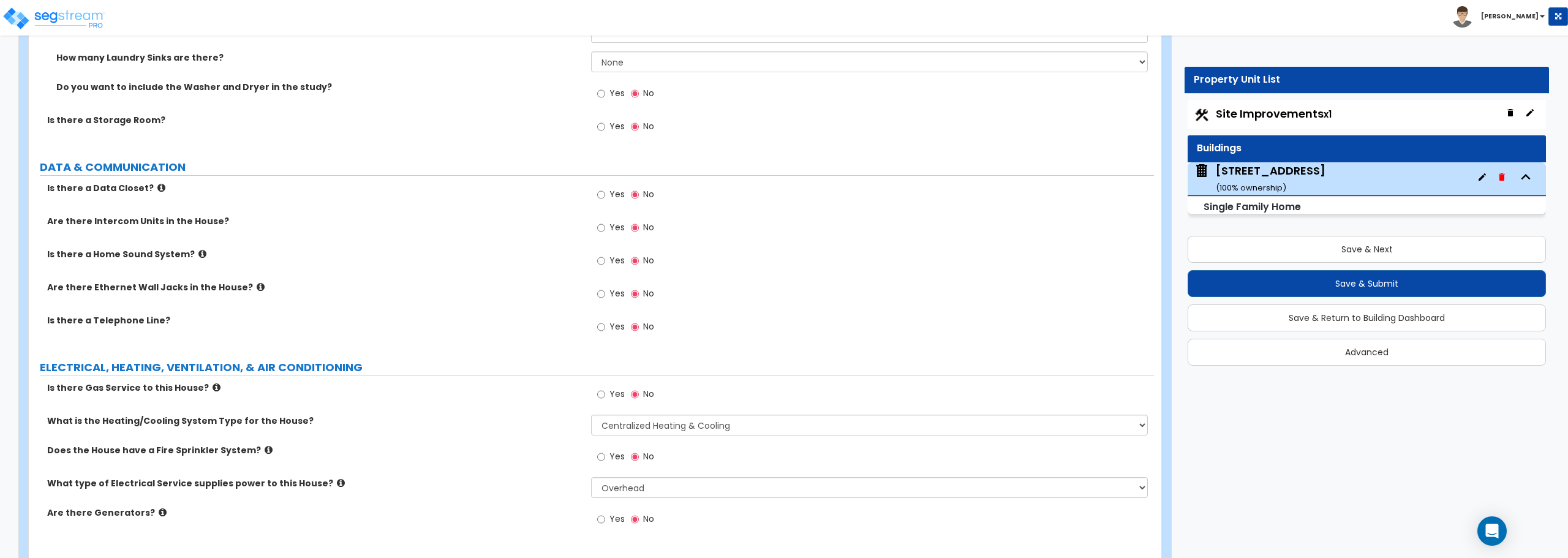
scroll to position [4876, 0]
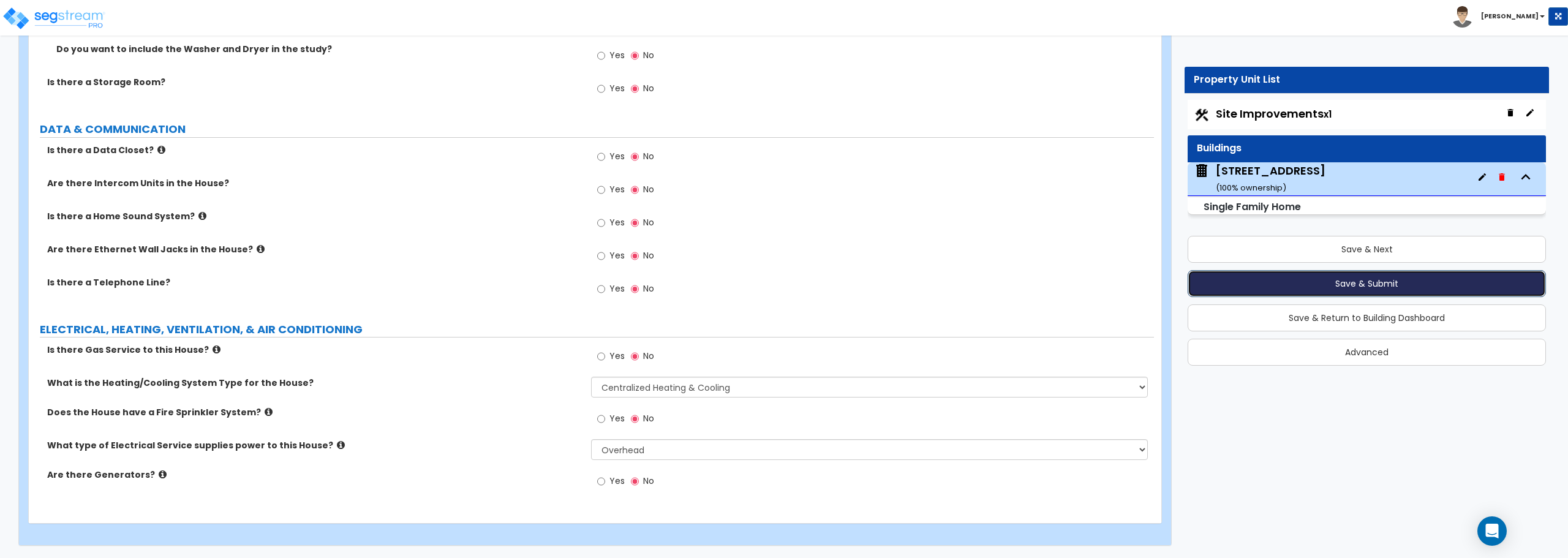
click at [1369, 288] on button "Save & Submit" at bounding box center [1367, 284] width 358 height 27
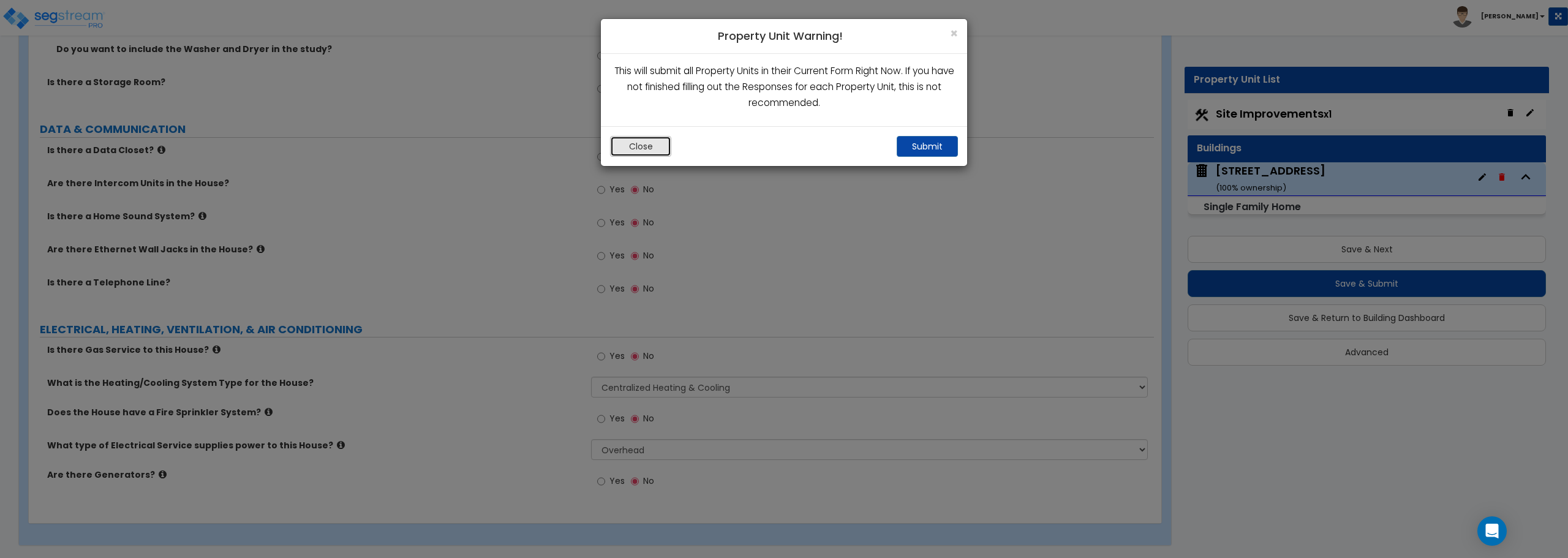
click at [643, 146] on button "Close" at bounding box center [641, 146] width 62 height 21
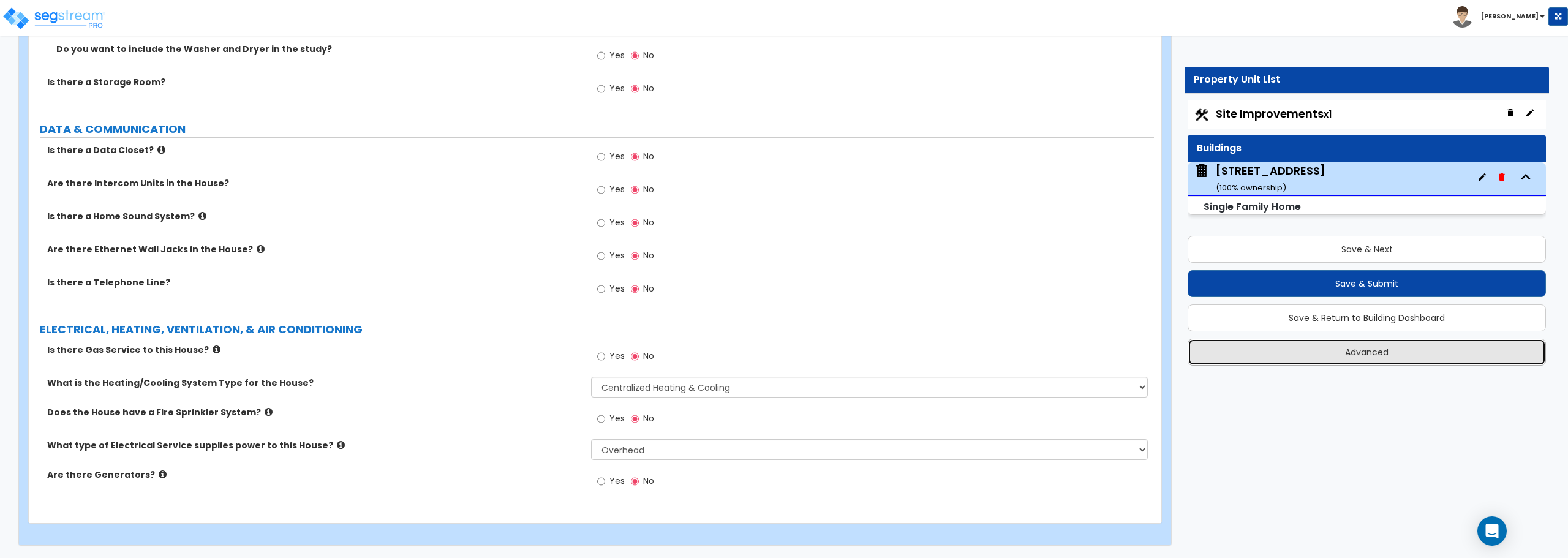
click at [1396, 347] on button "Advanced" at bounding box center [1367, 352] width 358 height 27
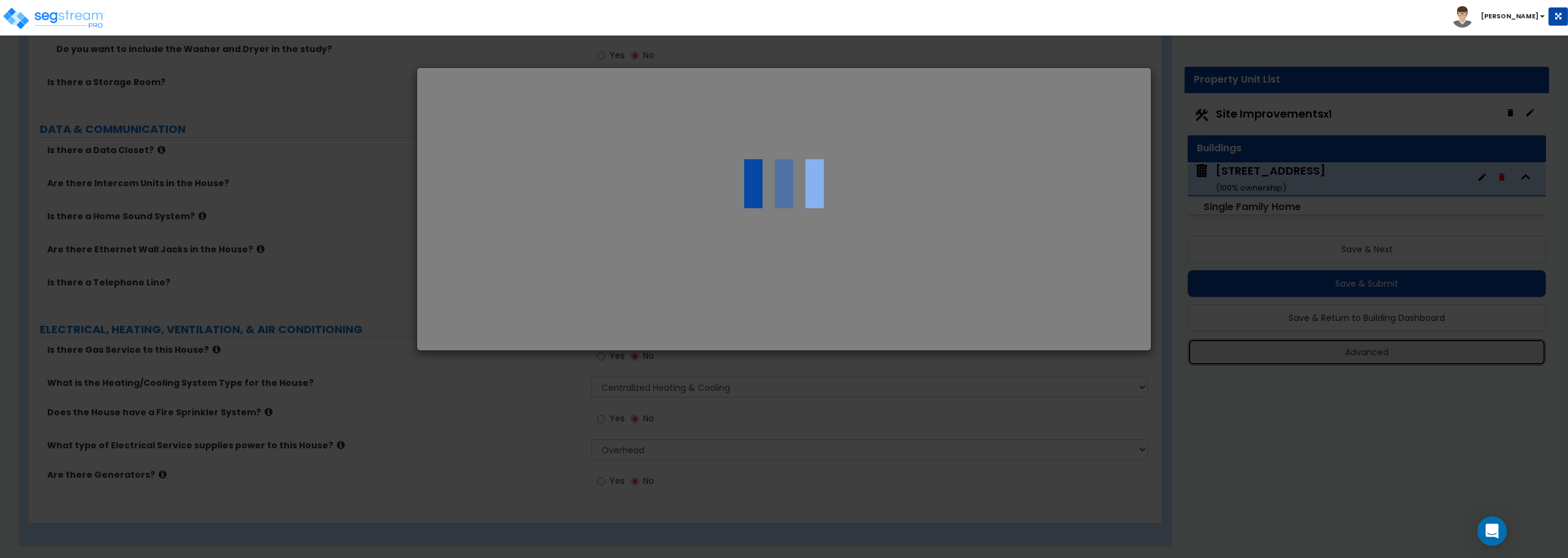
select select "MO"
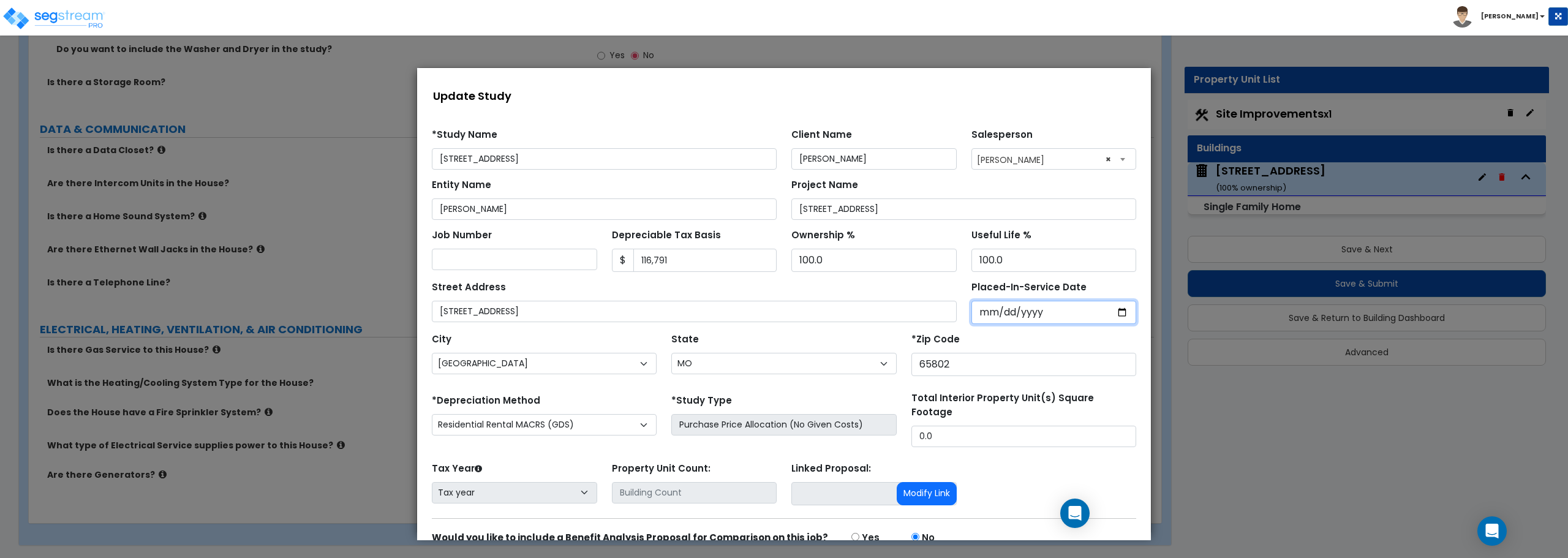
click at [1051, 315] on input "Placed-In-Service Date" at bounding box center [1054, 312] width 165 height 23
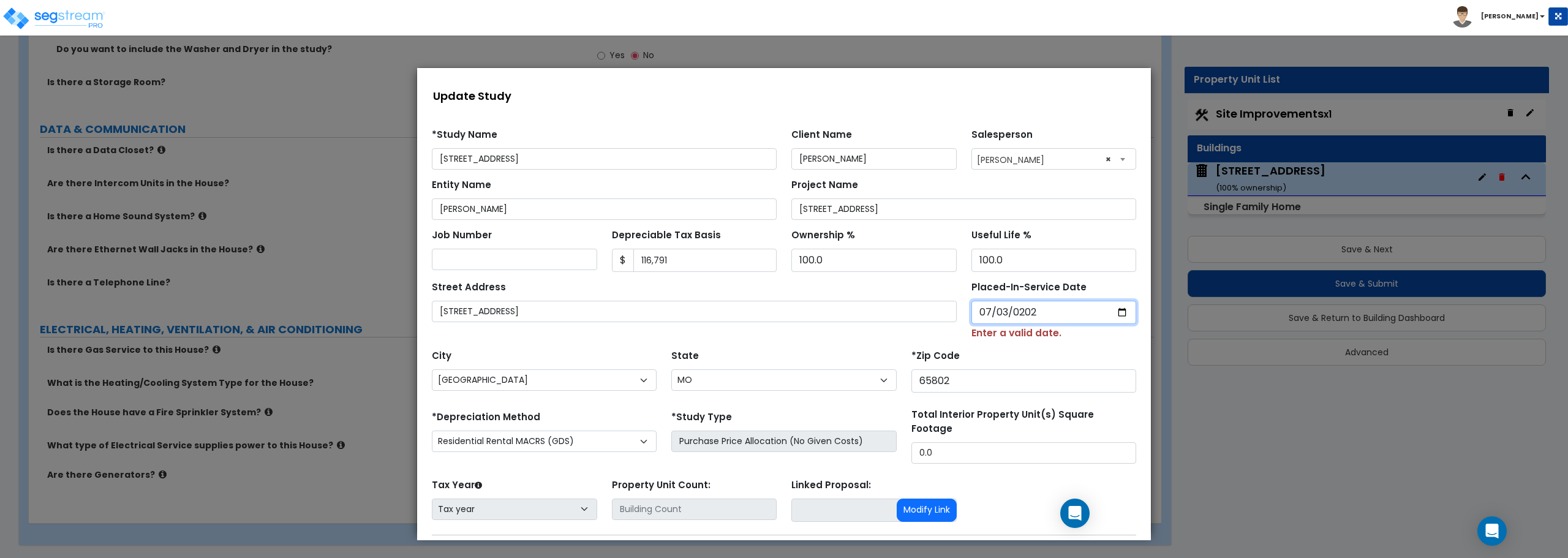
type input "[DATE]"
select select "2024"
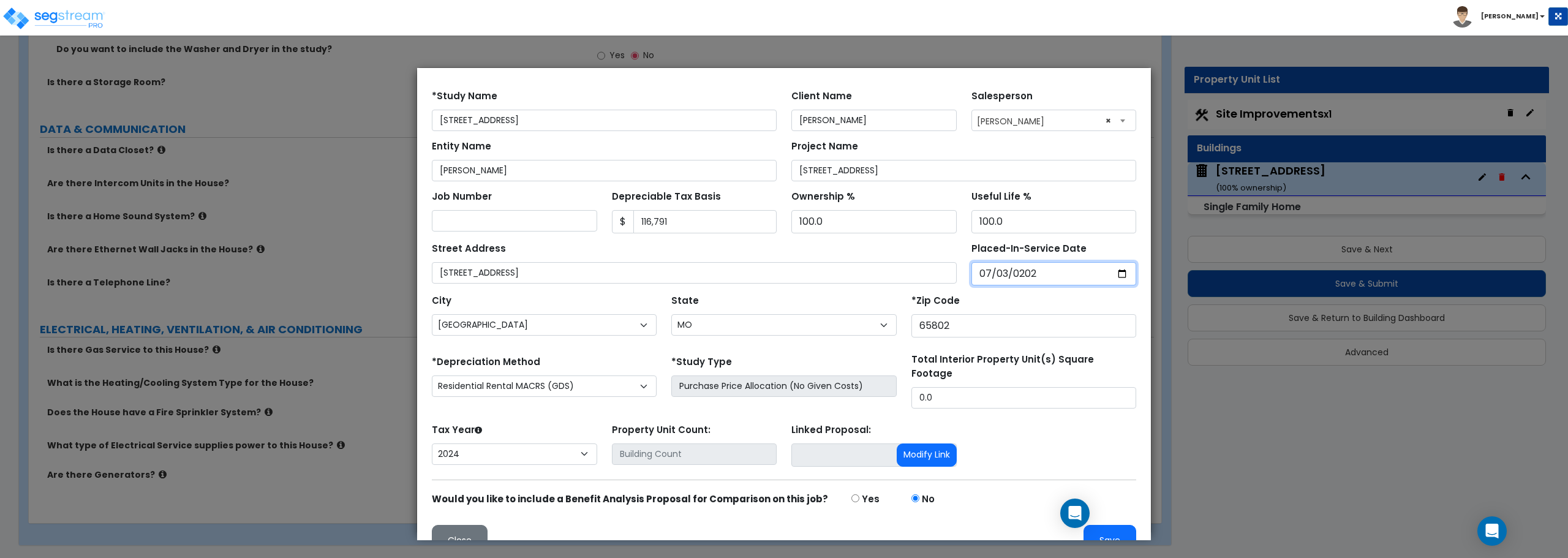
scroll to position [58, 0]
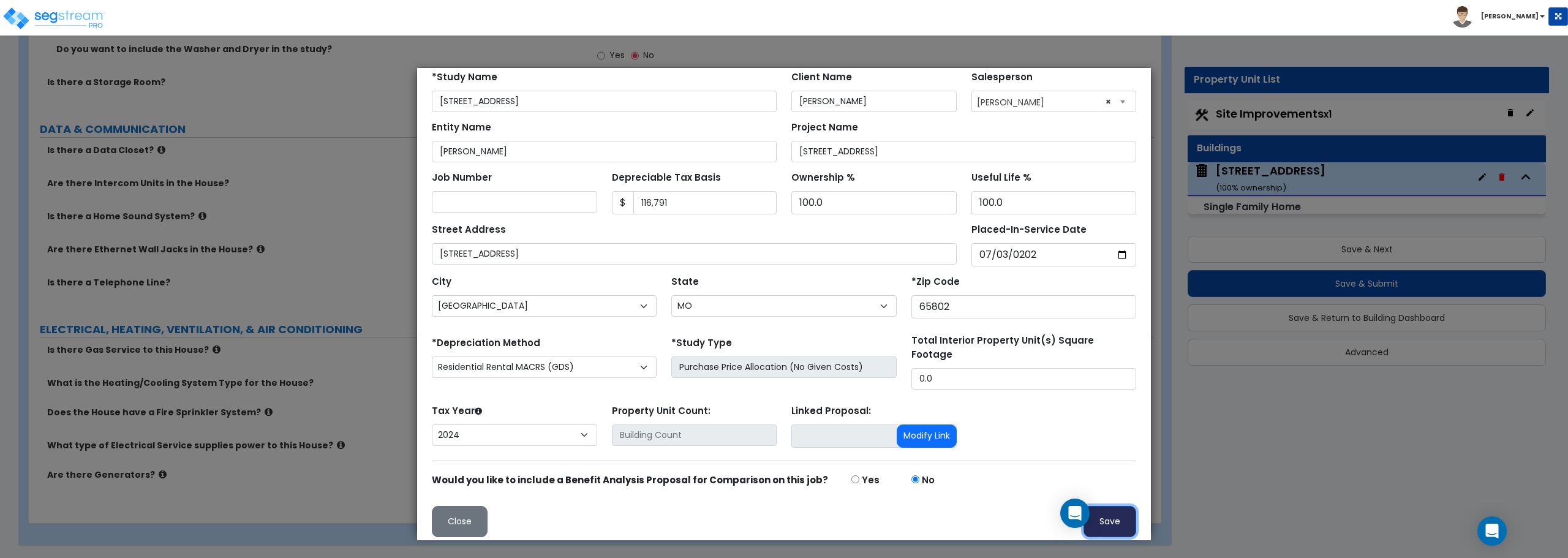
click at [1104, 510] on button "Save" at bounding box center [1110, 522] width 53 height 32
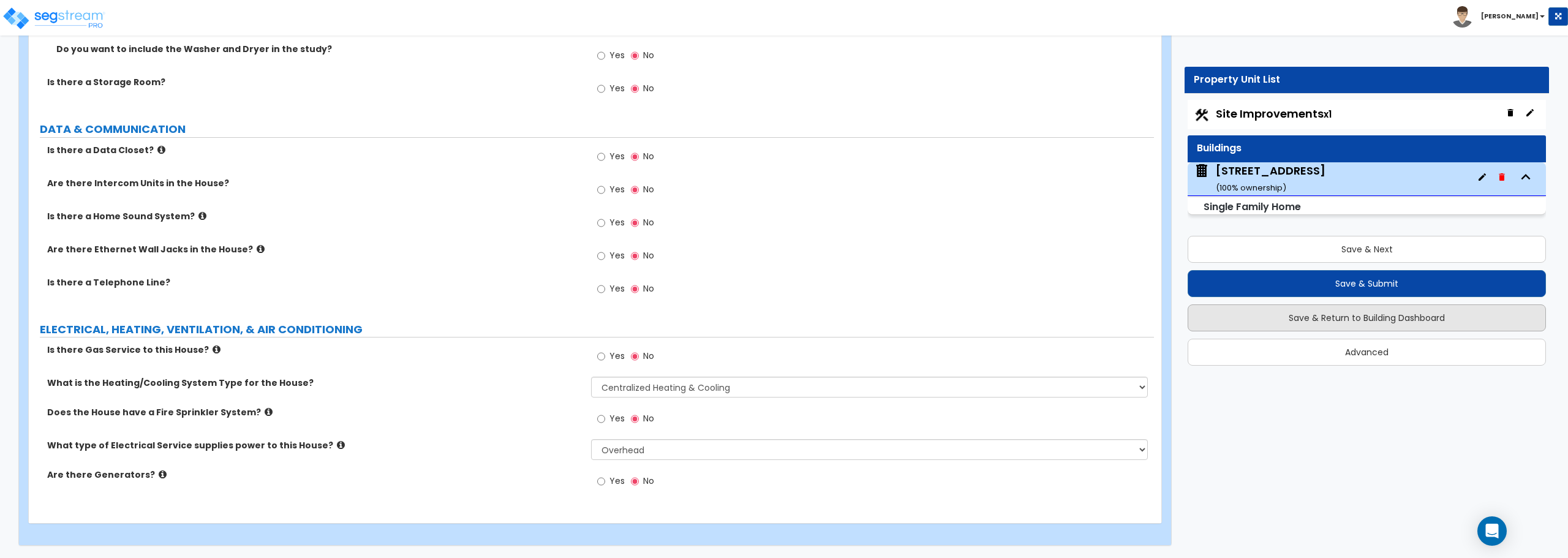
scroll to position [0, 0]
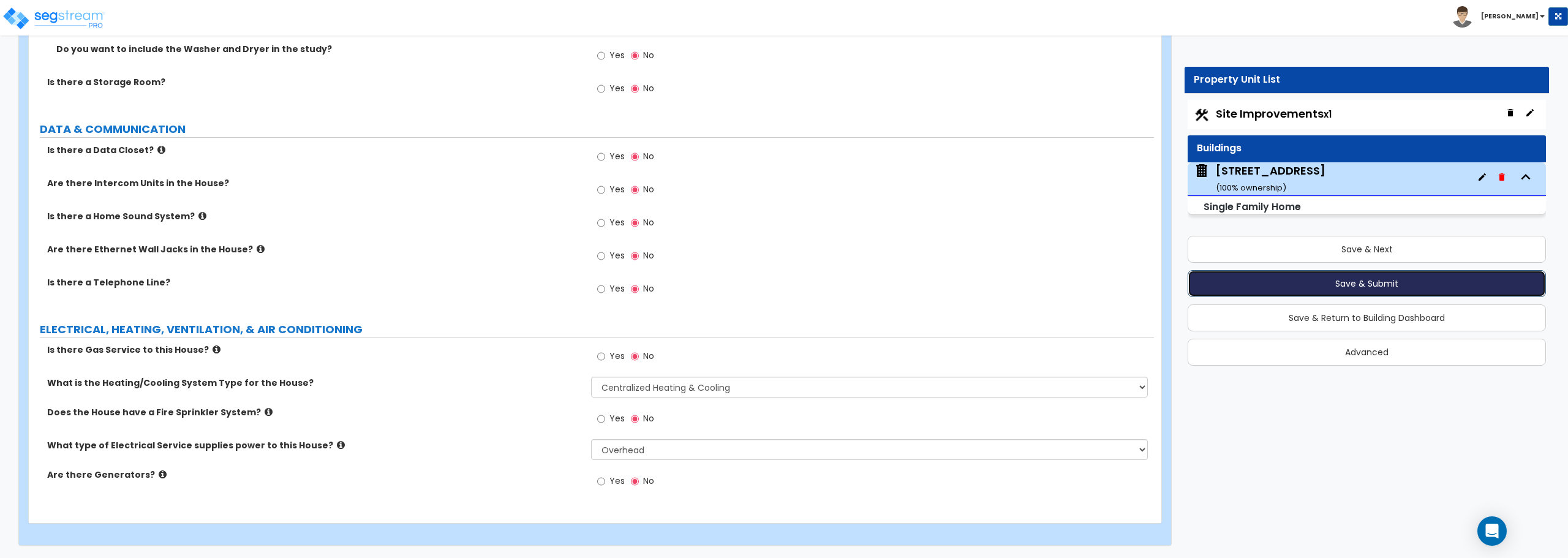
click at [1376, 282] on button "Save & Submit" at bounding box center [1367, 284] width 358 height 27
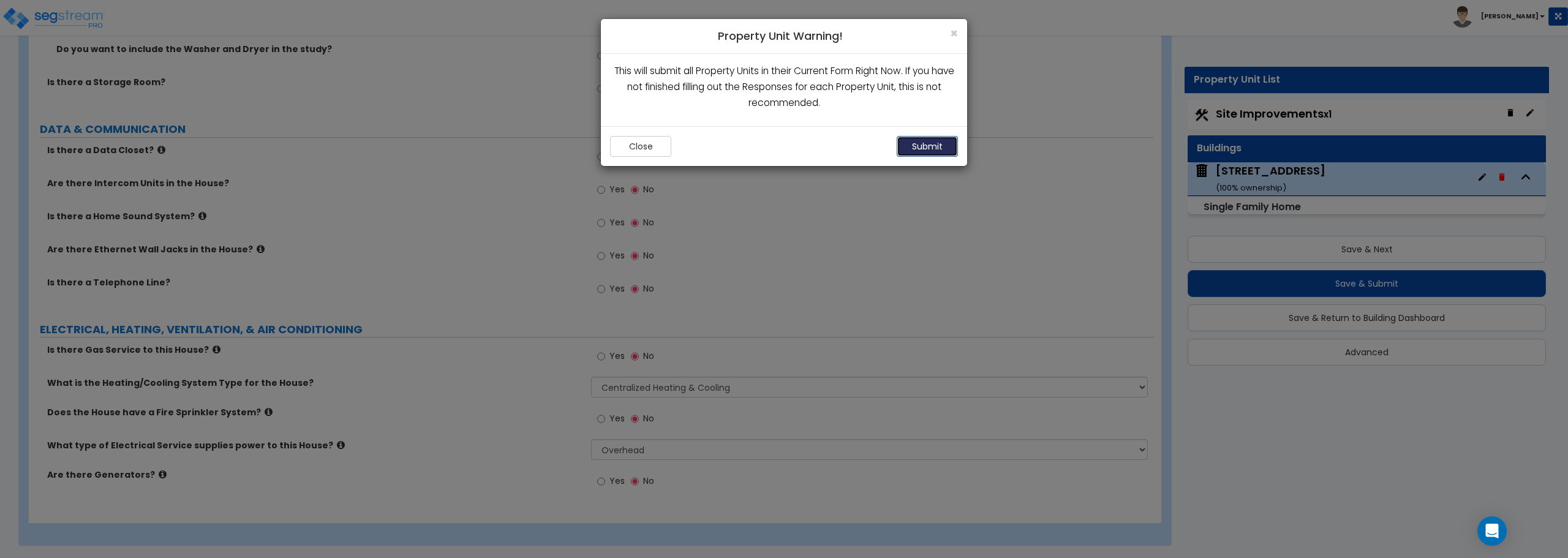
click at [934, 142] on button "Submit" at bounding box center [927, 146] width 62 height 21
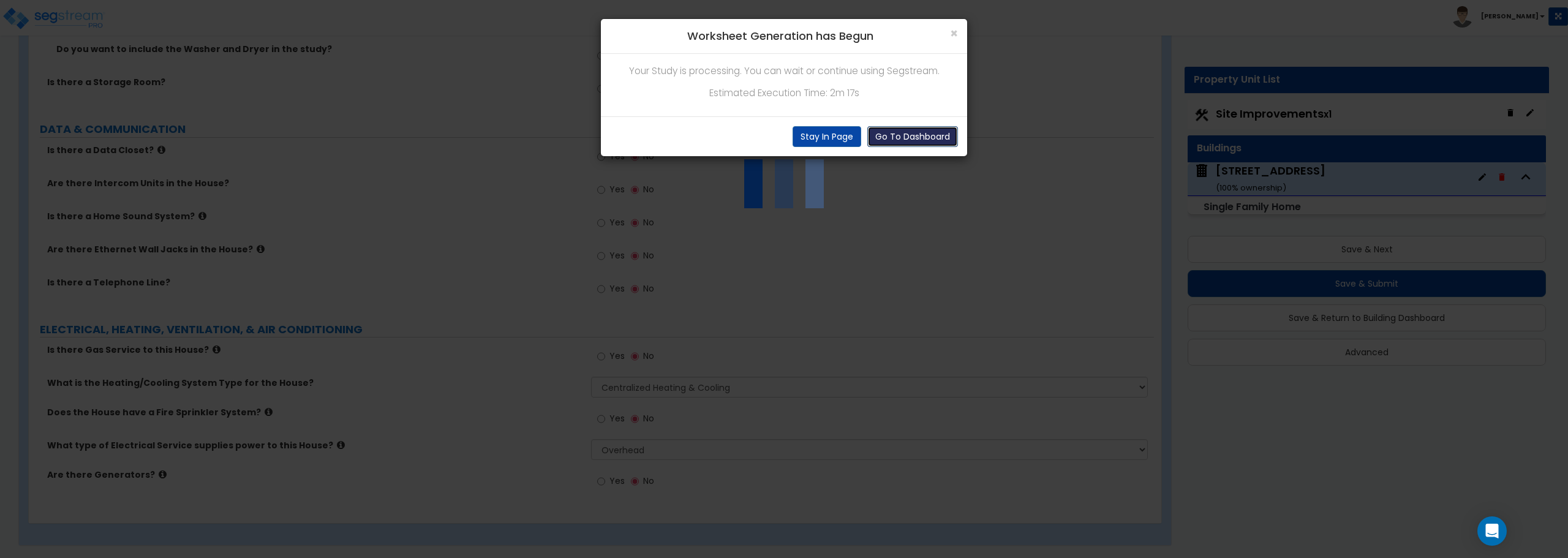
click at [903, 134] on button "Go To Dashboard" at bounding box center [912, 137] width 91 height 21
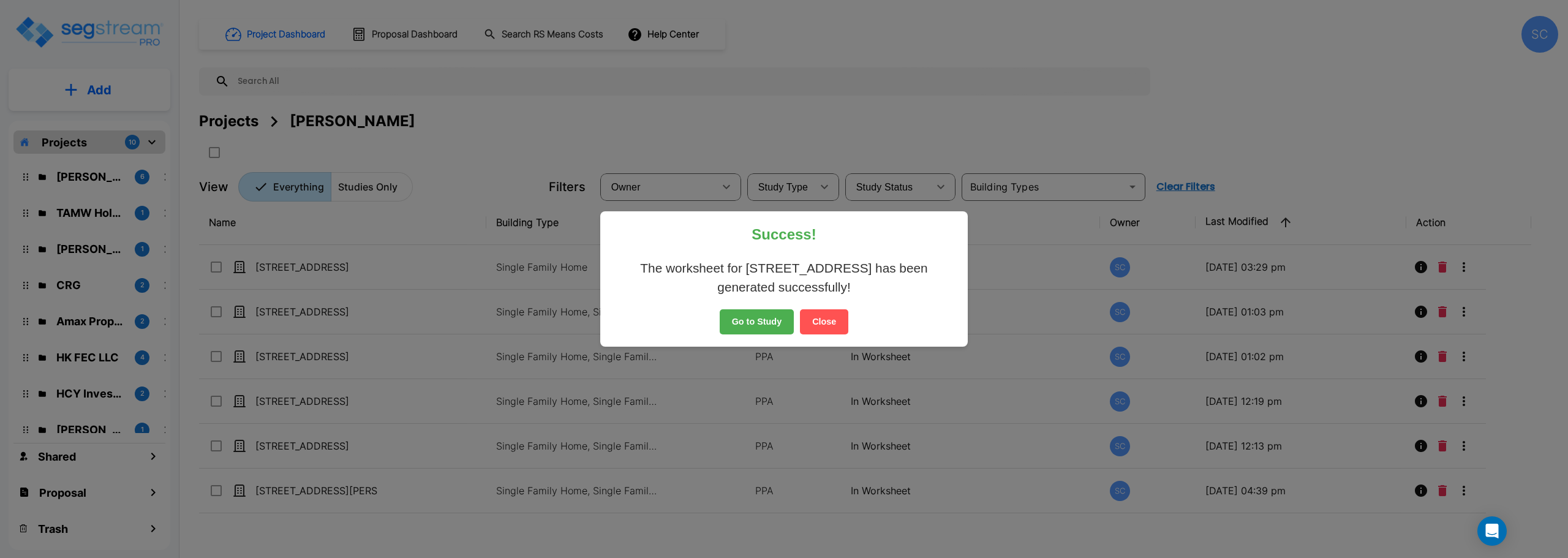
click at [762, 314] on button "Go to Study" at bounding box center [757, 322] width 75 height 26
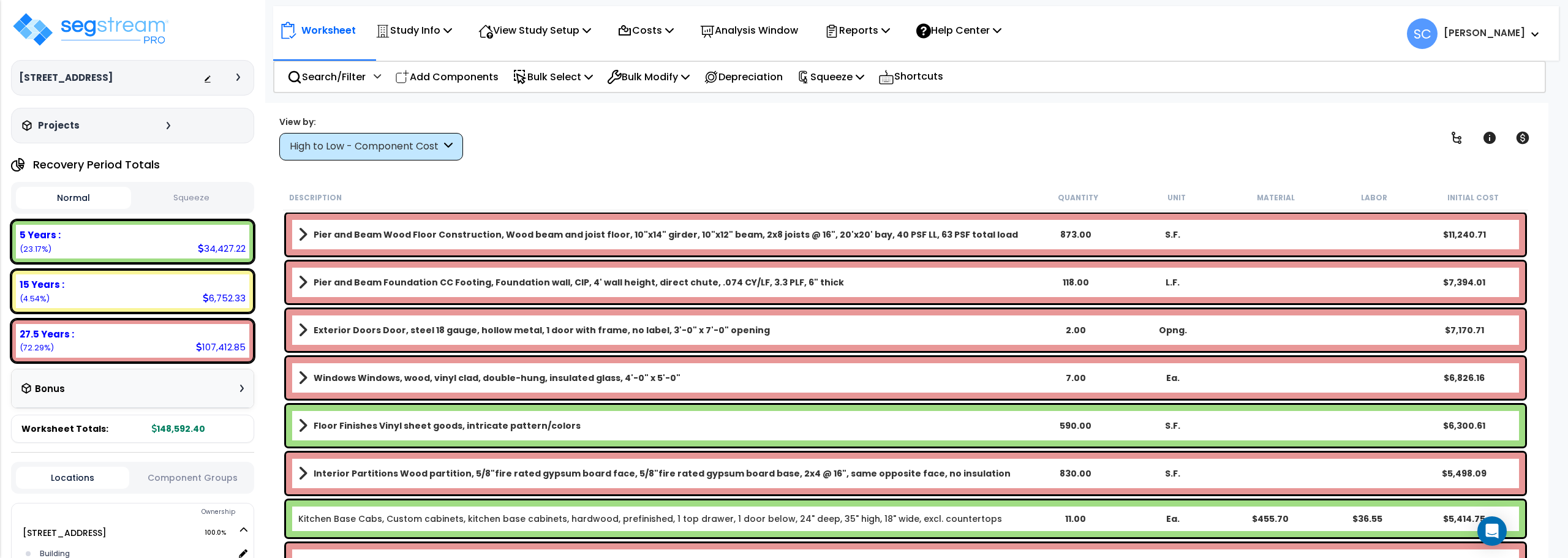
click at [189, 196] on button "Squeeze" at bounding box center [191, 198] width 115 height 22
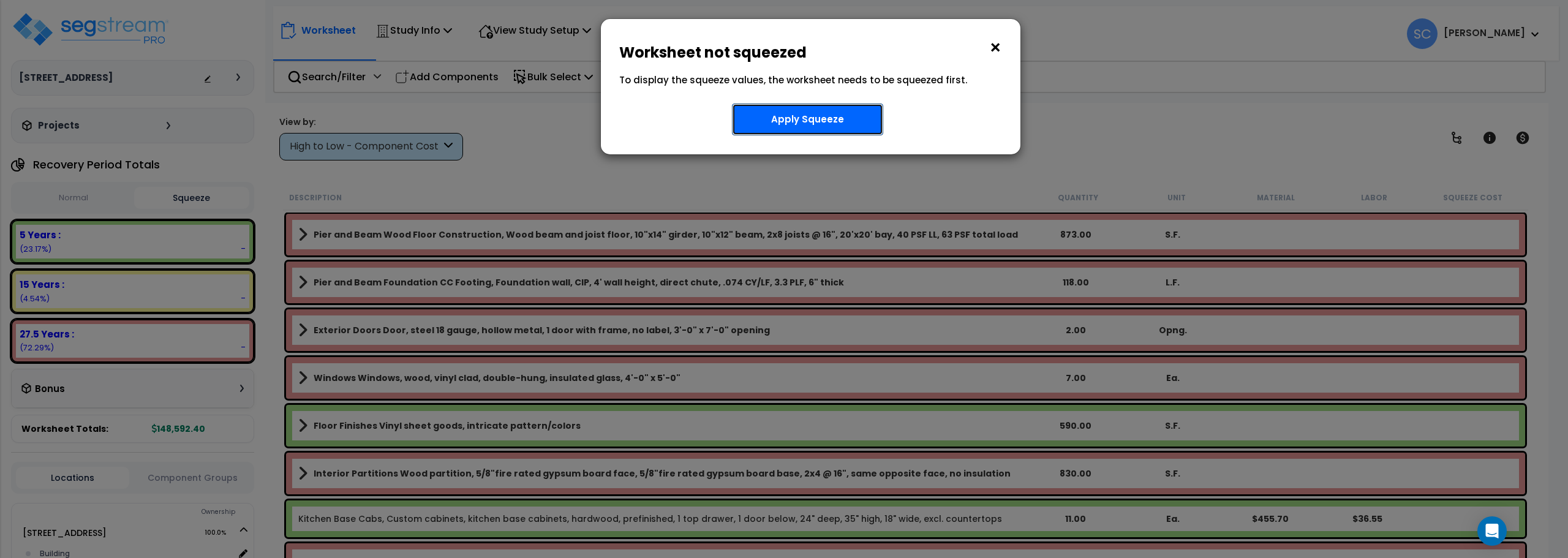
click at [850, 122] on button "Apply Squeeze" at bounding box center [807, 119] width 151 height 32
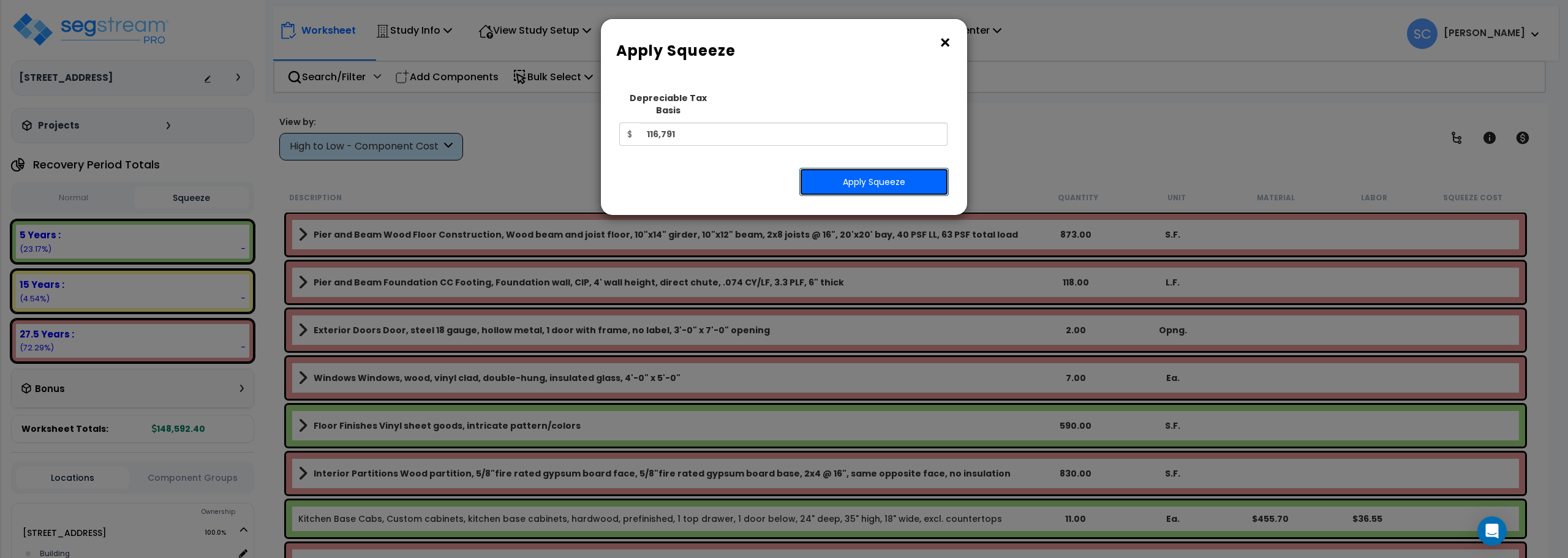
click at [873, 177] on button "Apply Squeeze" at bounding box center [873, 182] width 149 height 29
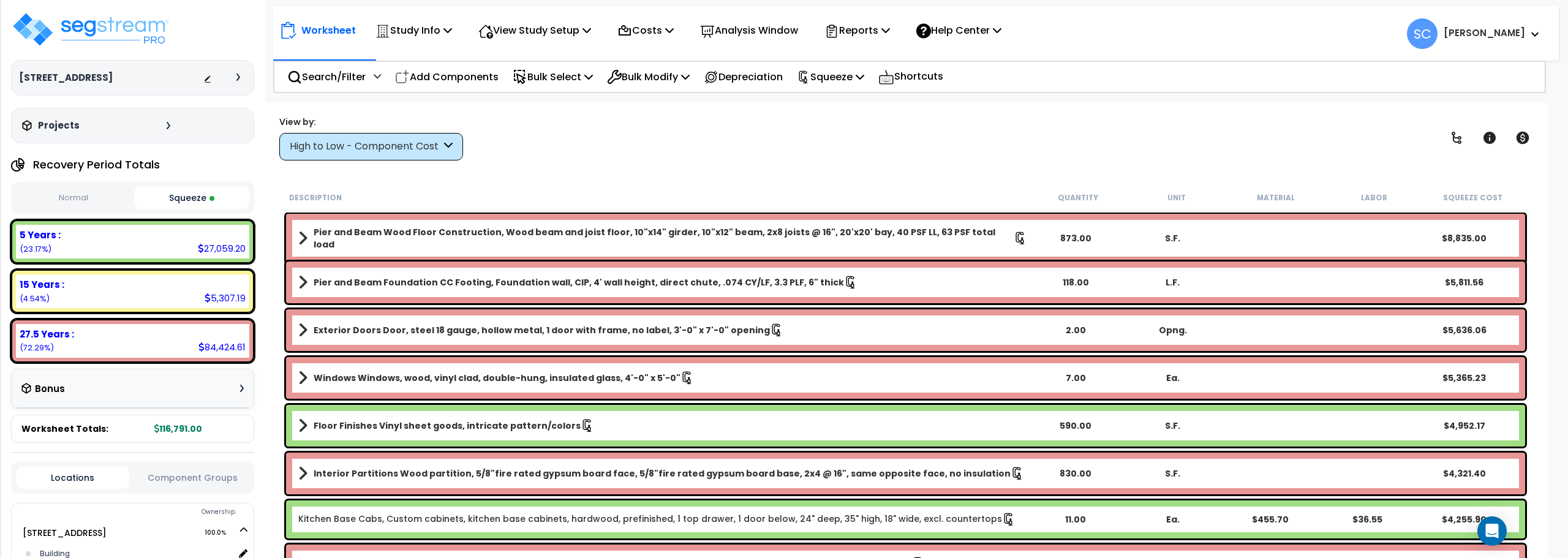
click at [102, 293] on div "15 Years : 5,307.19 (4.54%)" at bounding box center [132, 291] width 234 height 34
click at [113, 282] on div "15 Years :" at bounding box center [132, 284] width 226 height 13
click at [144, 294] on div "15 Years : 5,307.19 (4.54%)" at bounding box center [132, 291] width 234 height 34
drag, startPoint x: 188, startPoint y: 295, endPoint x: 186, endPoint y: 279, distance: 16.1
click at [188, 294] on div "15 Years : 5,307.19 (4.54%)" at bounding box center [132, 291] width 234 height 34
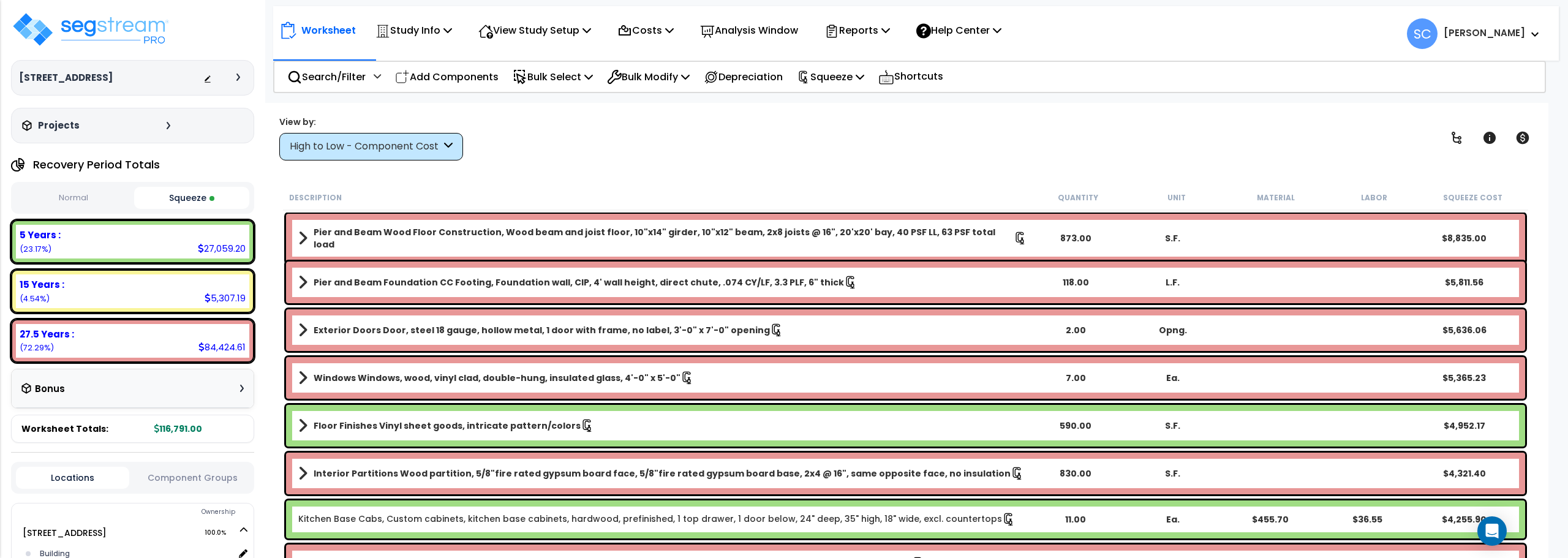
click at [185, 242] on div "5 Years : 27,059.20 (23.17%)" at bounding box center [132, 241] width 234 height 34
click at [207, 294] on icon at bounding box center [207, 298] width 6 height 9
click at [161, 241] on div "5 Years : 27,059.20 (23.17%)" at bounding box center [132, 241] width 234 height 34
click at [156, 295] on div "15 Years : 5,307.19 (4.54%)" at bounding box center [132, 291] width 234 height 34
click at [194, 291] on div "15 Years : 5,307.19 (4.54%)" at bounding box center [132, 291] width 234 height 34
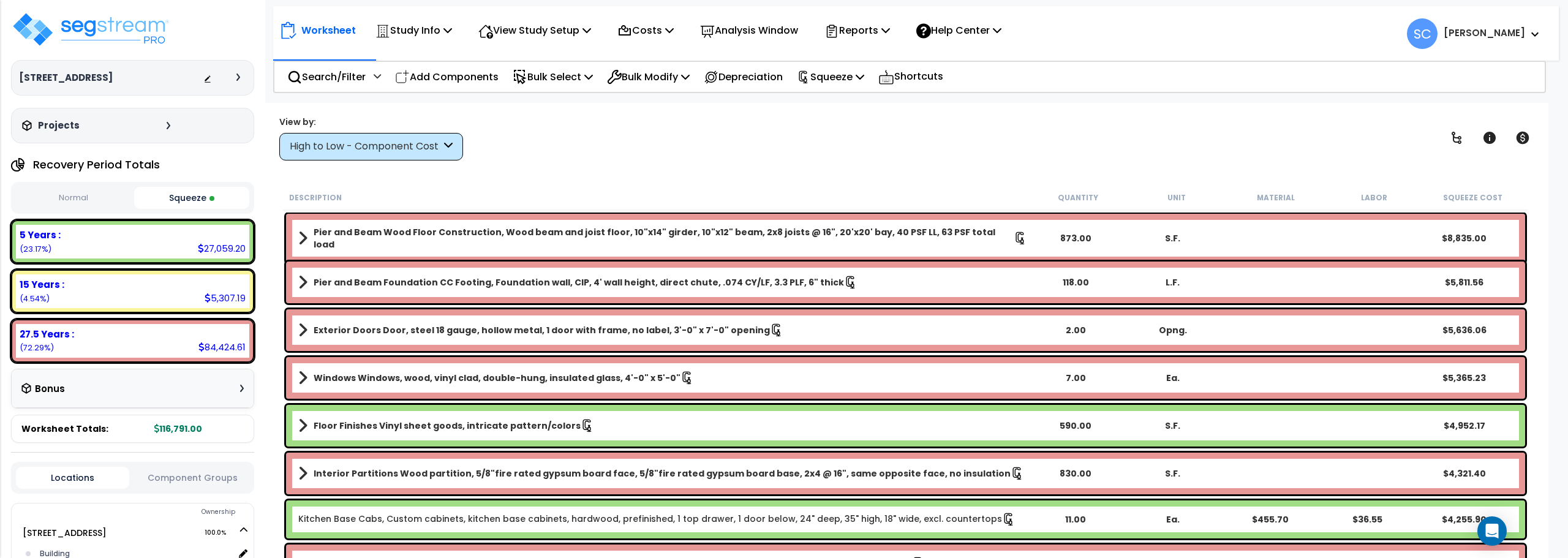
click at [192, 288] on div "15 Years : 5,307.19 (4.54%)" at bounding box center [132, 291] width 234 height 34
drag, startPoint x: 191, startPoint y: 288, endPoint x: 224, endPoint y: 289, distance: 33.0
click at [192, 288] on div "15 Years :" at bounding box center [132, 284] width 226 height 13
click at [194, 248] on div "5 Years : 27,059.20 (23.17%)" at bounding box center [132, 241] width 234 height 34
click at [173, 291] on div "15 Years : 5,307.19 (4.54%)" at bounding box center [132, 291] width 234 height 34
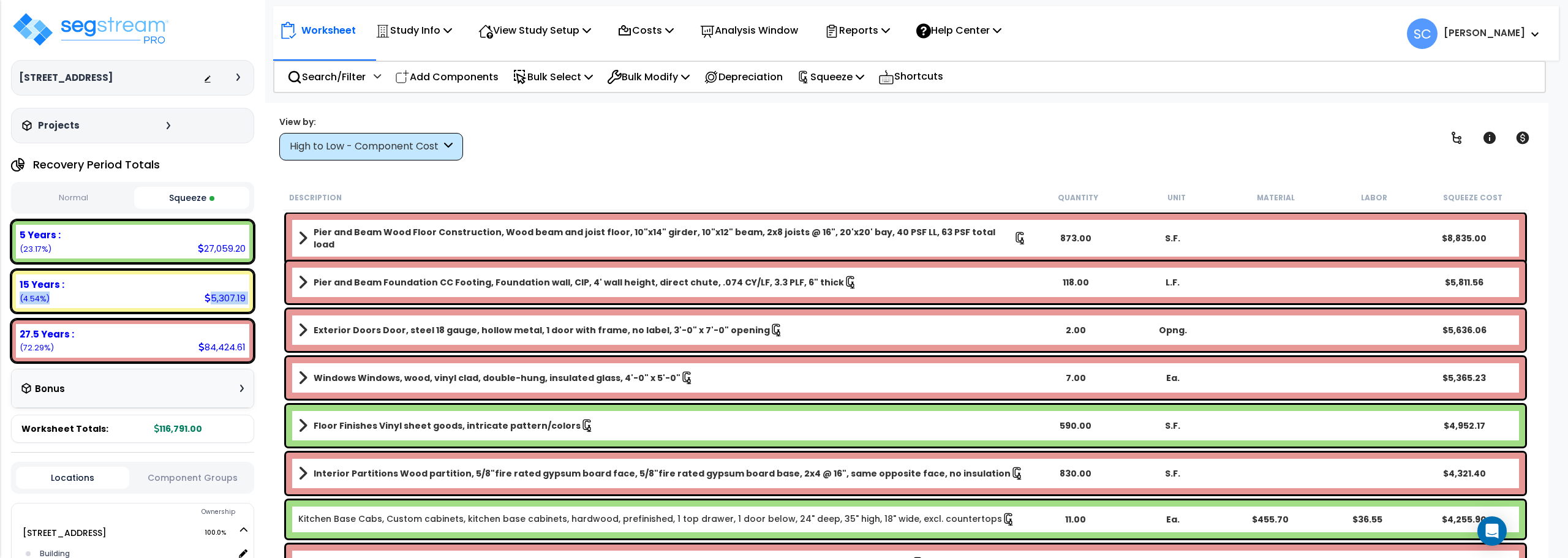
click at [79, 195] on button "Normal" at bounding box center [73, 198] width 115 height 22
click at [191, 294] on div "15 Years : 6,752.33 (4.54%)" at bounding box center [132, 291] width 234 height 34
click at [211, 241] on div "5 Years : 34,427.22 (23.17%)" at bounding box center [132, 241] width 234 height 34
drag, startPoint x: 210, startPoint y: 303, endPoint x: 208, endPoint y: 293, distance: 10.2
click at [209, 302] on div "6,752.33" at bounding box center [224, 297] width 43 height 13
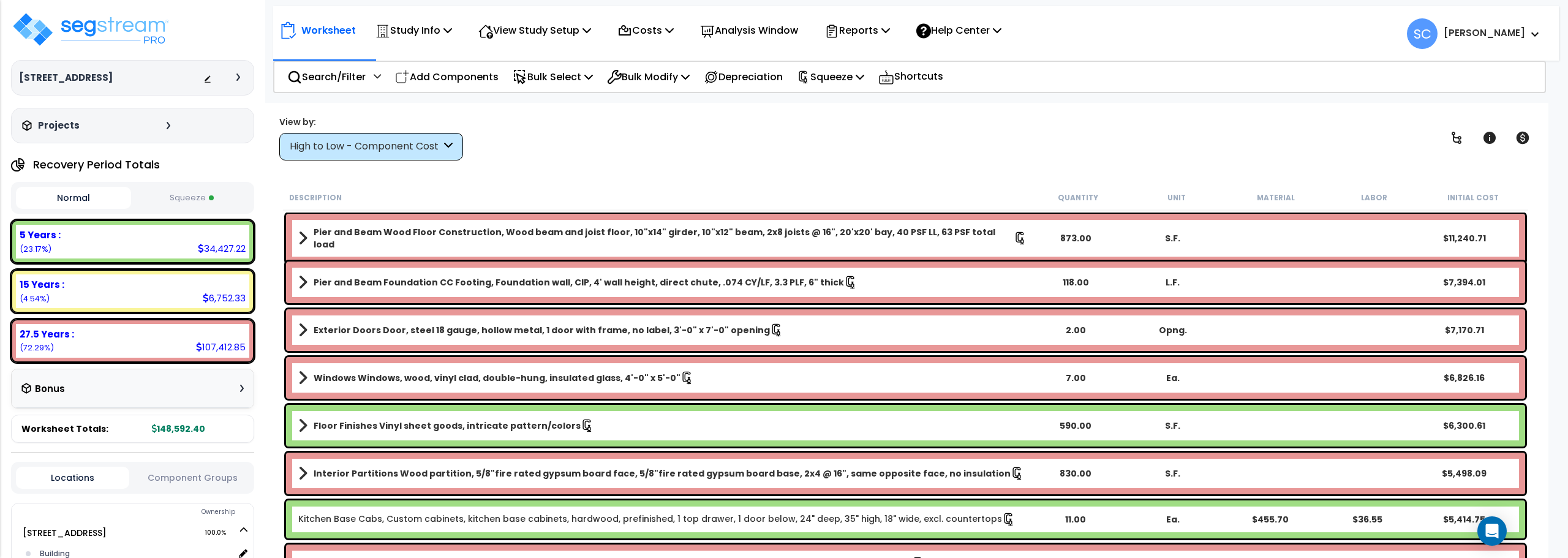
click at [204, 231] on div "5 Years :" at bounding box center [132, 234] width 226 height 13
click at [204, 201] on button "Squeeze" at bounding box center [191, 198] width 115 height 22
click at [428, 146] on div "High to Low - Component Cost" at bounding box center [365, 146] width 151 height 14
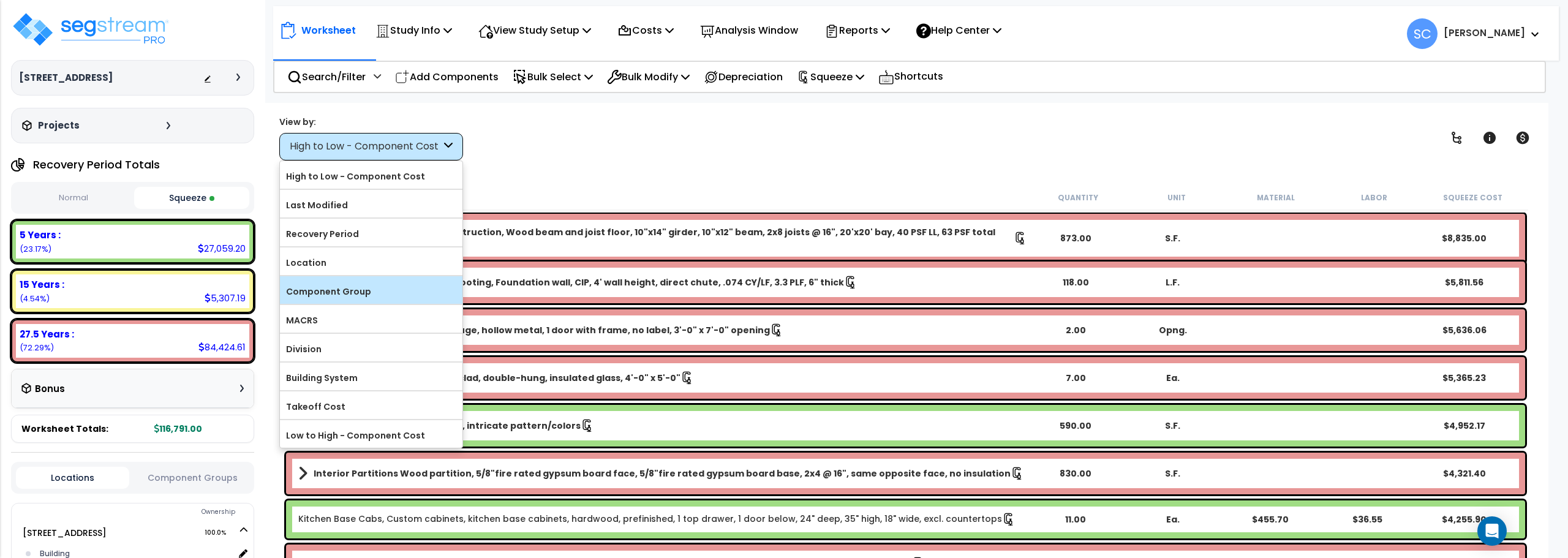
click at [349, 288] on label "Component Group" at bounding box center [371, 291] width 182 height 18
click at [0, 0] on input "Component Group" at bounding box center [0, 0] width 0 height 0
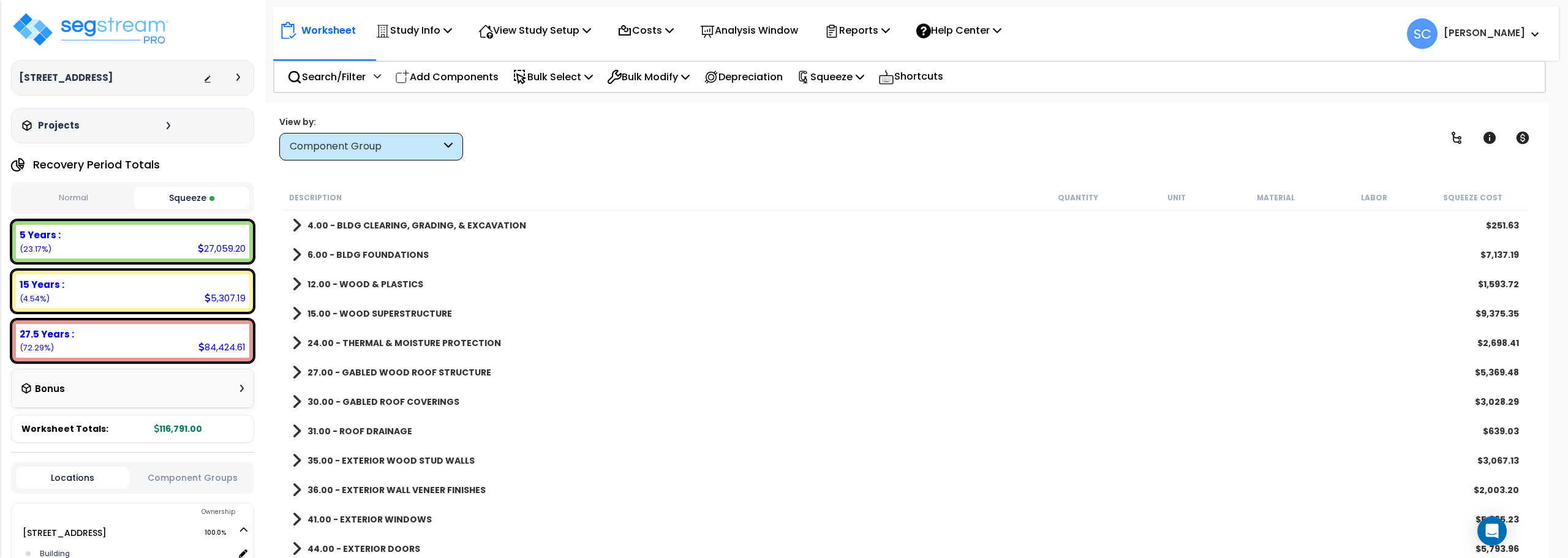
click at [359, 148] on div "Component Group" at bounding box center [365, 146] width 151 height 14
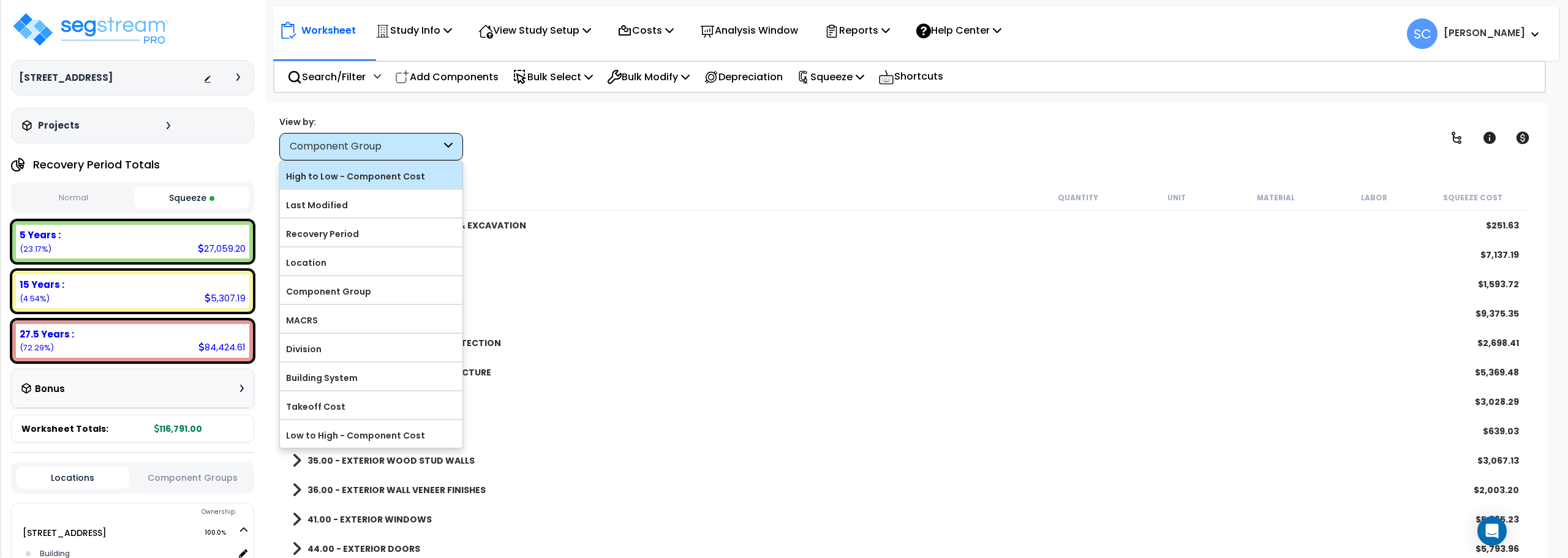
click at [357, 179] on label "High to Low - Component Cost" at bounding box center [371, 176] width 182 height 18
click at [0, 0] on input "High to Low - Component Cost" at bounding box center [0, 0] width 0 height 0
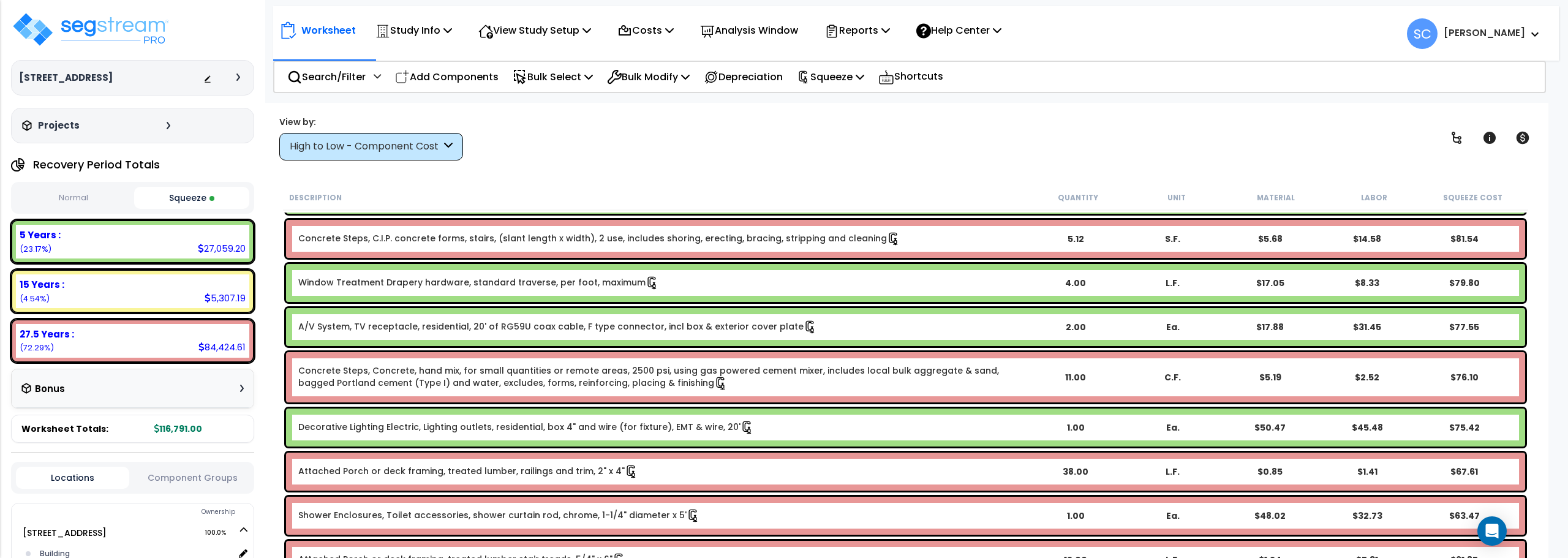
scroll to position [5146, 0]
